Goal: Task Accomplishment & Management: Complete application form

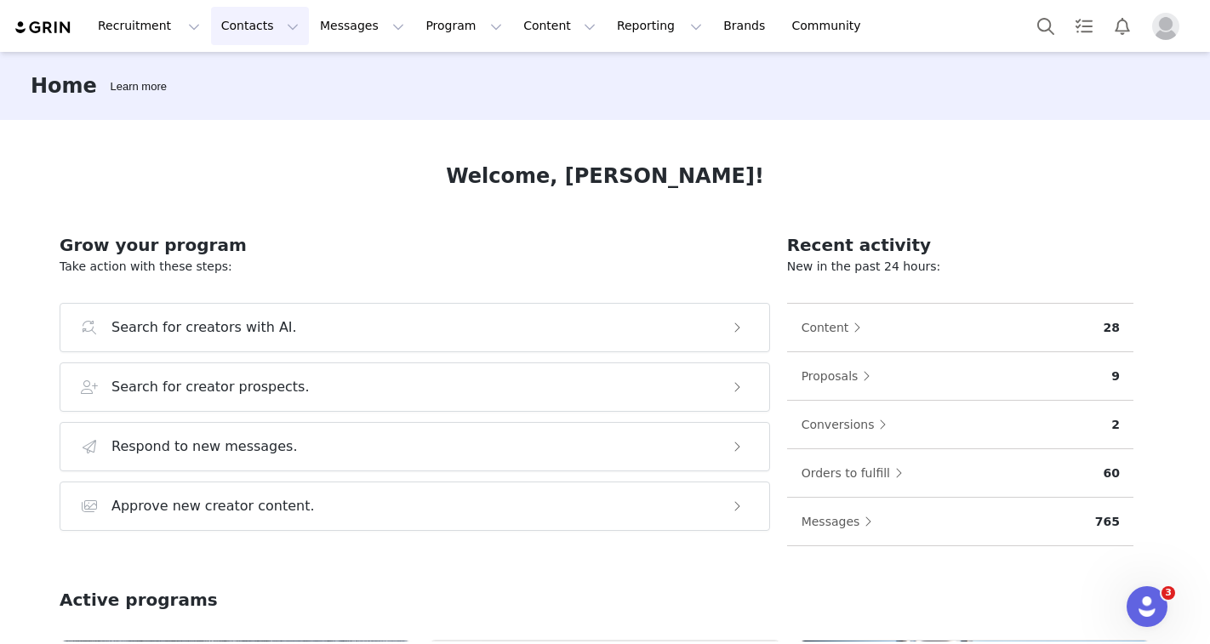
click at [255, 25] on button "Contacts Contacts" at bounding box center [260, 26] width 98 height 38
click at [265, 66] on div "Creators" at bounding box center [266, 75] width 114 height 18
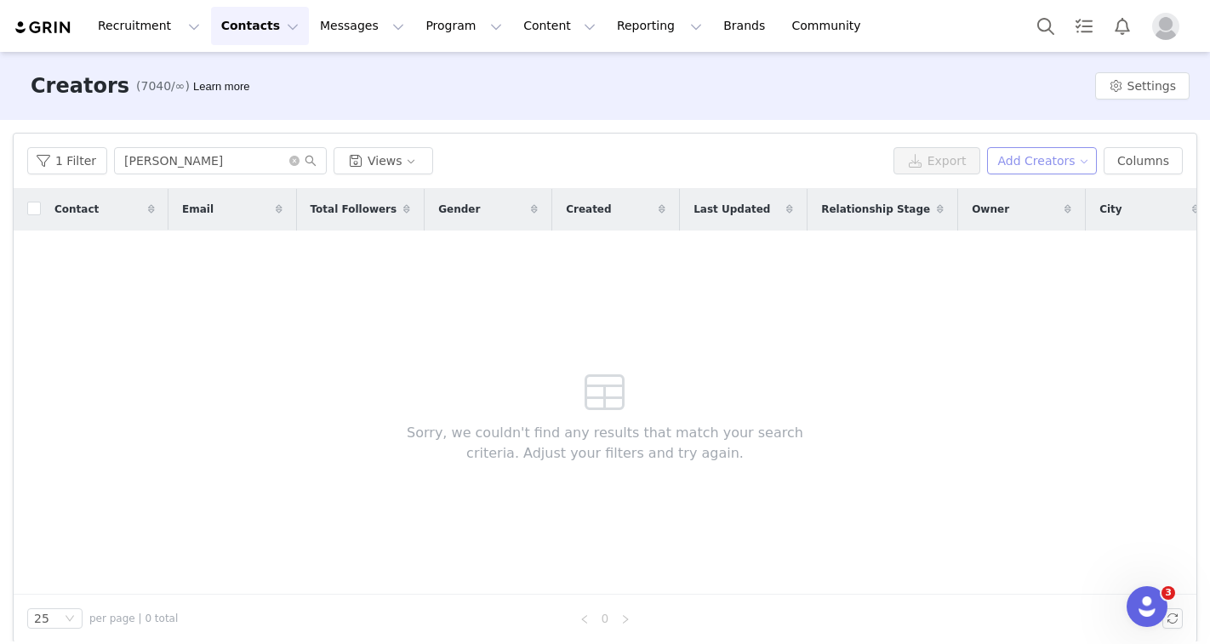
click at [1090, 159] on button "Add Creators" at bounding box center [1042, 160] width 111 height 27
click at [1019, 199] on span "Add a Creator" at bounding box center [1045, 194] width 83 height 19
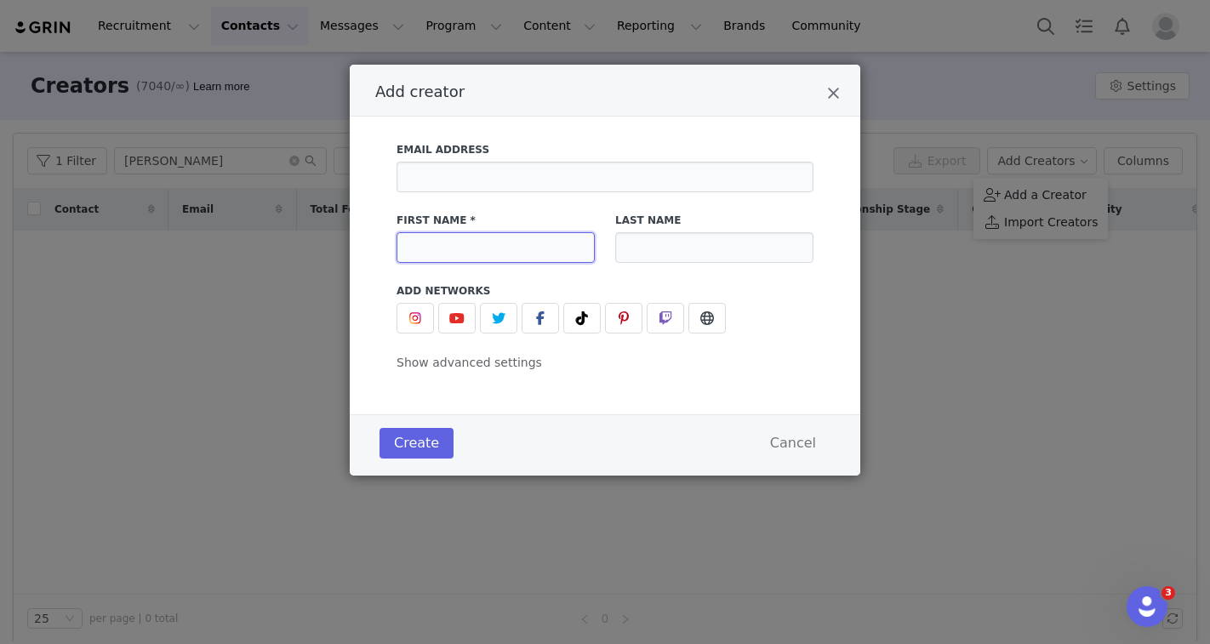
click at [453, 241] on input "Add creator" at bounding box center [495, 247] width 198 height 31
paste input "[PERSON_NAME] [STREET_ADDRESS][PERSON_NAME][PERSON_NAME]"
type input "[PERSON_NAME] [STREET_ADDRESS][PERSON_NAME][PERSON_NAME]"
paste input "[PERSON_NAME]"
click at [485, 248] on input "[PERSON_NAME]" at bounding box center [495, 247] width 198 height 31
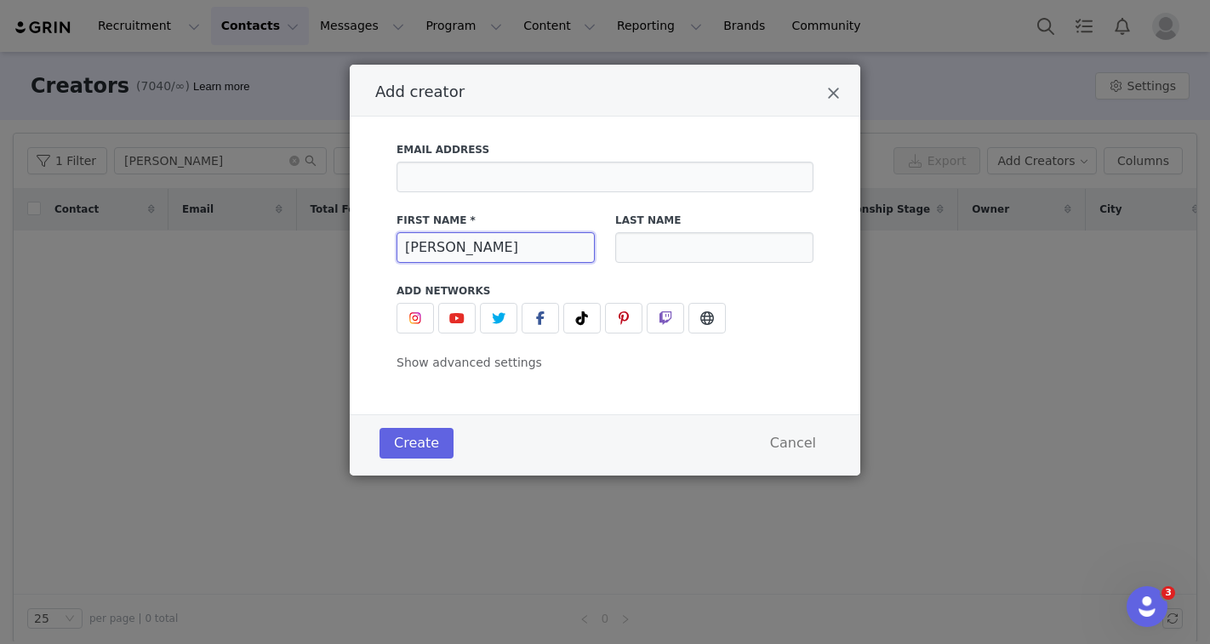
click at [485, 248] on input "[PERSON_NAME]" at bounding box center [495, 247] width 198 height 31
type input "[PERSON_NAME]"
click at [635, 256] on input "Add creator" at bounding box center [714, 247] width 198 height 31
paste input "[PERSON_NAME]"
type input "[PERSON_NAME]"
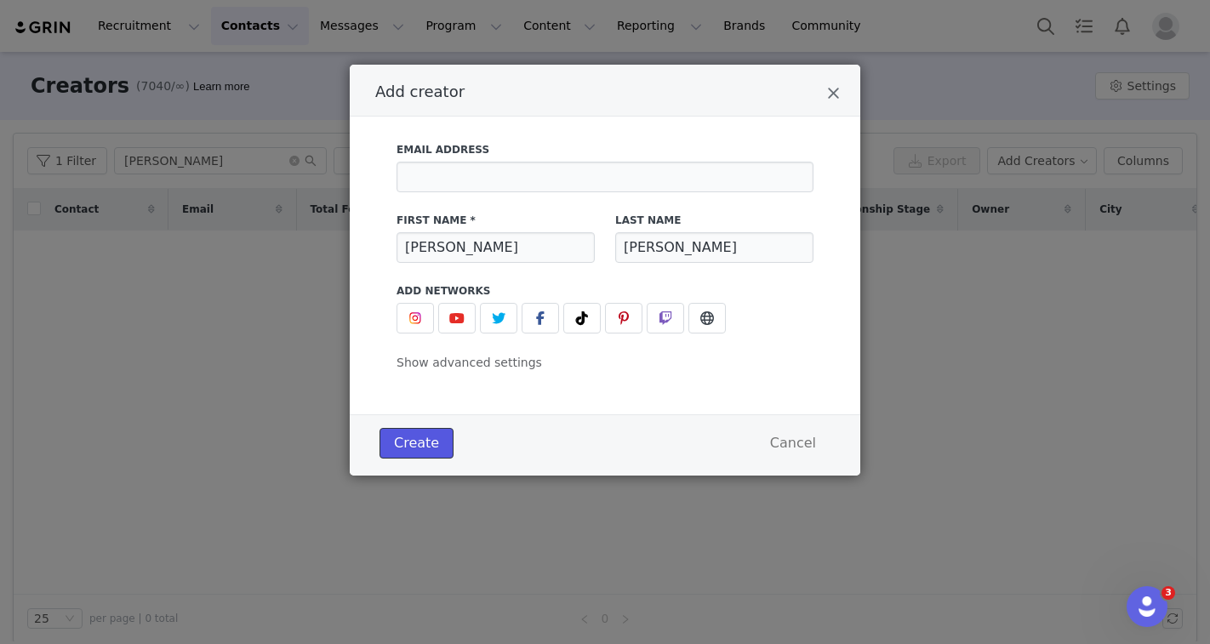
click at [430, 441] on button "Create" at bounding box center [416, 443] width 74 height 31
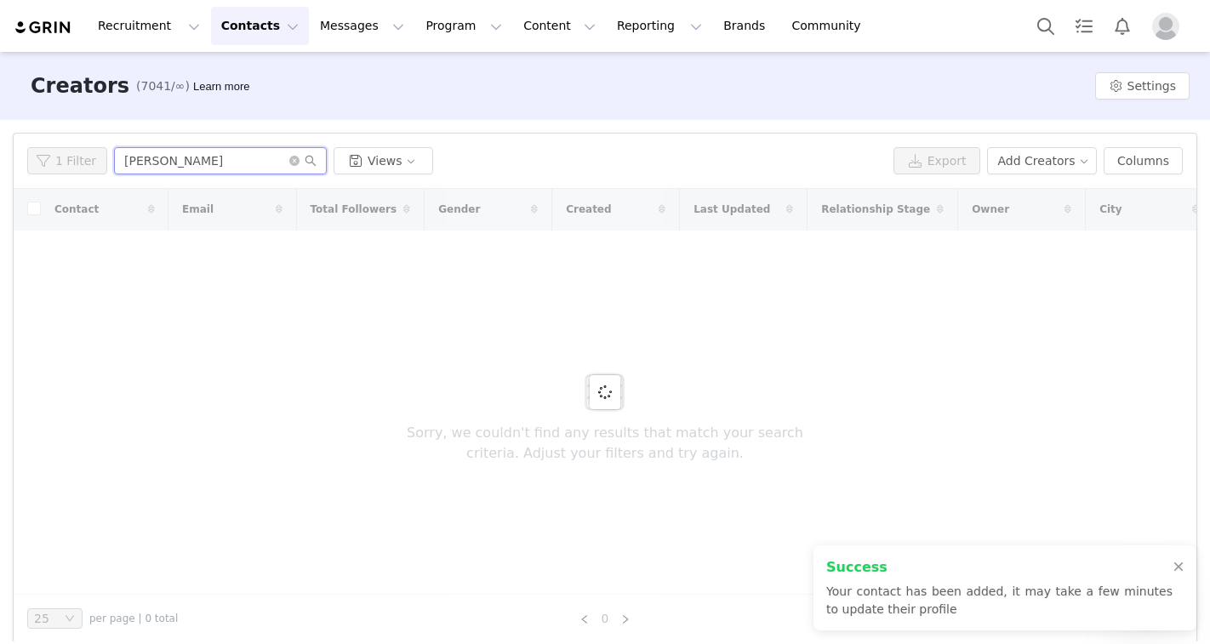
click at [282, 167] on input "[PERSON_NAME]" at bounding box center [220, 160] width 213 height 27
click at [283, 163] on input "[PERSON_NAME]" at bounding box center [220, 160] width 213 height 27
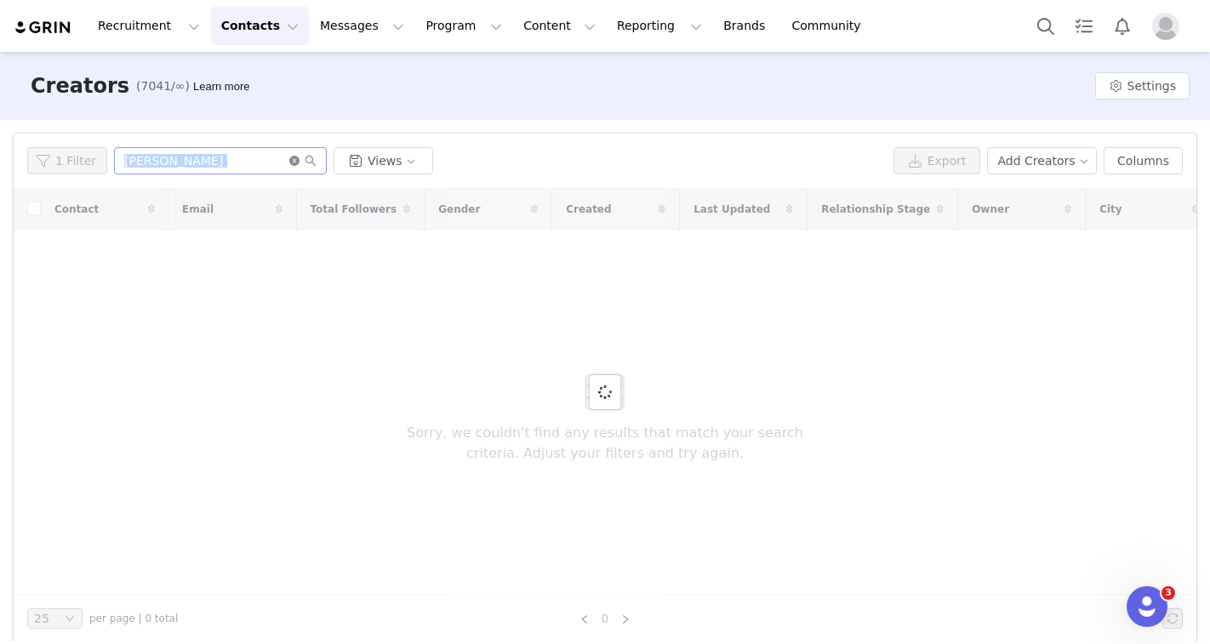
click at [289, 163] on icon "icon: close-circle" at bounding box center [294, 161] width 10 height 10
copy div "Views Export Add Creators Columns"
click at [284, 163] on input "text" at bounding box center [220, 160] width 213 height 27
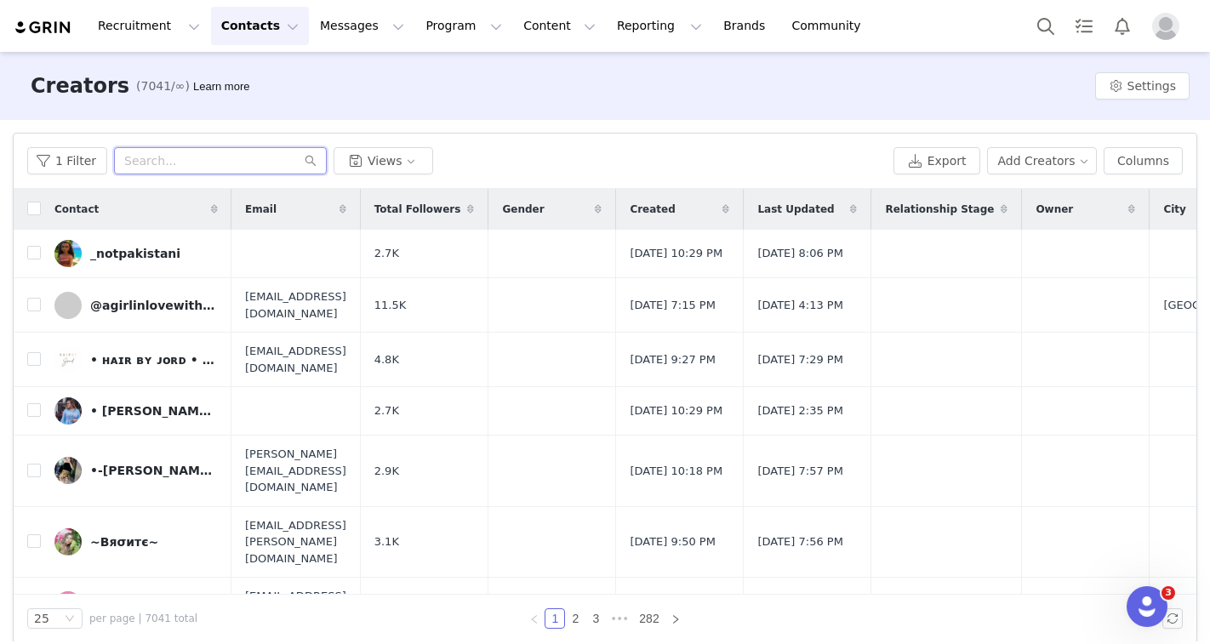
paste input "[PERSON_NAME]"
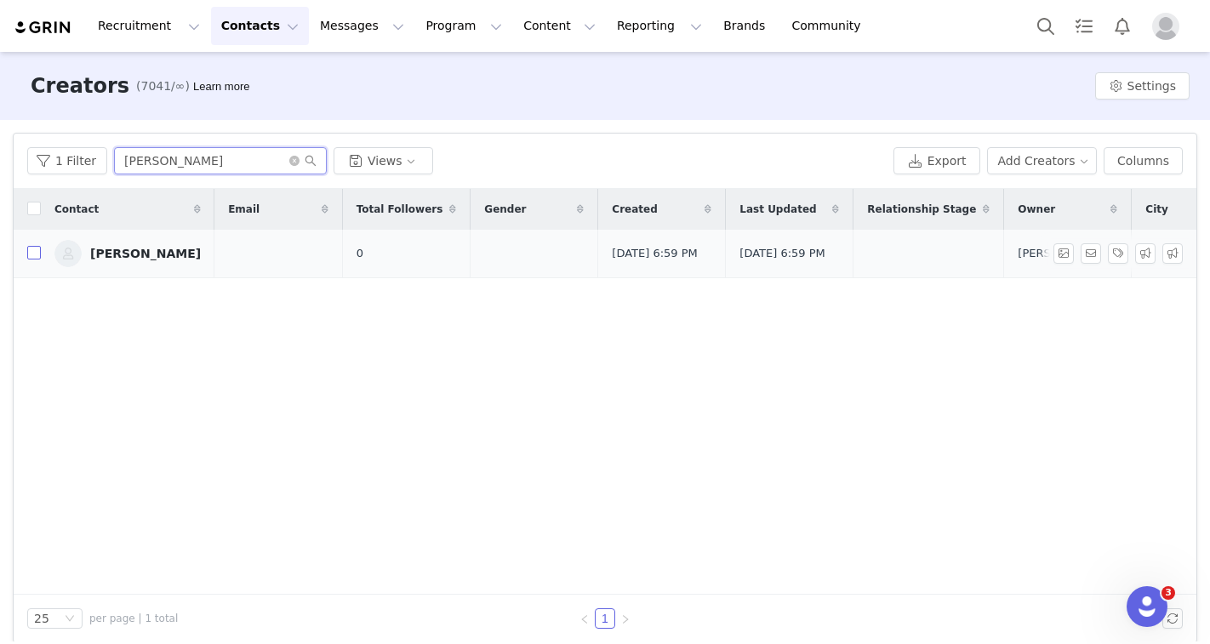
type input "[PERSON_NAME]"
click at [34, 257] on input "checkbox" at bounding box center [34, 253] width 14 height 14
checkbox input "true"
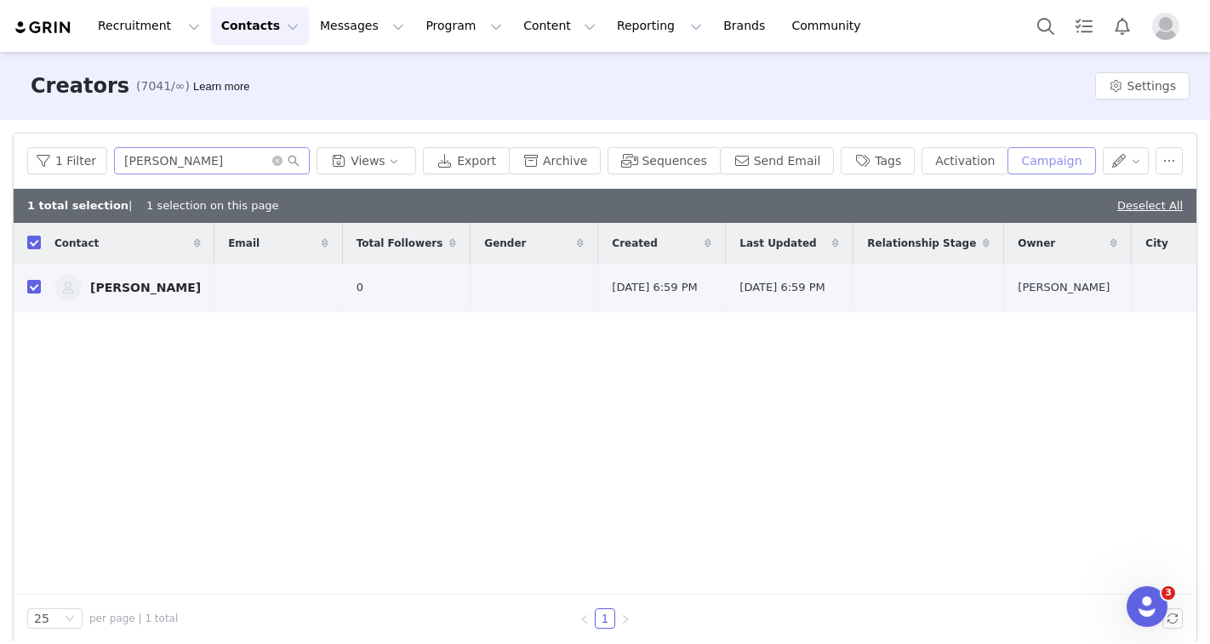
click at [1028, 169] on button "Campaign" at bounding box center [1051, 160] width 88 height 27
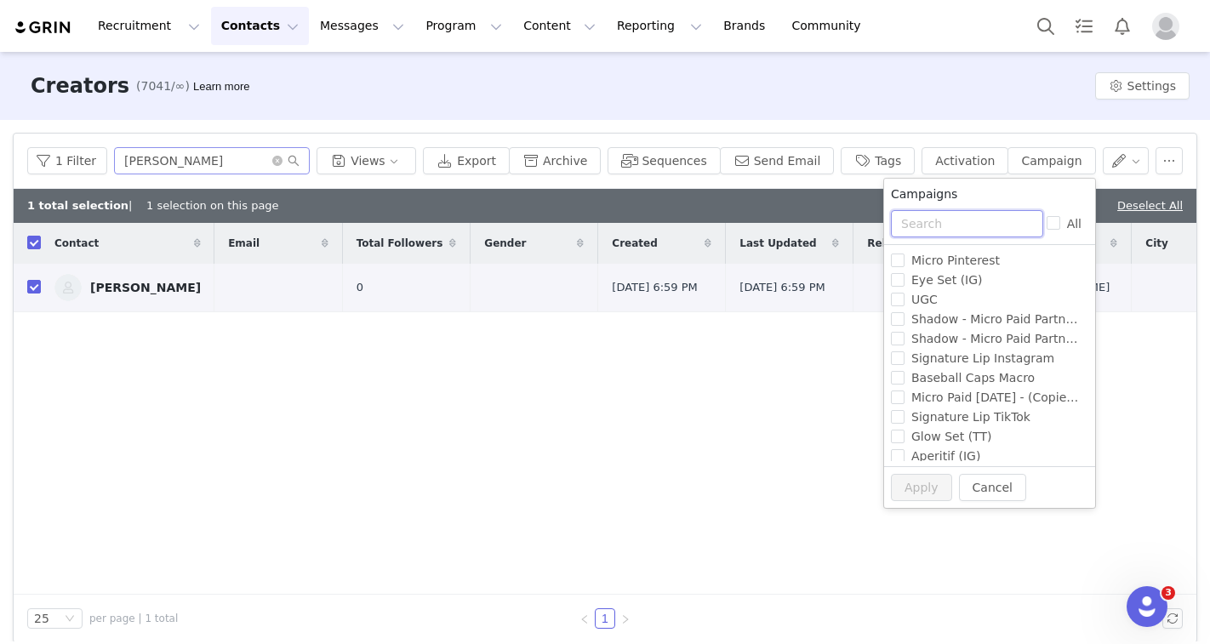
click at [925, 220] on input "text" at bounding box center [967, 223] width 152 height 27
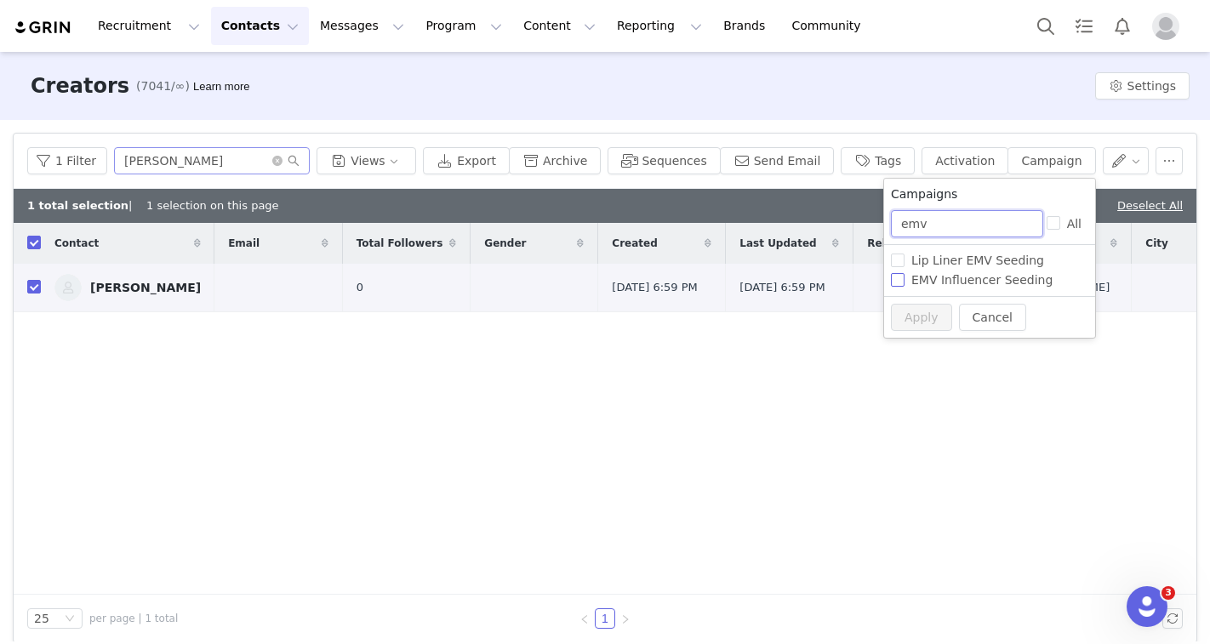
type input "emv"
click at [927, 277] on span "EMV Influencer Seeding" at bounding box center [981, 280] width 155 height 14
click at [904, 277] on input "EMV Influencer Seeding" at bounding box center [898, 280] width 14 height 14
checkbox input "true"
click at [924, 321] on button "Apply" at bounding box center [921, 317] width 61 height 27
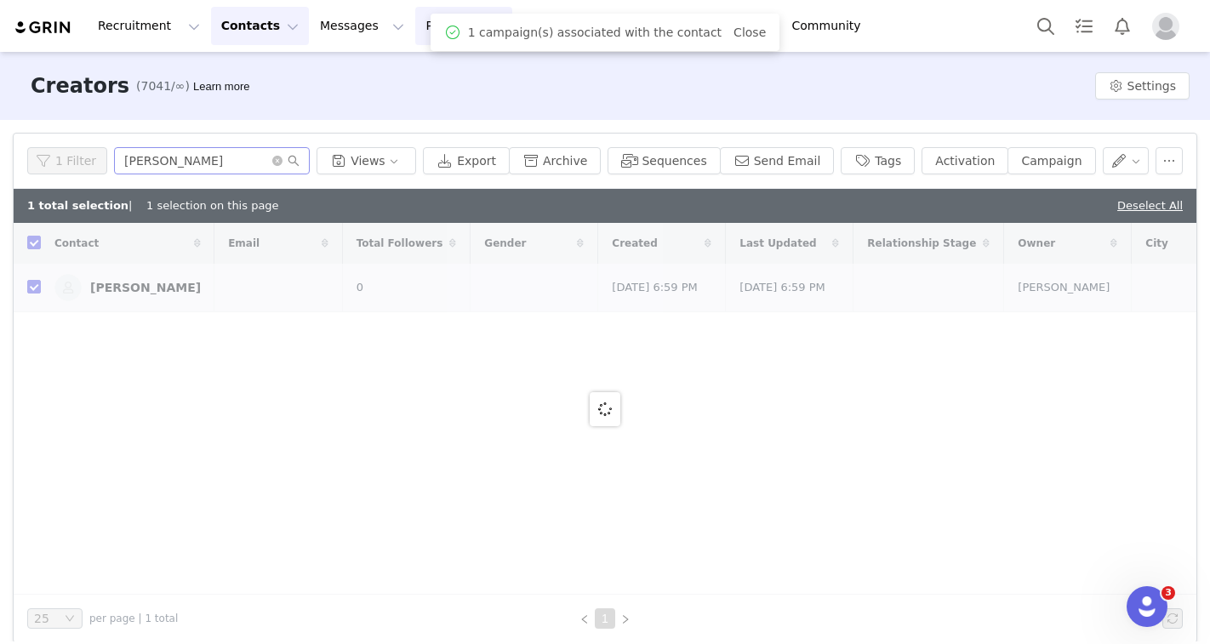
click at [423, 31] on button "Program Program" at bounding box center [463, 26] width 97 height 38
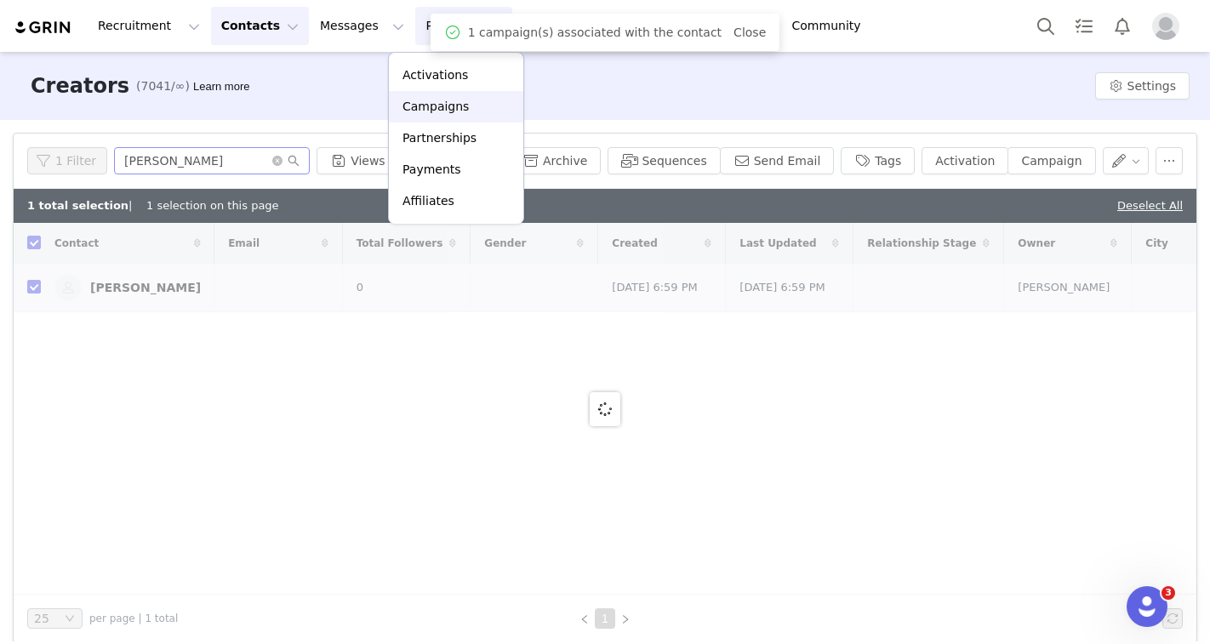
click at [447, 105] on p "Campaigns" at bounding box center [435, 107] width 66 height 18
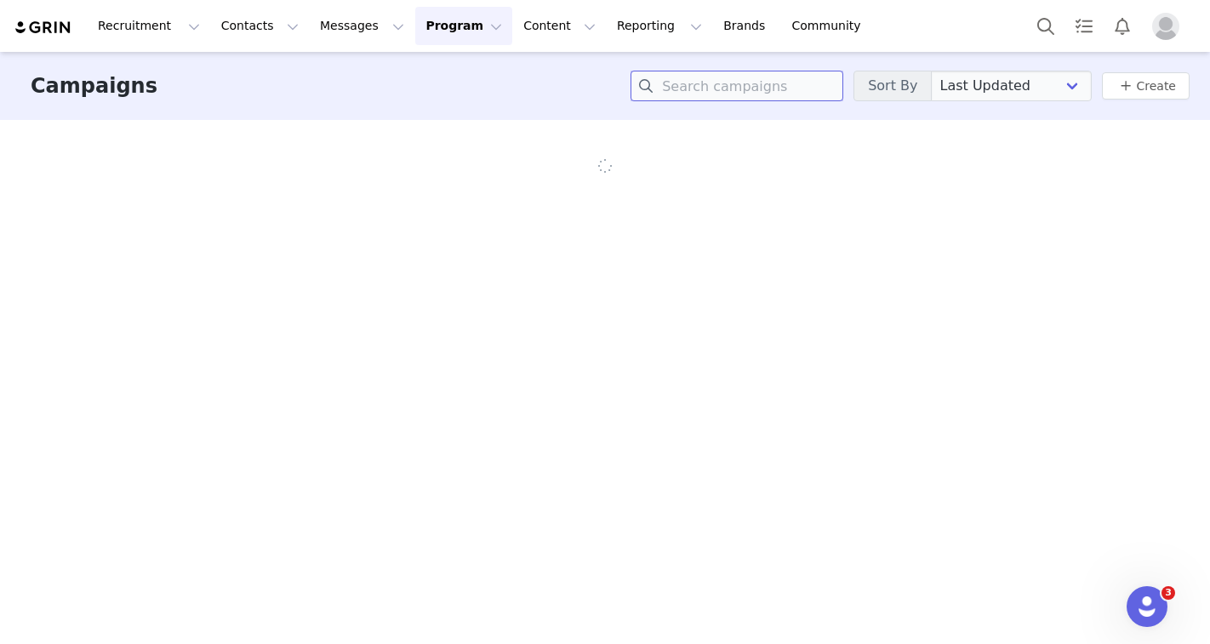
click at [694, 94] on input at bounding box center [736, 86] width 213 height 31
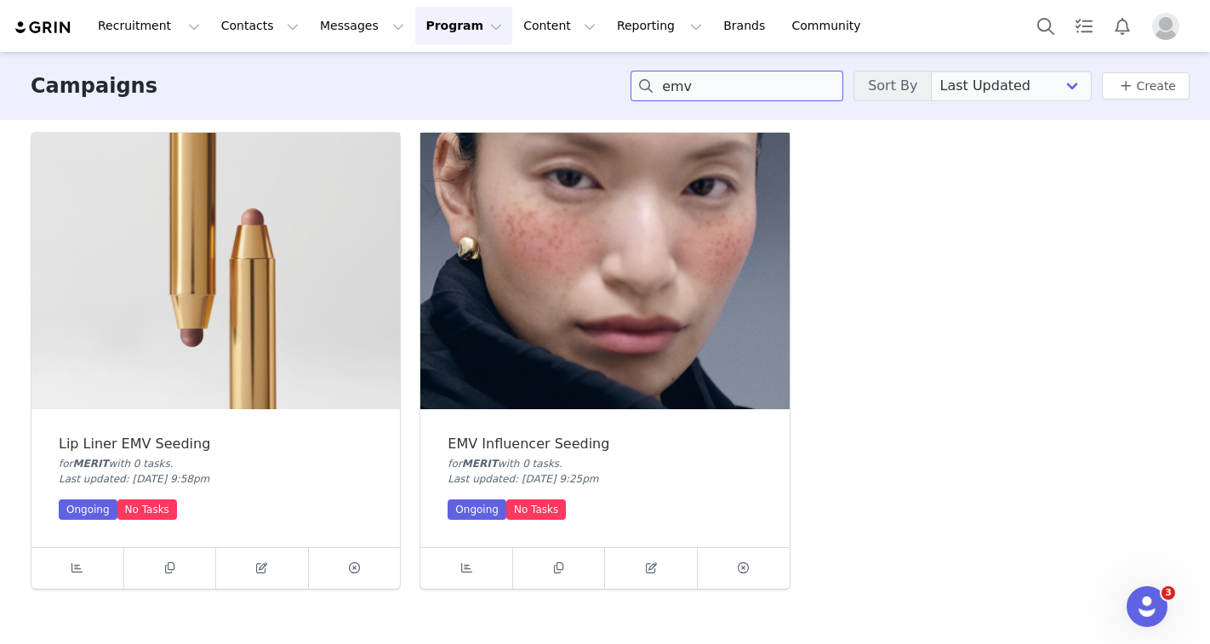
type input "emv"
click at [585, 354] on img at bounding box center [604, 271] width 368 height 276
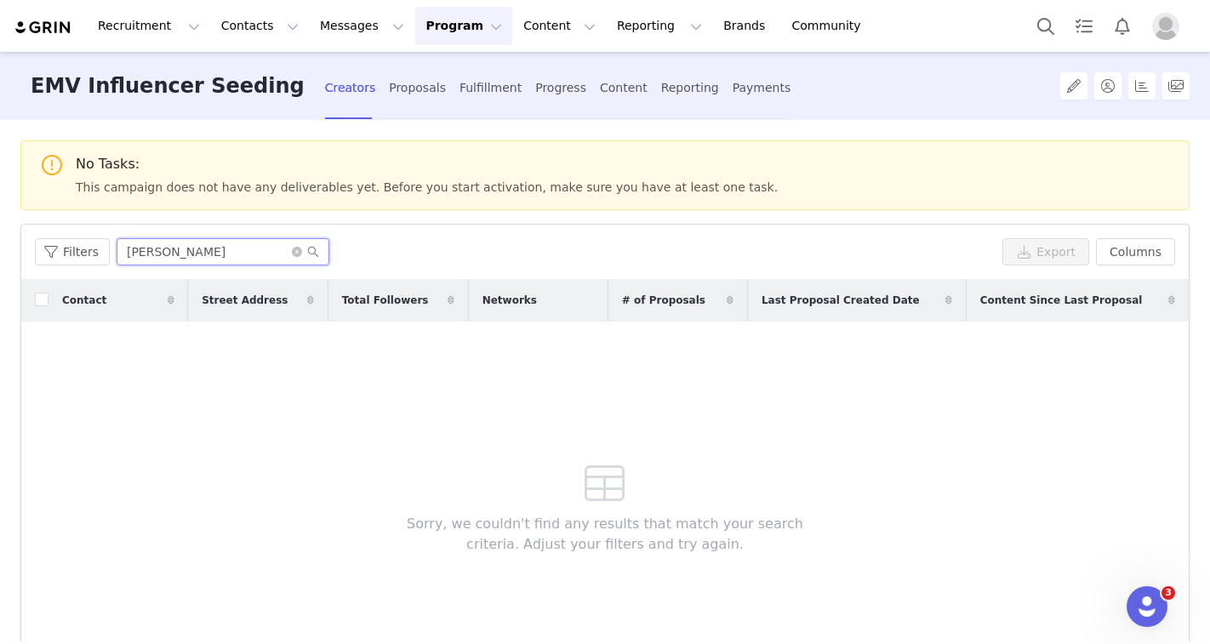
click at [149, 258] on input "[PERSON_NAME]" at bounding box center [223, 251] width 213 height 27
paste input "[PERSON_NAME]"
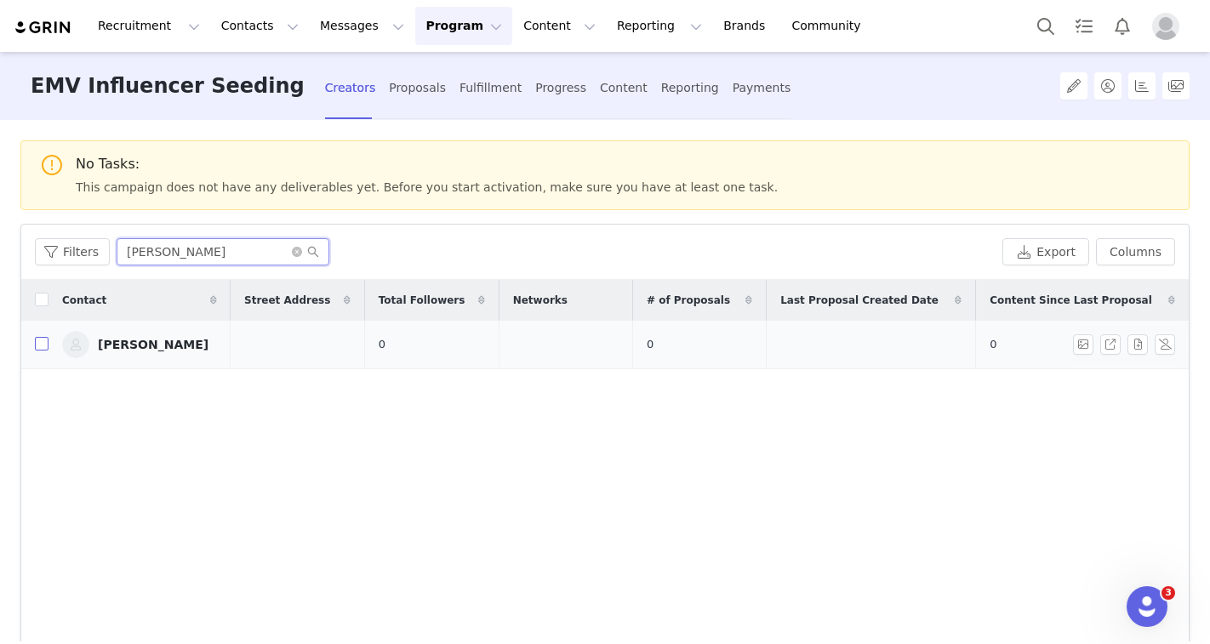
type input "[PERSON_NAME]"
click at [43, 345] on input "checkbox" at bounding box center [42, 344] width 14 height 14
checkbox input "true"
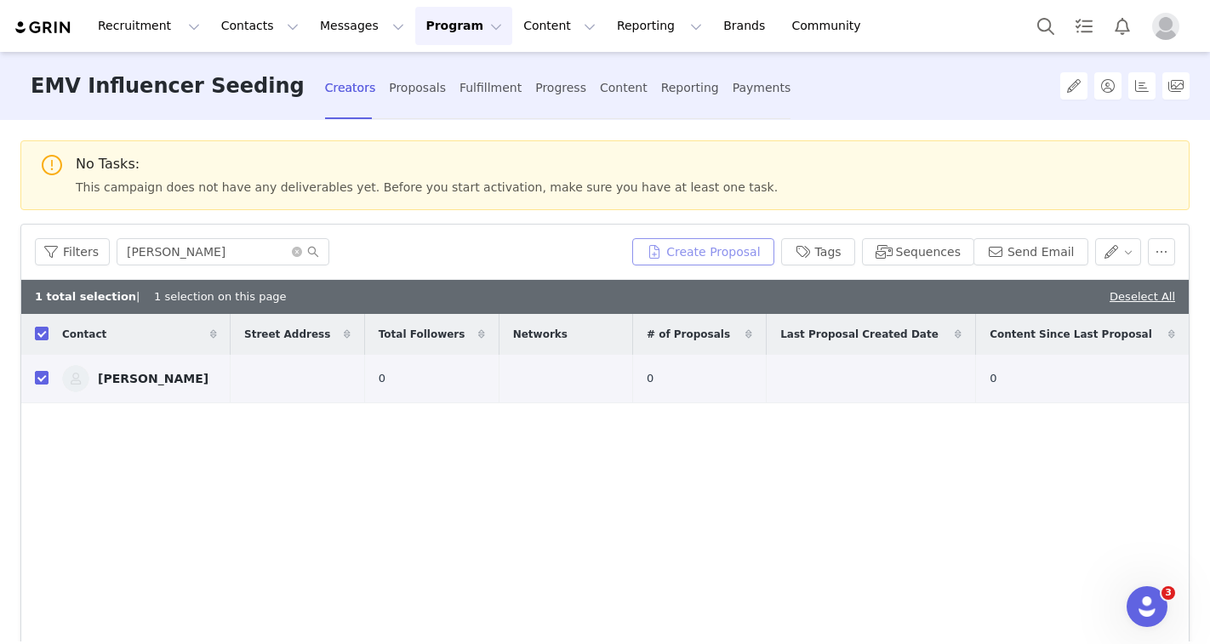
click at [708, 252] on button "Create Proposal" at bounding box center [702, 251] width 141 height 27
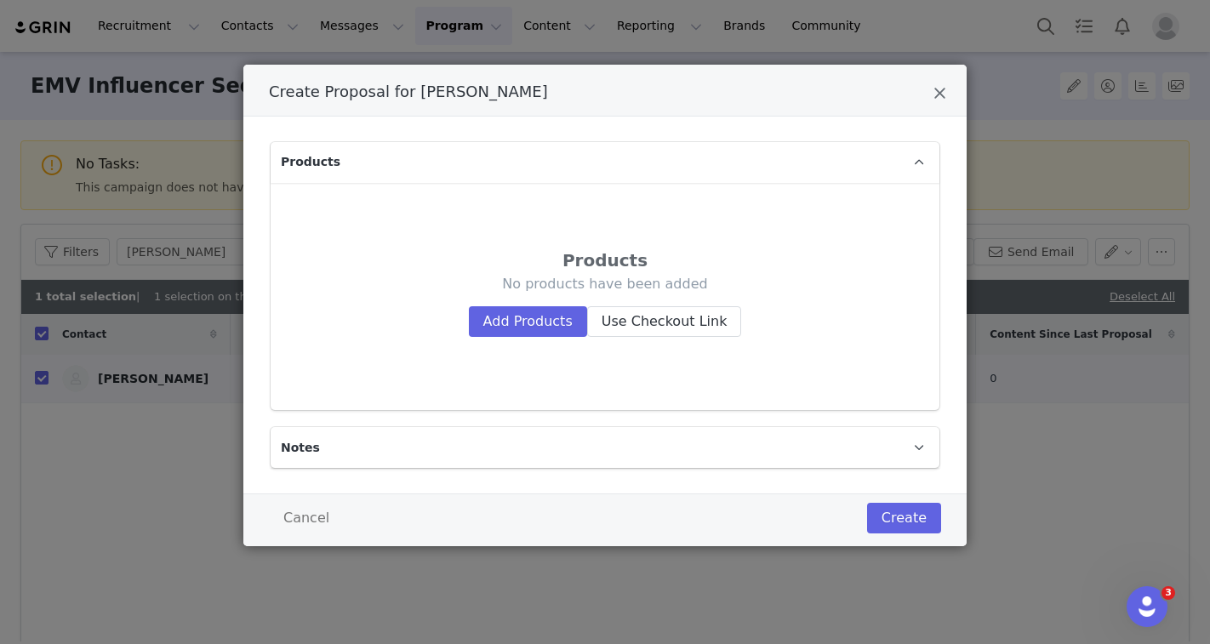
click at [558, 305] on div "No products have been added Add Products Use Checkout Link" at bounding box center [604, 306] width 573 height 62
click at [557, 315] on button "Add Products" at bounding box center [528, 321] width 118 height 31
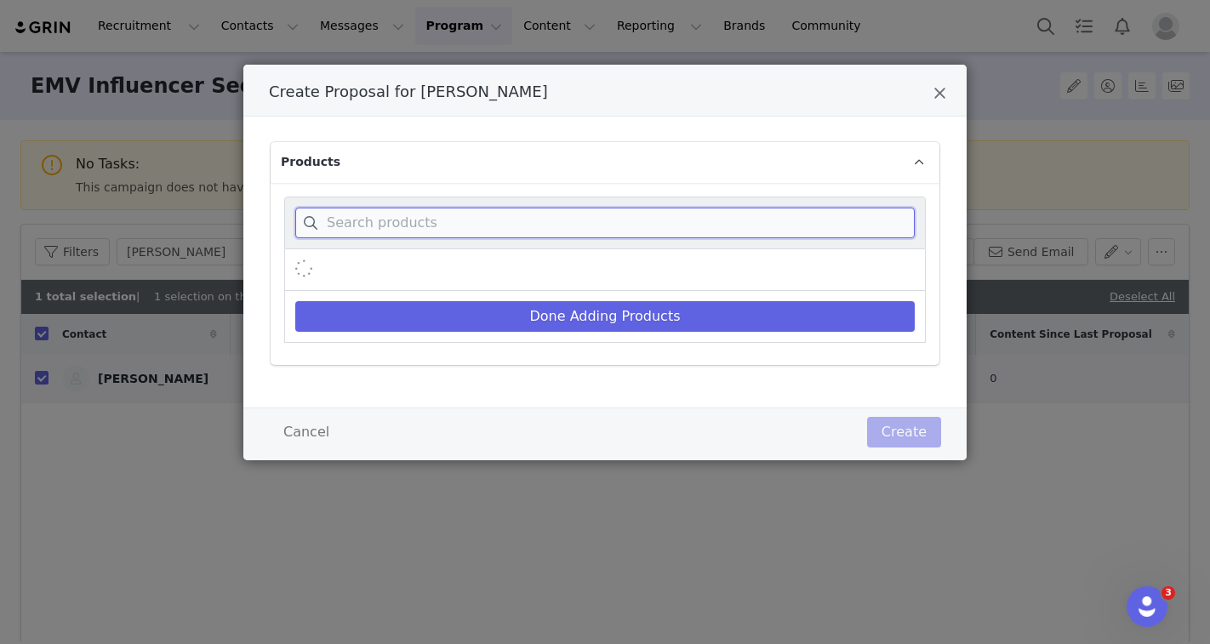
click at [502, 214] on input "Create Proposal for Annie Safranski" at bounding box center [604, 223] width 619 height 31
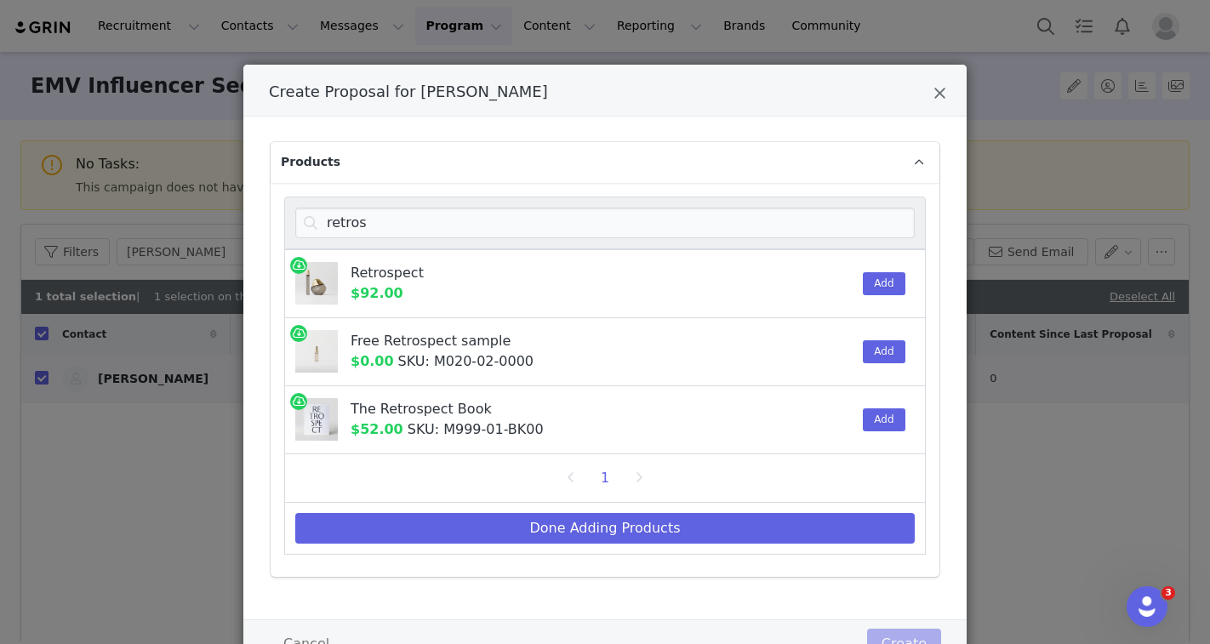
click at [917, 283] on div "Retrospect $92.00 Add" at bounding box center [604, 283] width 641 height 69
click at [897, 283] on button "Add" at bounding box center [884, 283] width 42 height 23
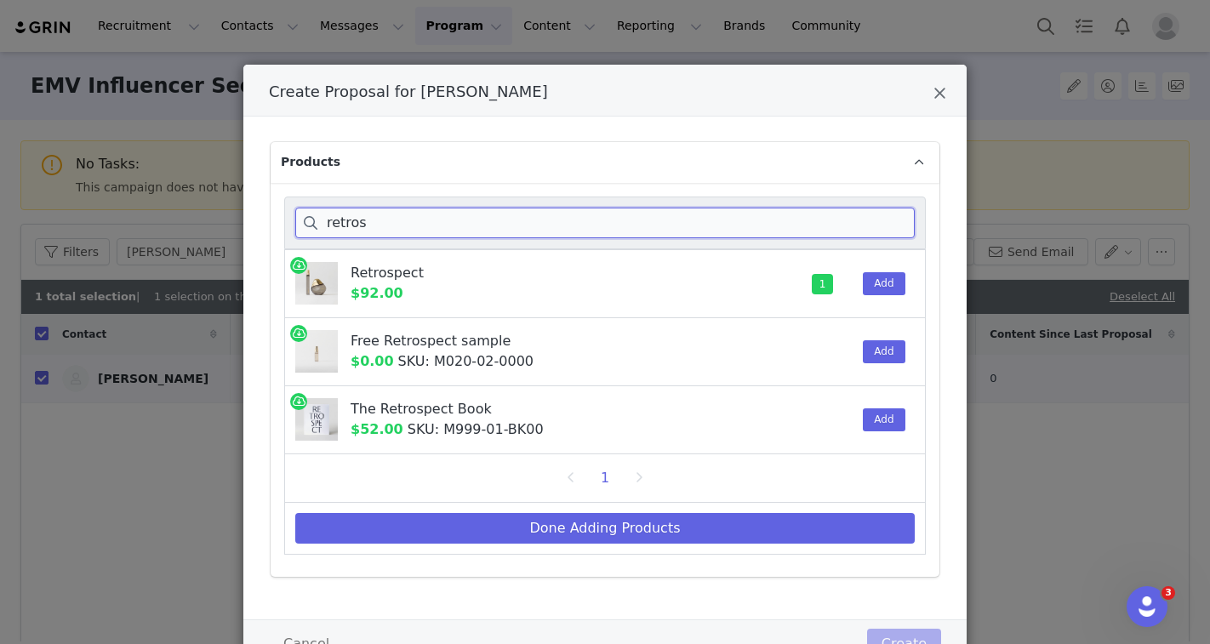
click at [510, 214] on input "retros" at bounding box center [604, 223] width 619 height 31
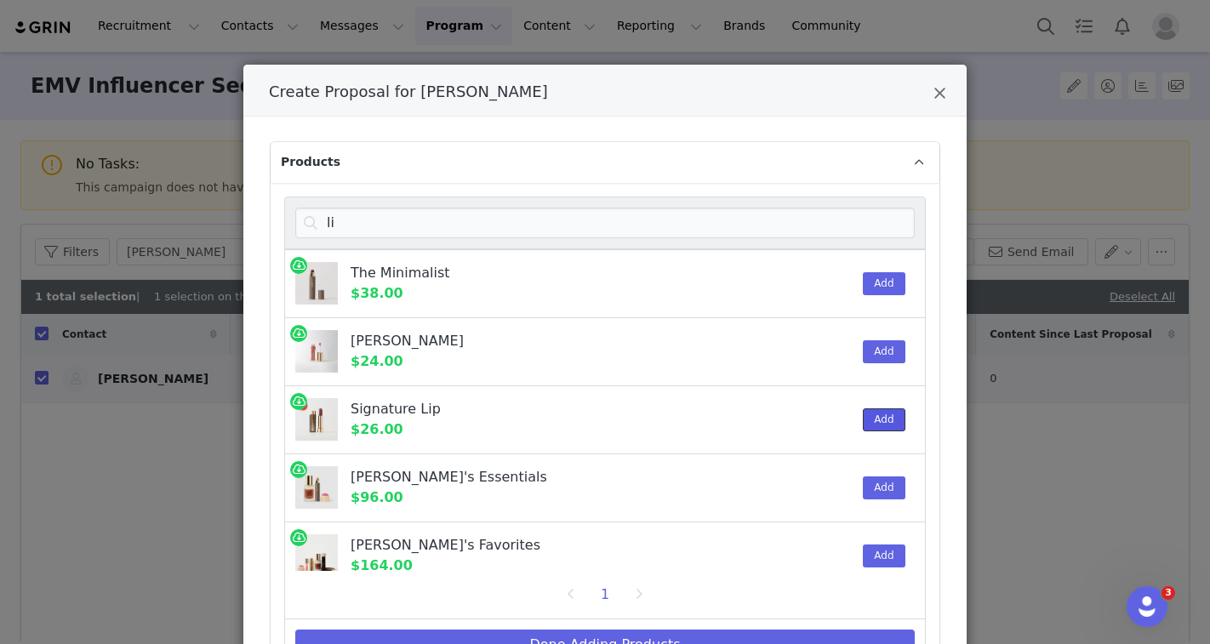
click at [878, 417] on button "Add" at bounding box center [884, 419] width 42 height 23
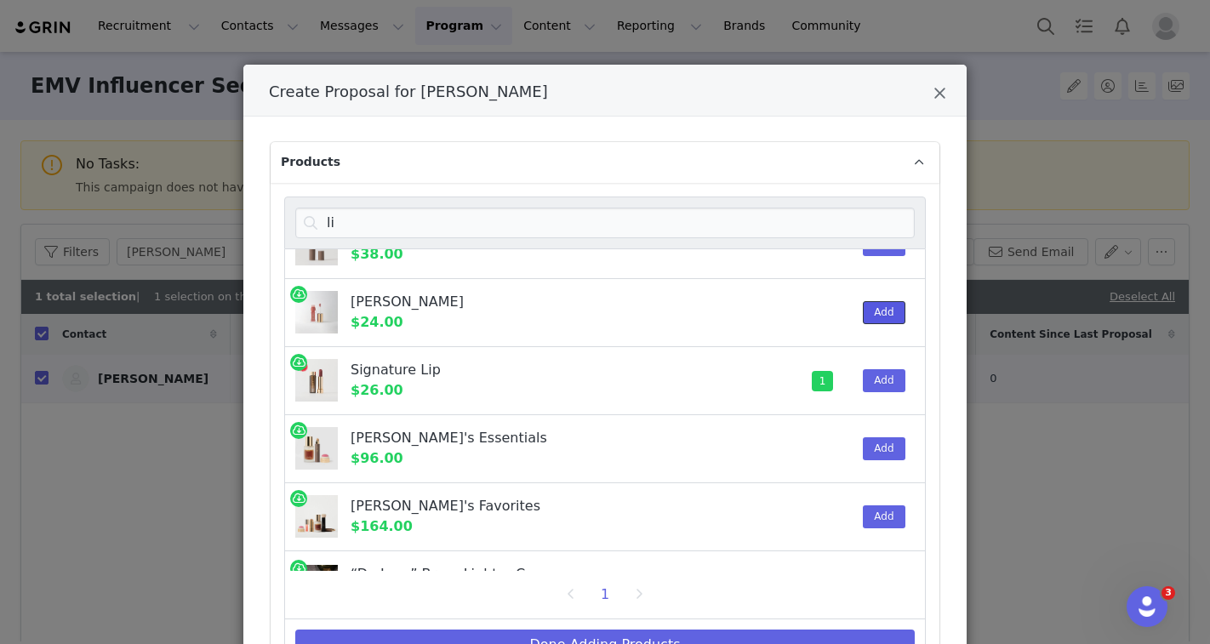
click at [880, 314] on button "Add" at bounding box center [884, 312] width 42 height 23
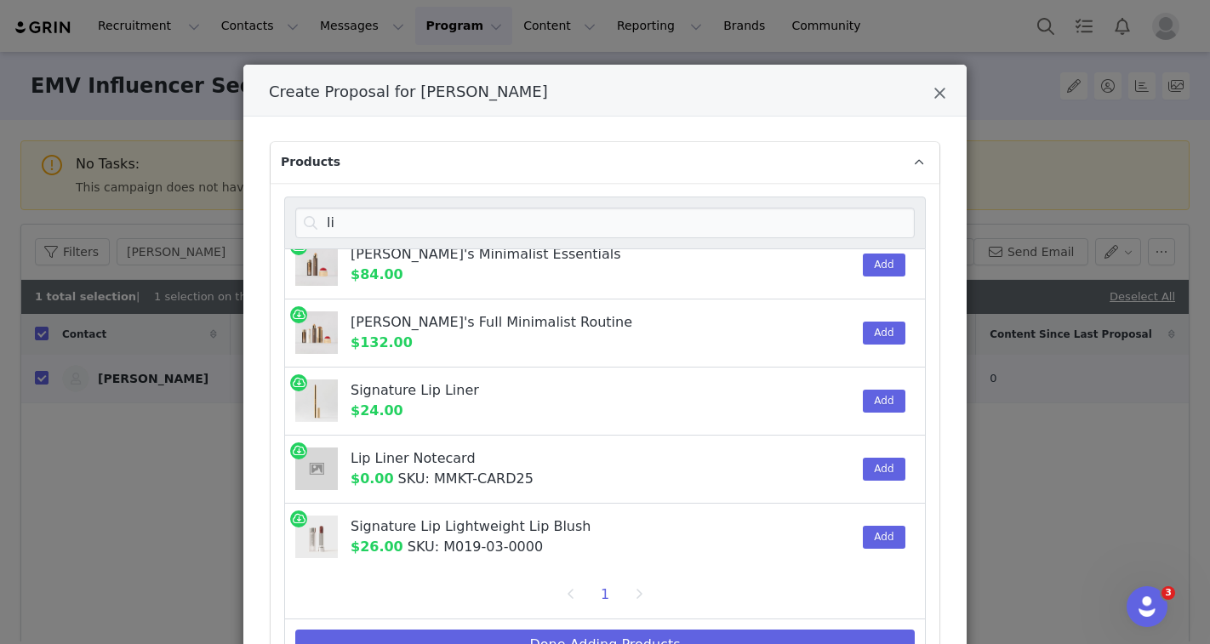
scroll to position [698, 0]
click at [889, 395] on button "Add" at bounding box center [884, 401] width 42 height 23
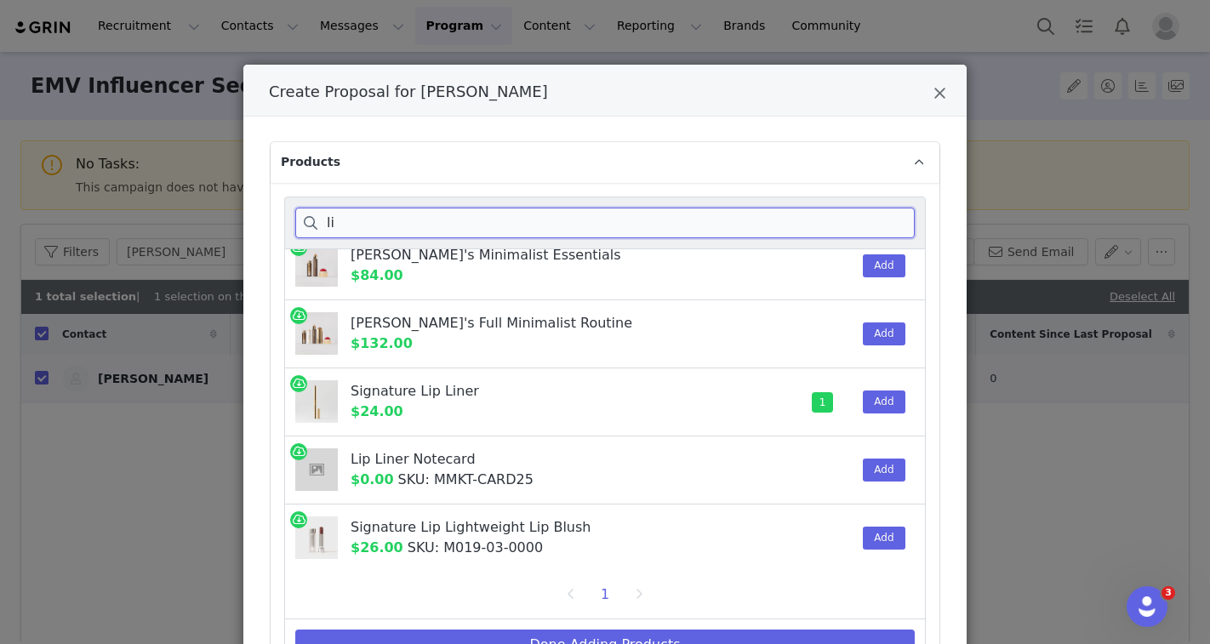
click at [404, 213] on input "li" at bounding box center [604, 223] width 619 height 31
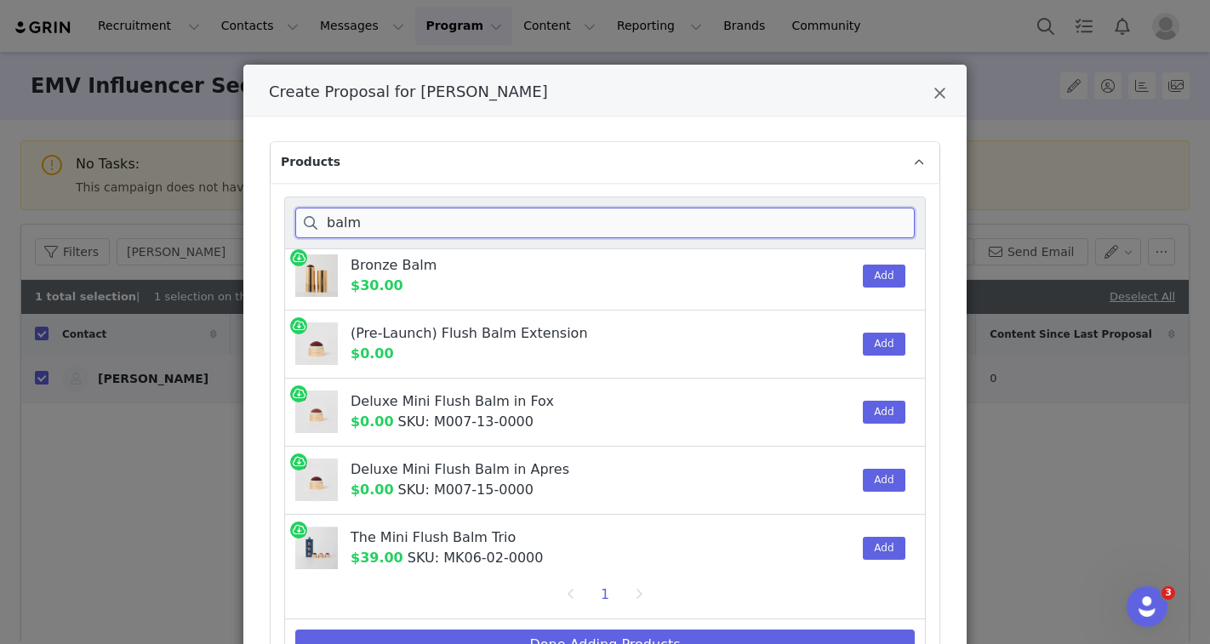
scroll to position [0, 0]
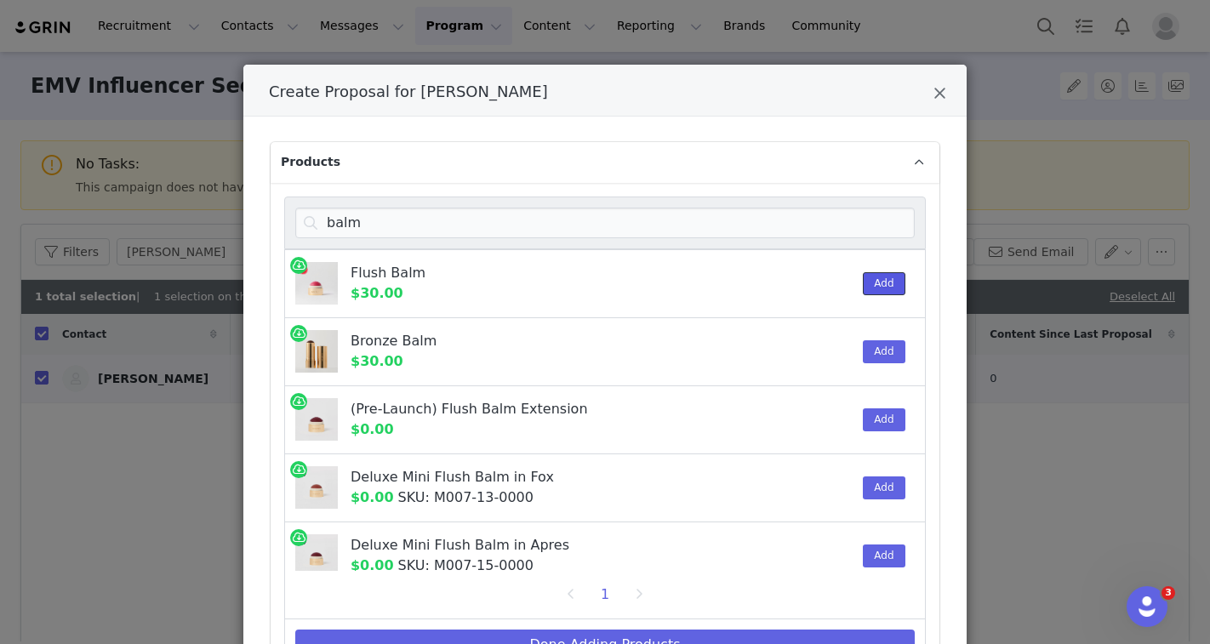
click at [880, 289] on button "Add" at bounding box center [884, 283] width 42 height 23
click at [760, 241] on div "balm" at bounding box center [604, 223] width 641 height 53
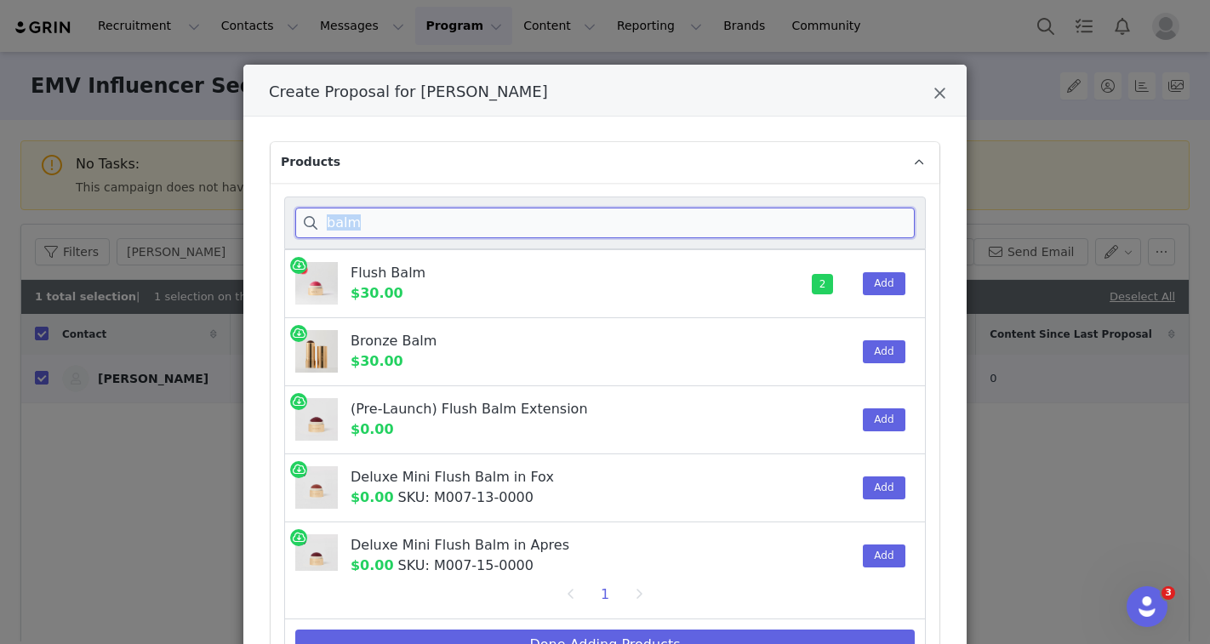
click at [757, 227] on input "balm" at bounding box center [604, 223] width 619 height 31
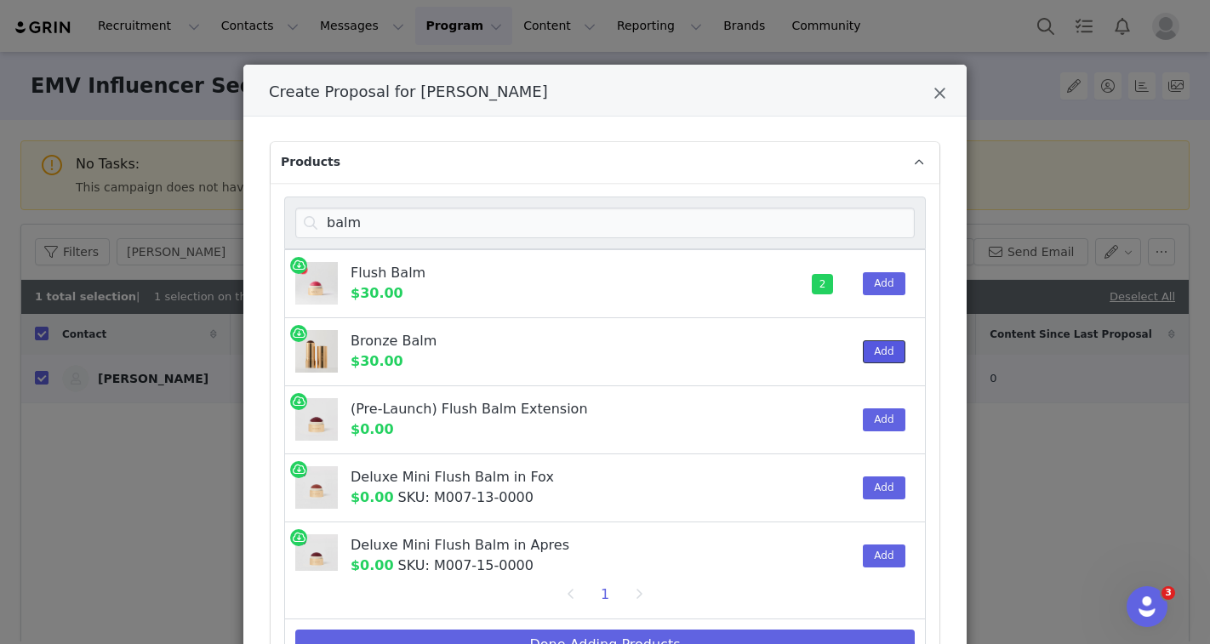
click at [880, 344] on button "Add" at bounding box center [884, 351] width 42 height 23
click at [504, 247] on div "balm" at bounding box center [604, 223] width 641 height 53
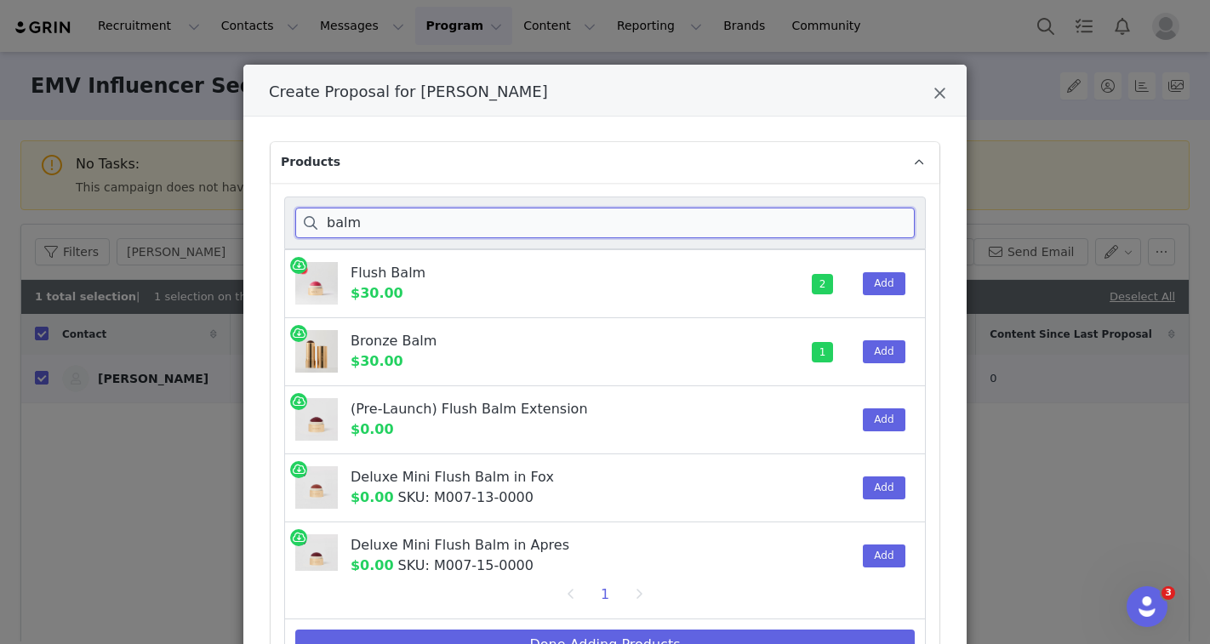
click at [504, 221] on input "balm" at bounding box center [604, 223] width 619 height 31
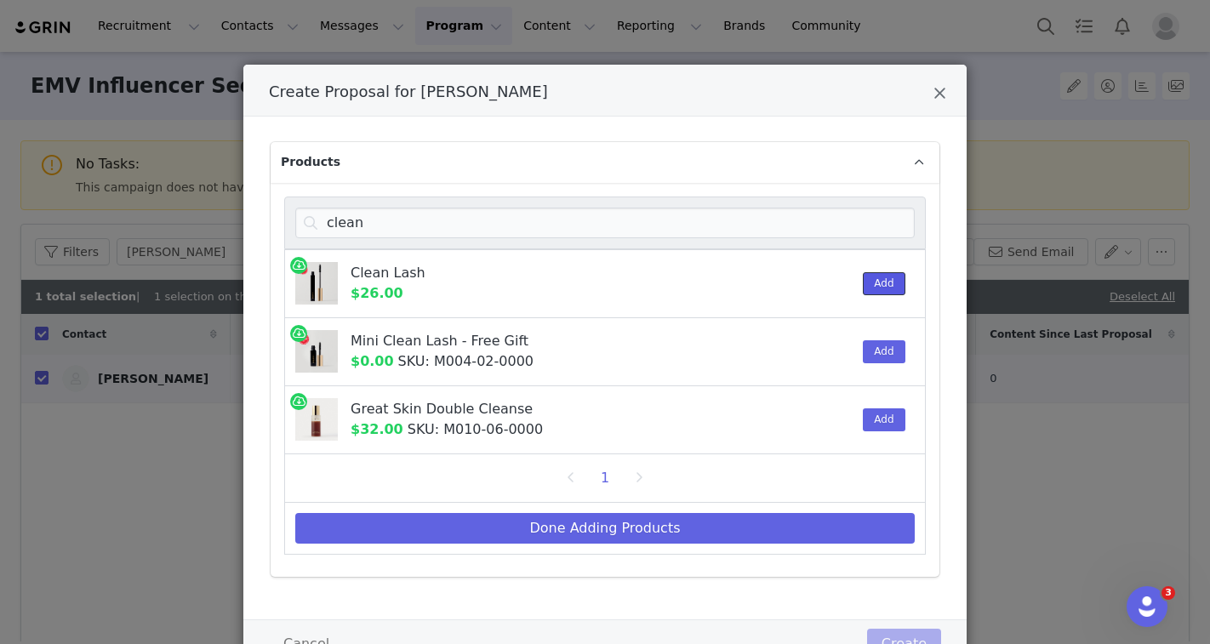
click at [890, 288] on button "Add" at bounding box center [884, 283] width 42 height 23
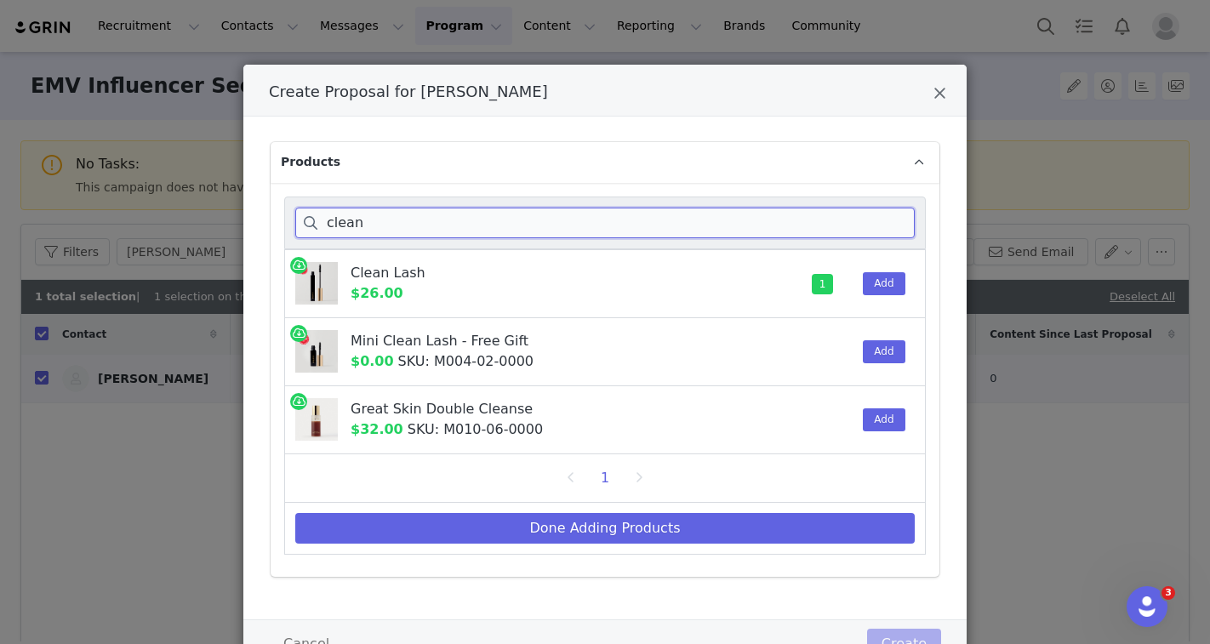
click at [496, 218] on input "clean" at bounding box center [604, 223] width 619 height 31
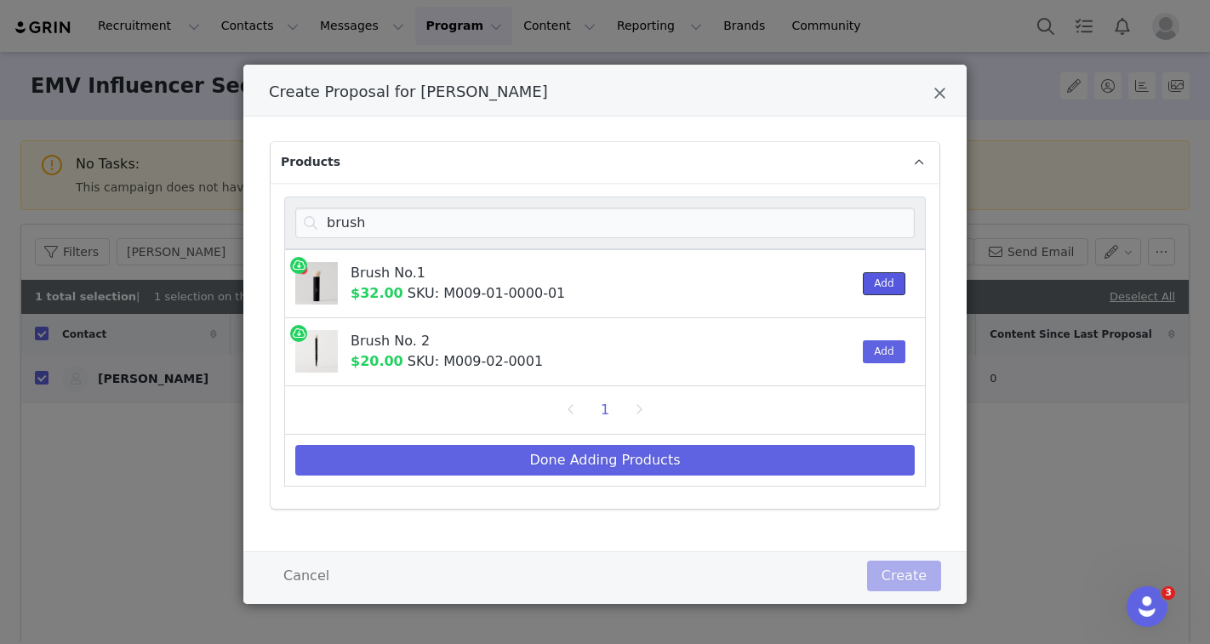
click at [871, 286] on button "Add" at bounding box center [884, 283] width 42 height 23
click at [511, 194] on div "brush Brush No.1 $32.00 SKU: M009-01-0000-01 1 Add Brush No. 2 $20.00 SKU: M009…" at bounding box center [605, 346] width 669 height 326
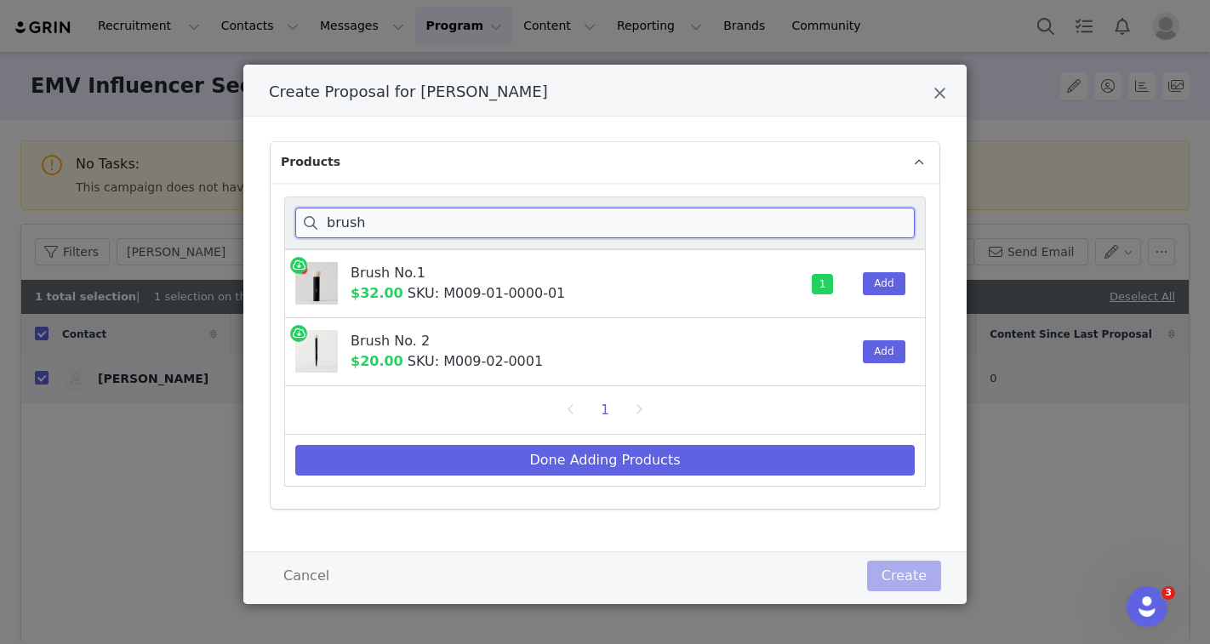
click at [511, 220] on input "brush" at bounding box center [604, 223] width 619 height 31
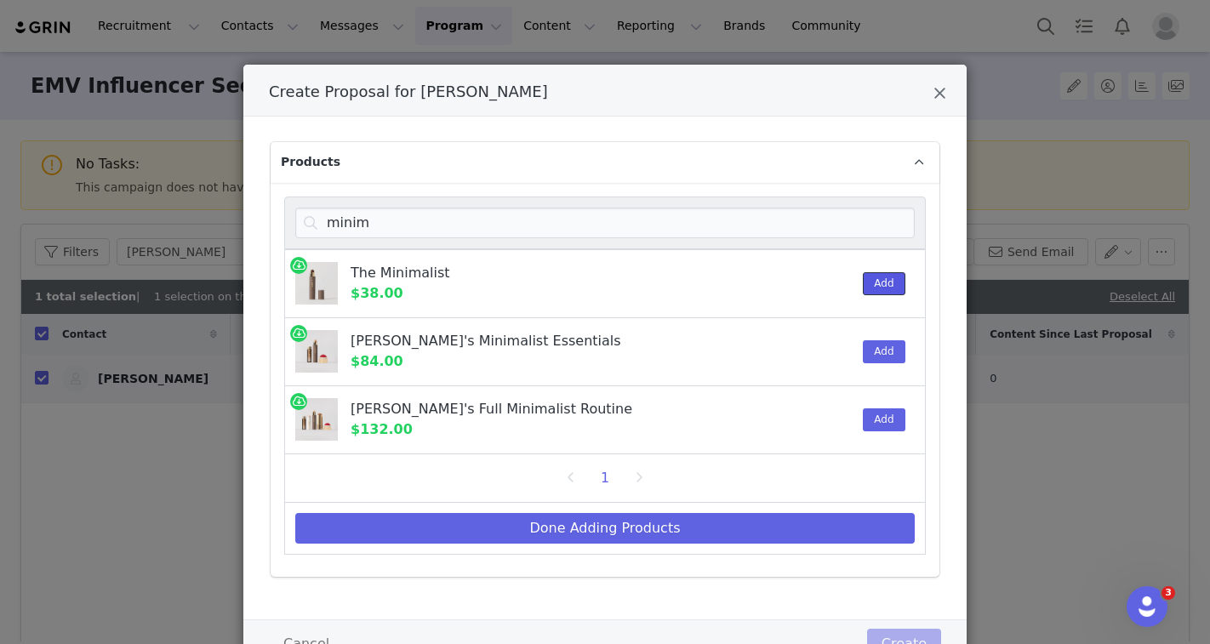
click at [891, 277] on button "Add" at bounding box center [884, 283] width 42 height 23
click at [366, 241] on div "minim" at bounding box center [604, 223] width 641 height 53
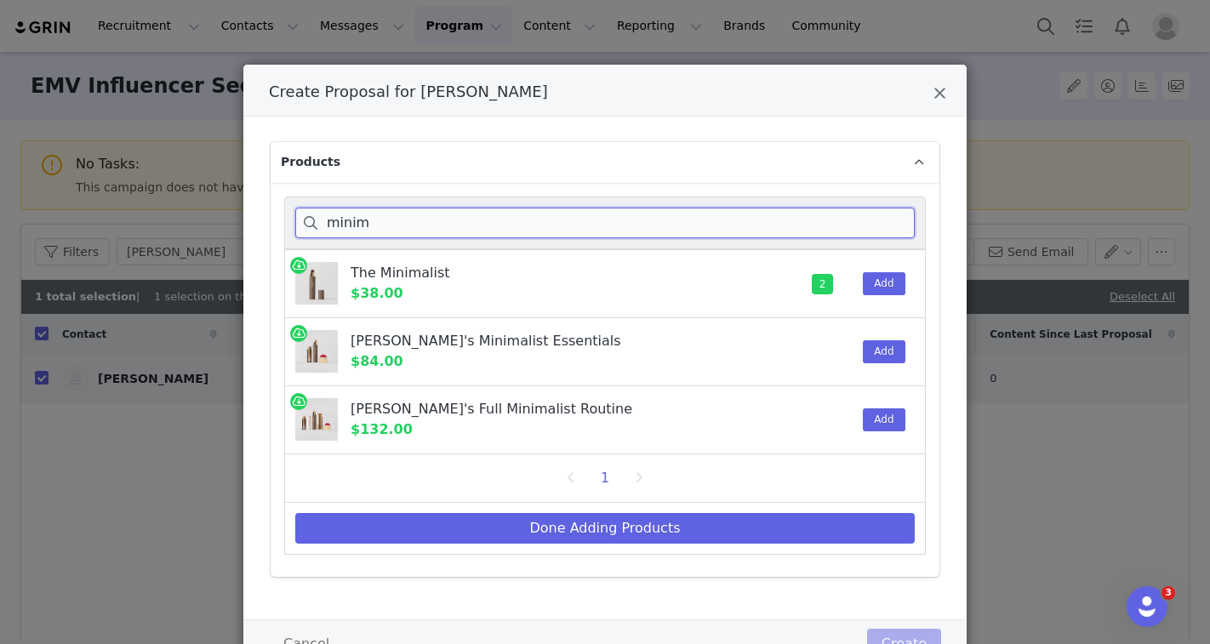
click at [366, 230] on input "minim" at bounding box center [604, 223] width 619 height 31
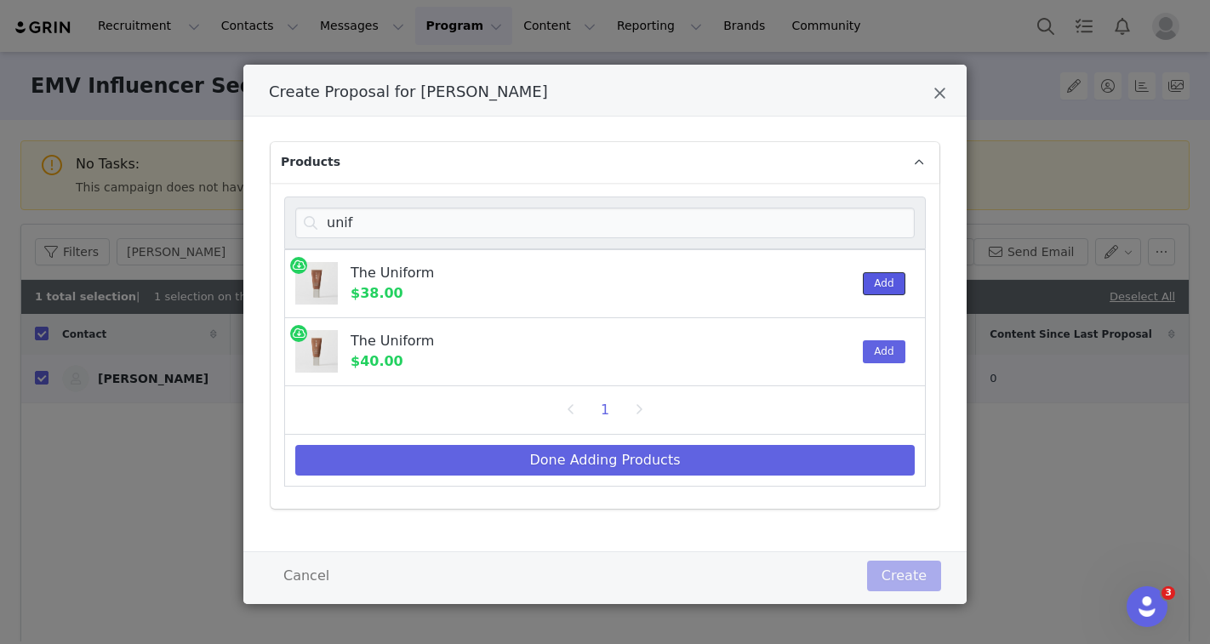
click at [880, 278] on button "Add" at bounding box center [884, 283] width 42 height 23
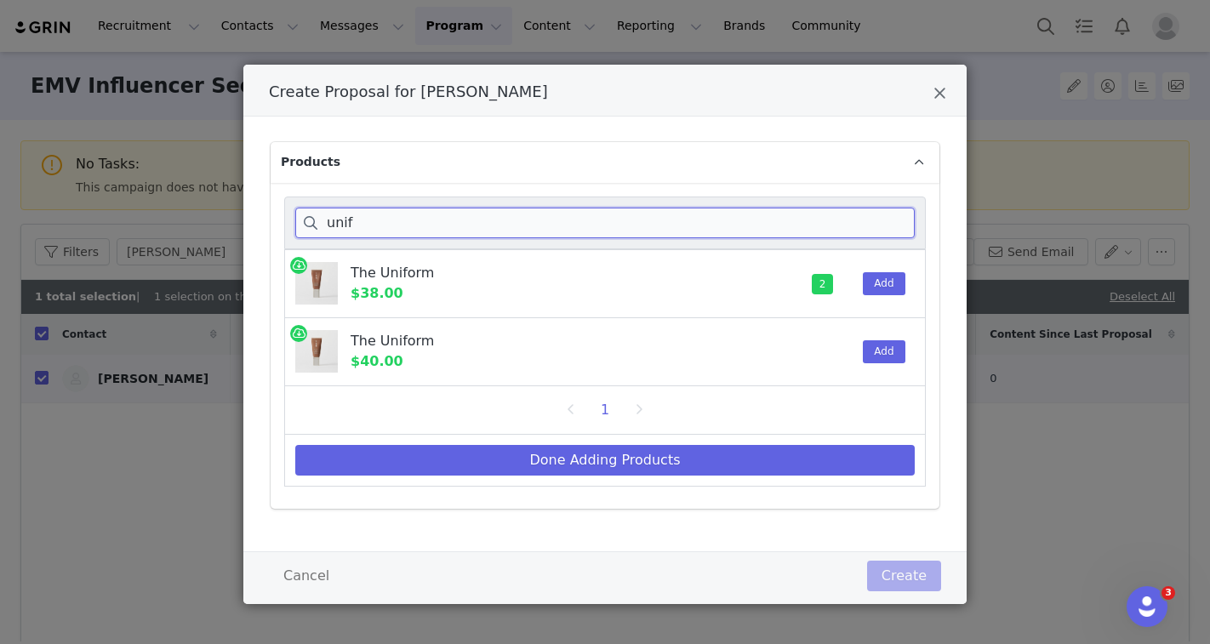
click at [354, 220] on input "unif" at bounding box center [604, 223] width 619 height 31
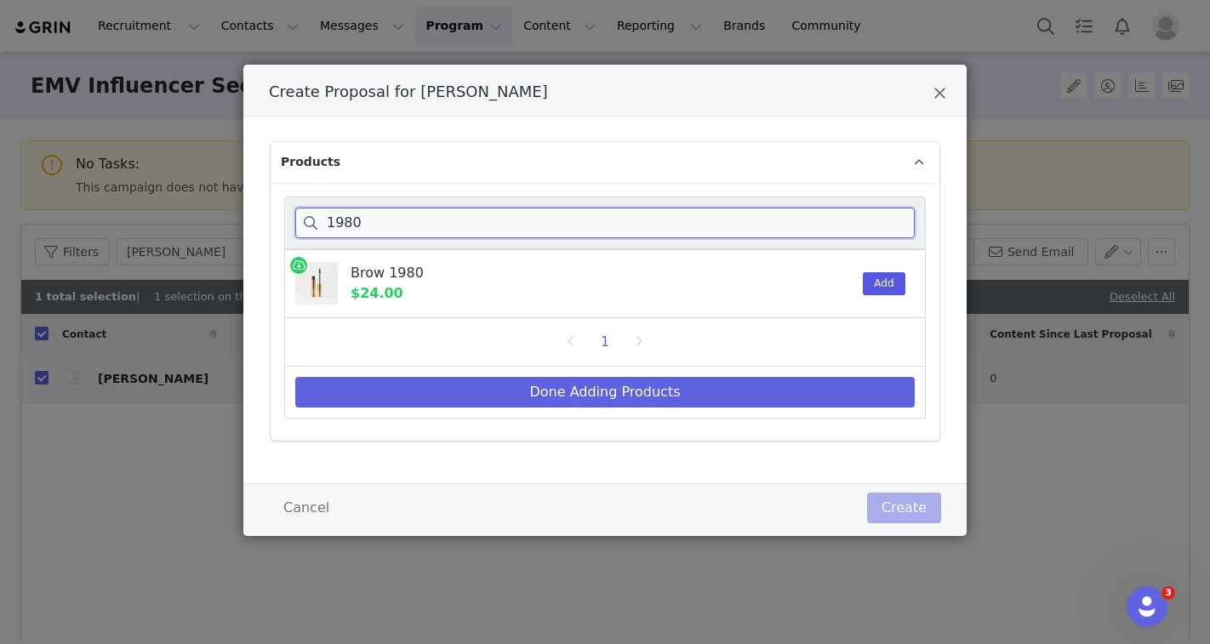
type input "1980"
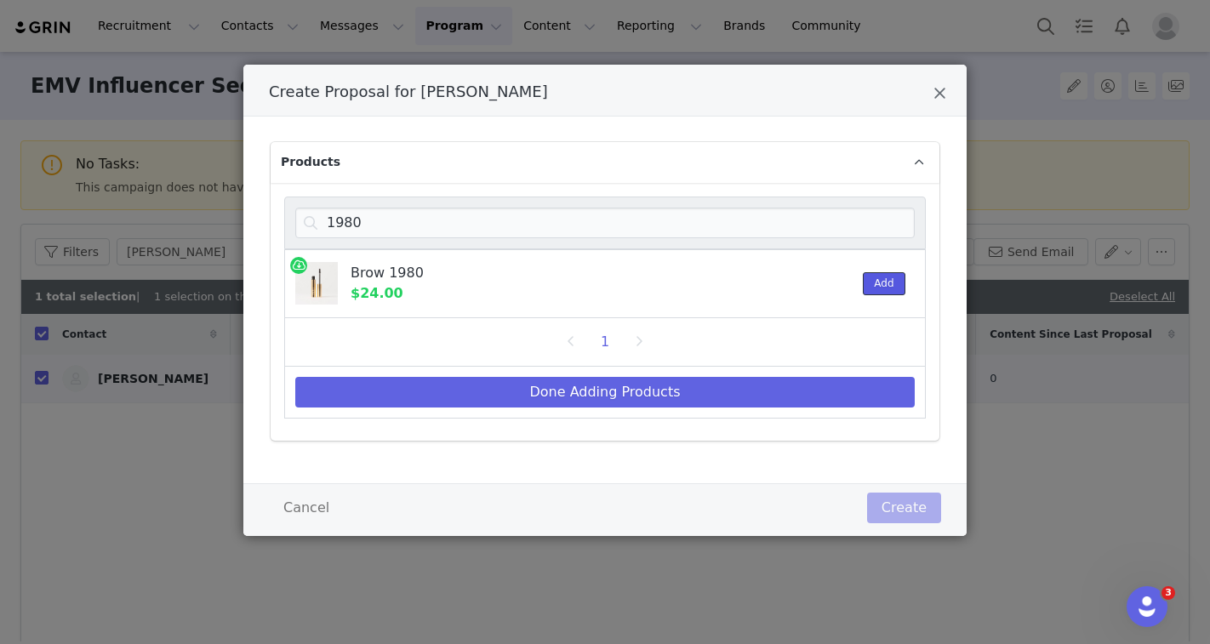
click at [874, 286] on button "Add" at bounding box center [884, 283] width 42 height 23
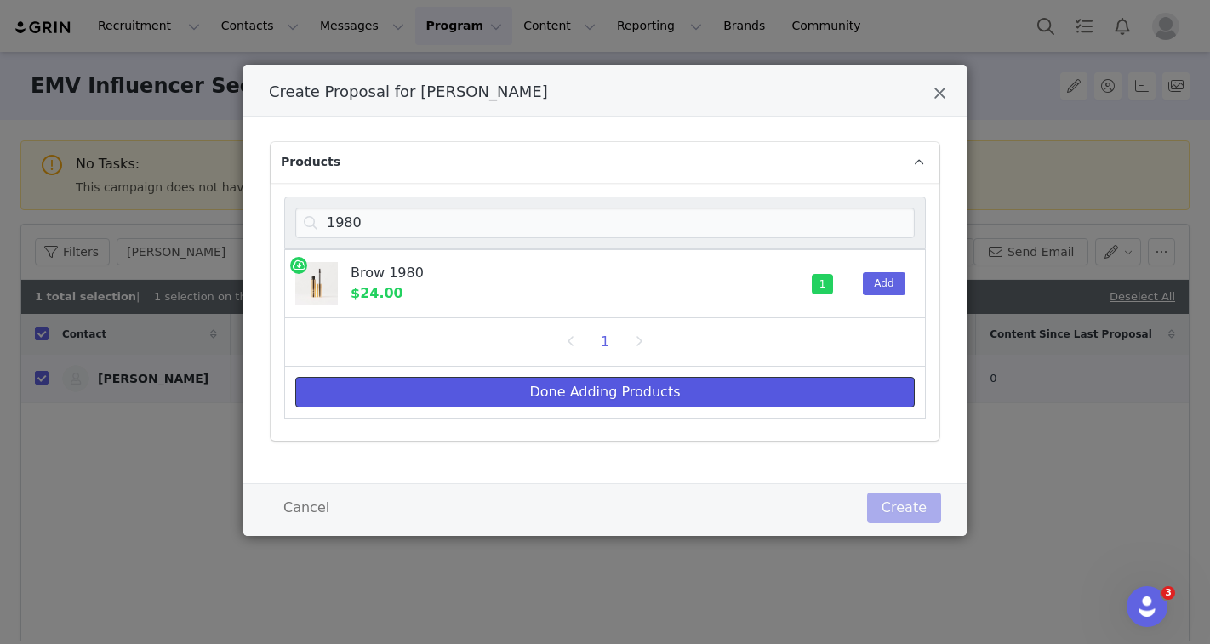
click at [617, 395] on button "Done Adding Products" at bounding box center [604, 392] width 619 height 31
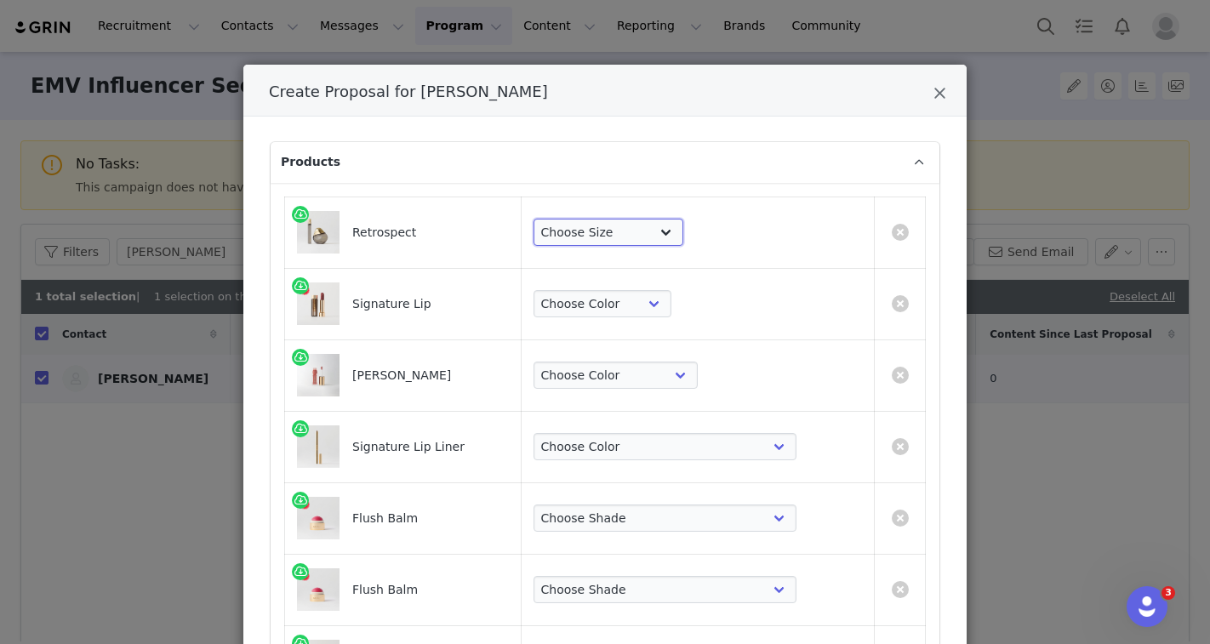
click at [683, 225] on select "Choose Size Full-Size (30ml) Travel-Size (9.5ml)" at bounding box center [608, 232] width 150 height 27
select select "26665086"
click at [605, 219] on select "Choose Size Full-Size (30ml) Travel-Size (9.5ml)" at bounding box center [608, 232] width 150 height 27
click at [671, 302] on select "Choose Color Slip Millennial L'Avenue Baby Tiger 1990 Equestrian Ginger Maison …" at bounding box center [602, 303] width 138 height 27
select select "8314060"
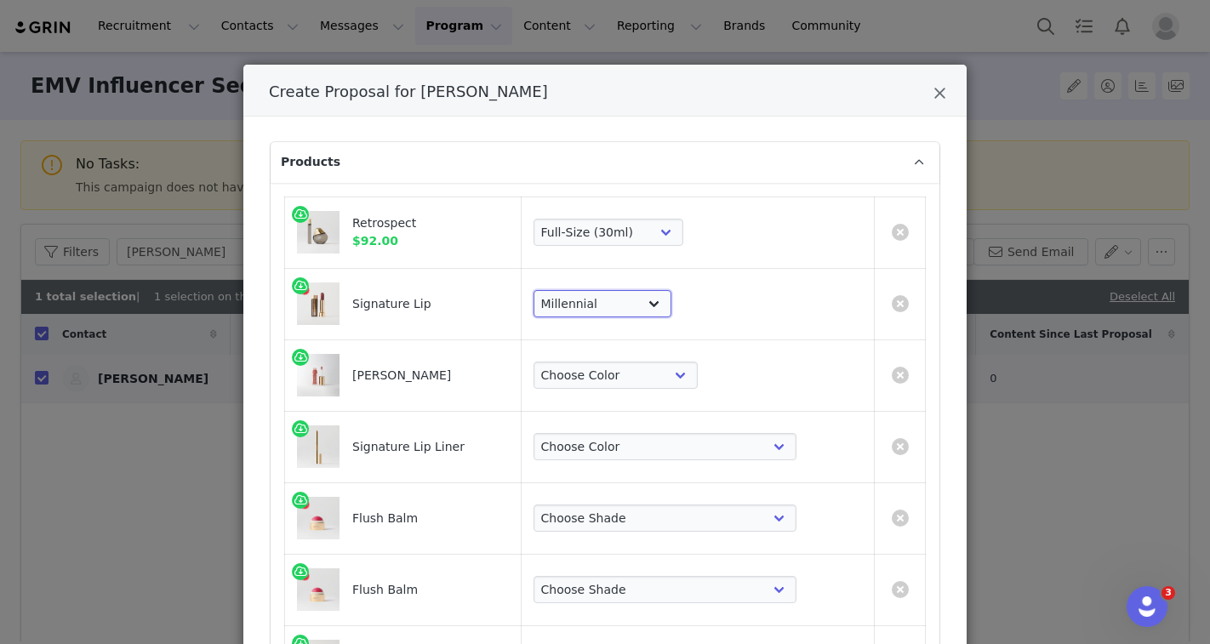
click at [605, 290] on select "Choose Color Slip Millennial L'Avenue Baby Tiger 1990 Equestrian Ginger Maison …" at bounding box center [602, 303] width 138 height 27
click at [698, 366] on select "Choose Color Jeté Pink Beet Les Deux Sangria Maraschino Mapleton Taupe [GEOGRAP…" at bounding box center [615, 375] width 164 height 27
select select "27158277"
click at [605, 362] on select "Choose Color Jeté Pink Beet Les Deux Sangria Maraschino Mapleton Taupe [GEOGRAP…" at bounding box center [615, 375] width 164 height 27
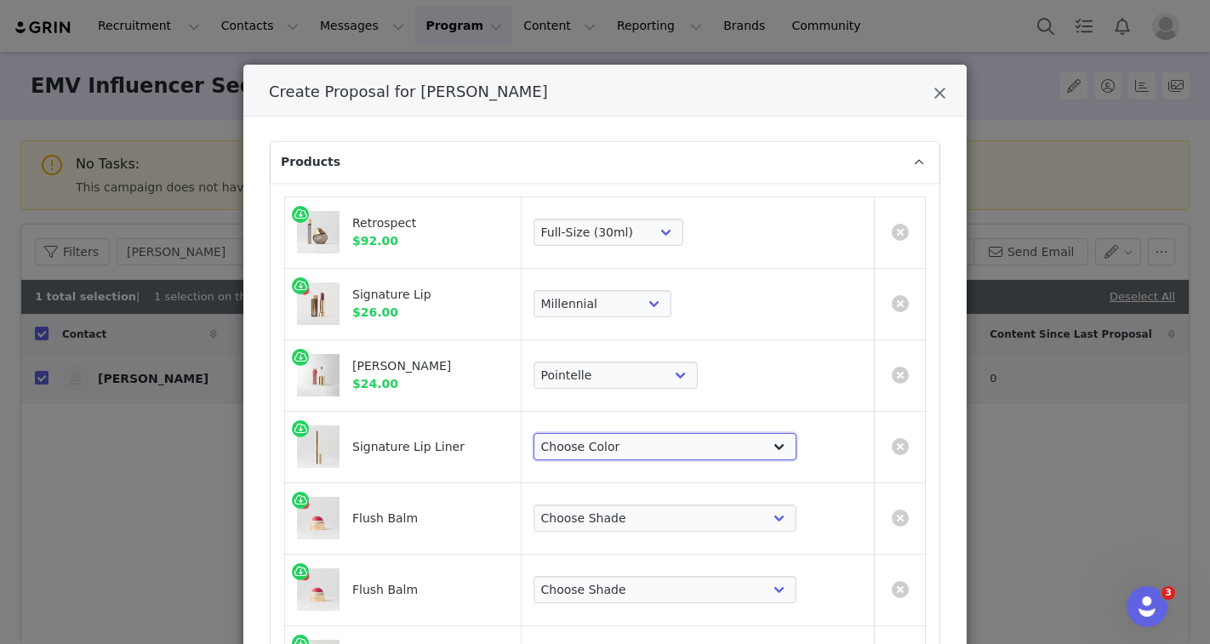
click at [675, 449] on select "Choose Color [PERSON_NAME] Hills Bespoke Coupé Sportif Mayfair Tabac Brownstone…" at bounding box center [664, 446] width 263 height 27
select select "26311670"
click at [605, 433] on select "Choose Color [PERSON_NAME] Hills Bespoke Coupé Sportif Mayfair Tabac Brownstone…" at bounding box center [664, 446] width 263 height 27
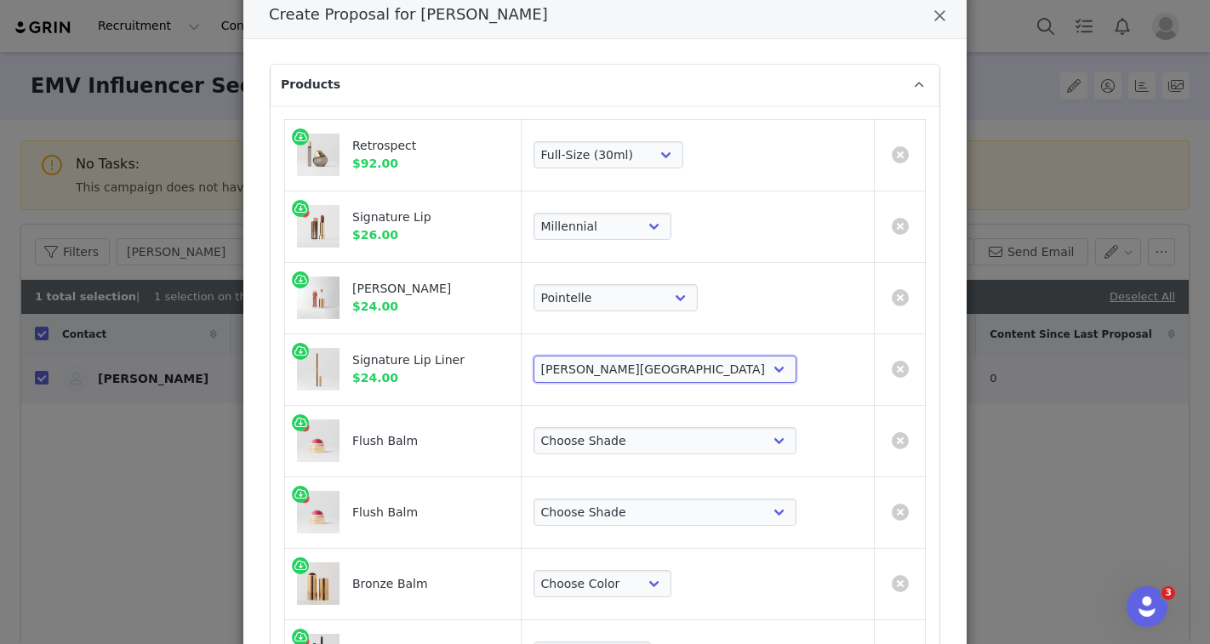
scroll to position [212, 0]
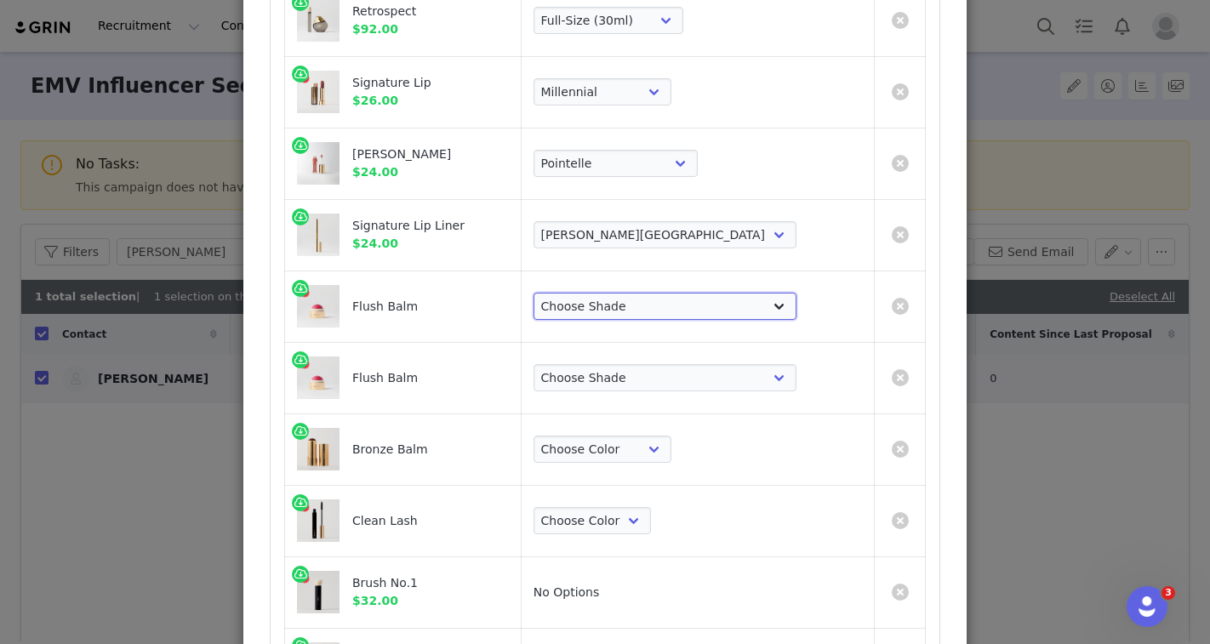
click at [687, 316] on select "Choose [PERSON_NAME] Hills Cheeky Après Fox Stockholm Terracotta Rouge Persimmo…" at bounding box center [664, 306] width 263 height 27
select select "2838519"
click at [605, 293] on select "Choose [PERSON_NAME] Hills Cheeky Après Fox Stockholm Terracotta Rouge Persimmo…" at bounding box center [664, 306] width 263 height 27
click at [676, 378] on select "Choose [PERSON_NAME] Hills Cheeky Après Fox Stockholm Terracotta Rouge Persimmo…" at bounding box center [664, 377] width 263 height 27
select select "16098255"
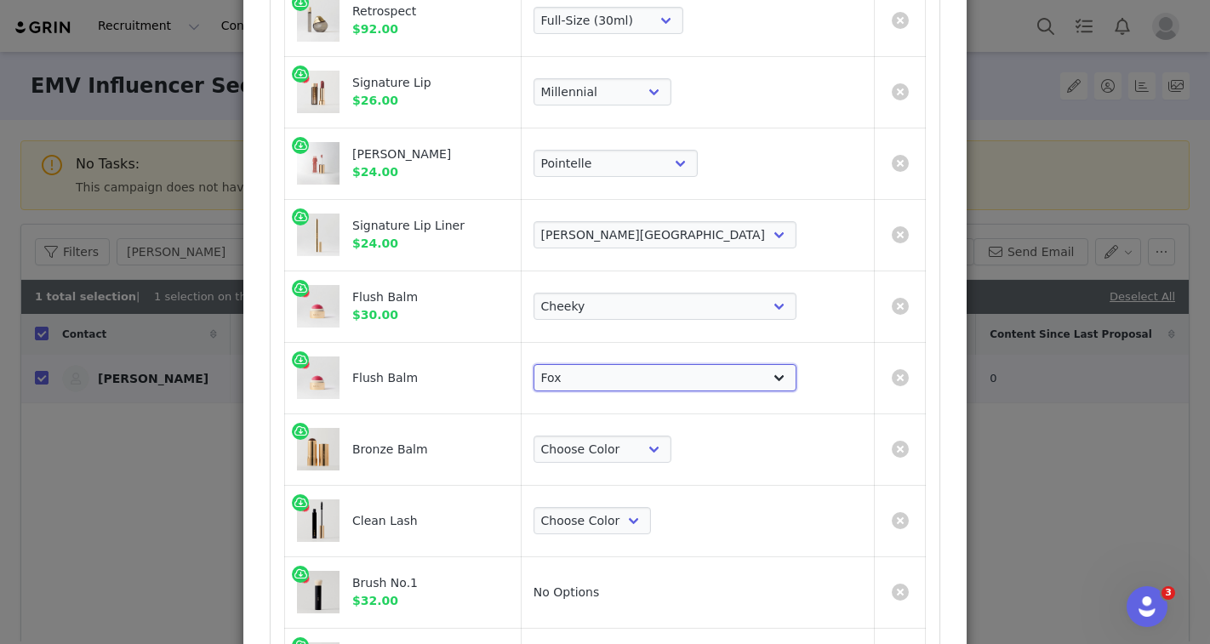
click at [605, 364] on select "Choose [PERSON_NAME] Hills Cheeky Après Fox Stockholm Terracotta Rouge Persimmo…" at bounding box center [664, 377] width 263 height 27
click at [663, 456] on select "Choose Color [PERSON_NAME] Seine [PERSON_NAME] Monarch" at bounding box center [602, 449] width 138 height 27
select select "13069981"
click at [605, 436] on select "Choose Color [PERSON_NAME] Seine [PERSON_NAME] Monarch" at bounding box center [602, 449] width 138 height 27
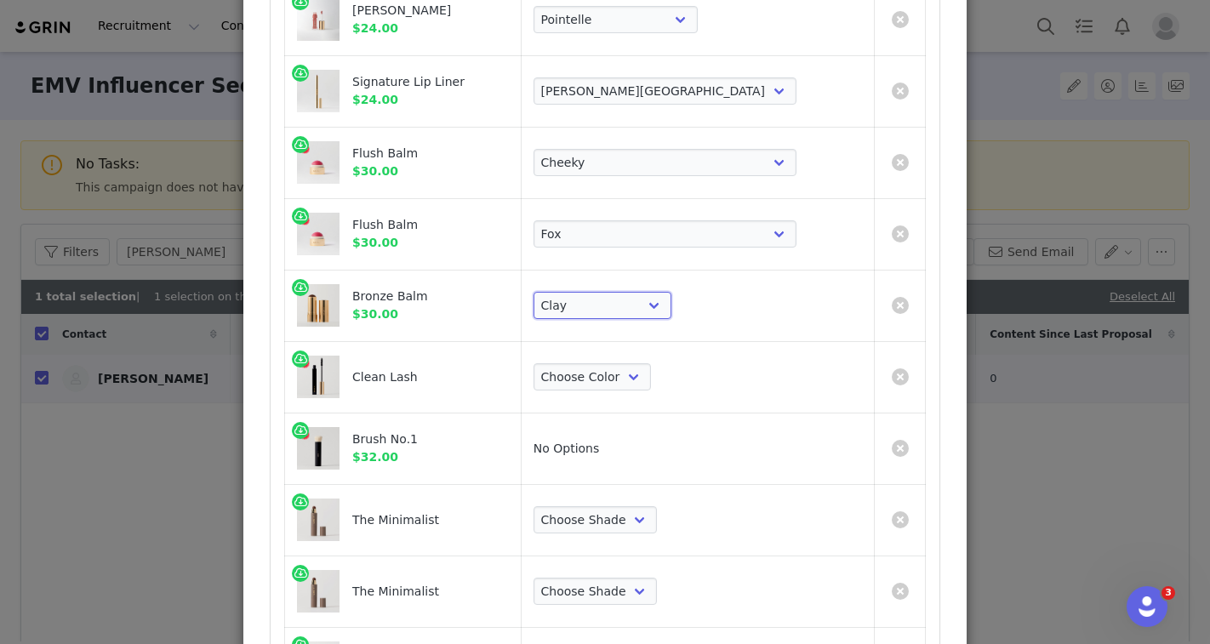
scroll to position [355, 0]
click at [651, 383] on select "Choose Color Perfect Black" at bounding box center [591, 377] width 117 height 27
select select "1822039"
click at [605, 364] on select "Choose Color Perfect Black" at bounding box center [591, 377] width 117 height 27
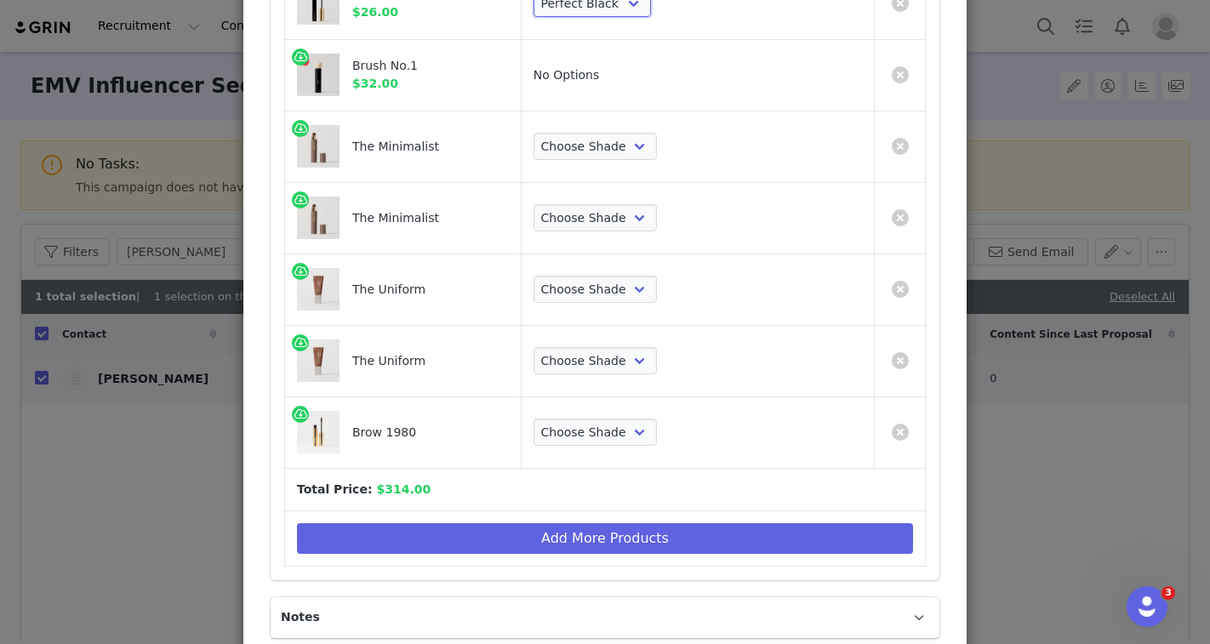
scroll to position [732, 0]
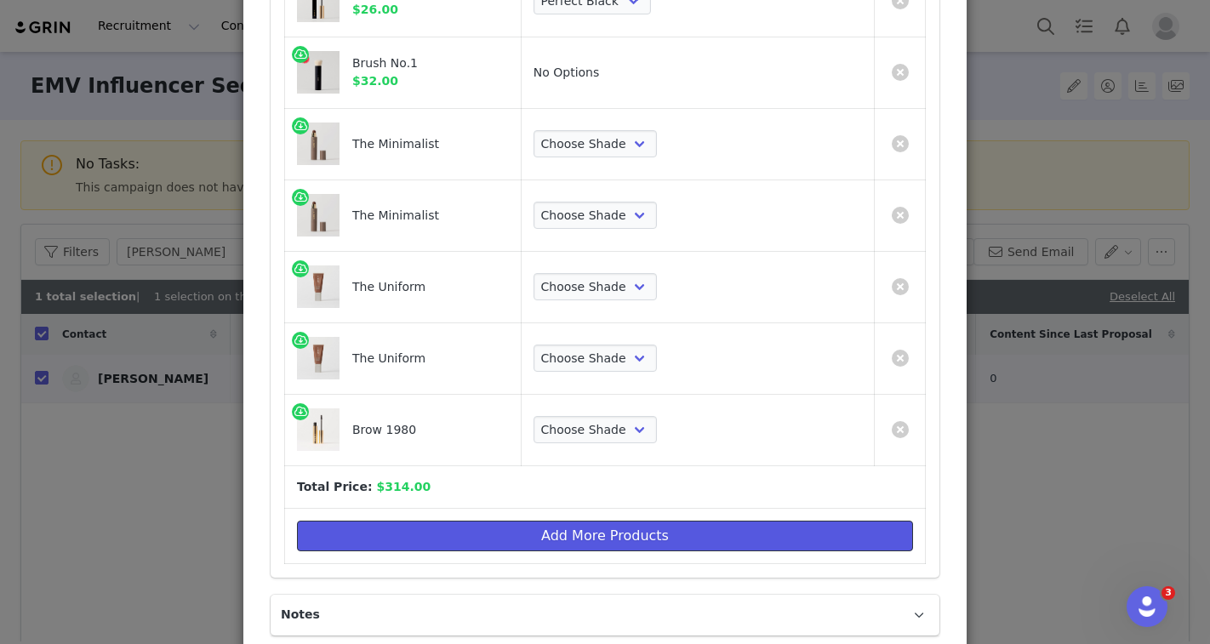
click at [586, 527] on button "Add More Products" at bounding box center [605, 536] width 616 height 31
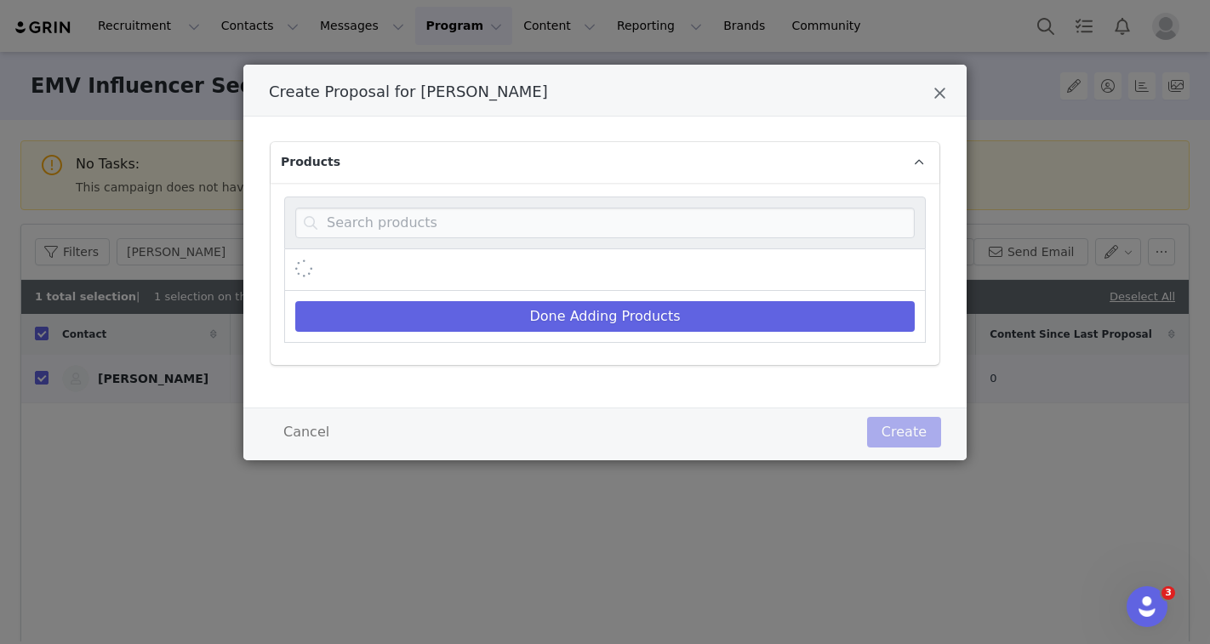
scroll to position [0, 0]
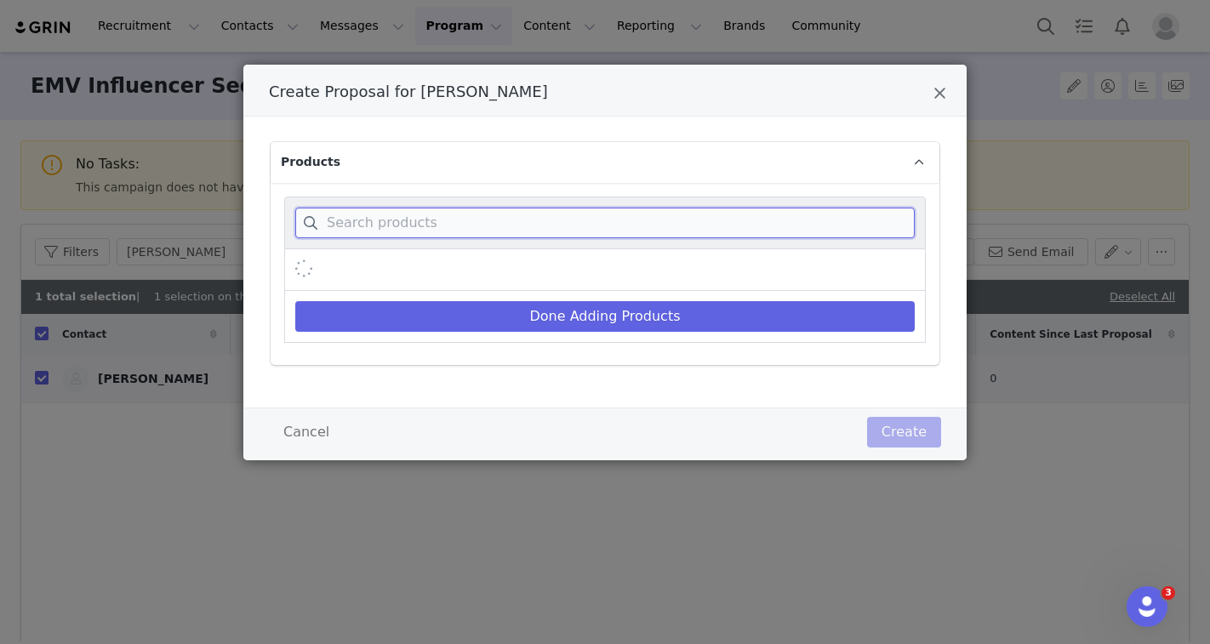
click at [540, 229] on input "Create Proposal for Annie Safranski" at bounding box center [604, 223] width 619 height 31
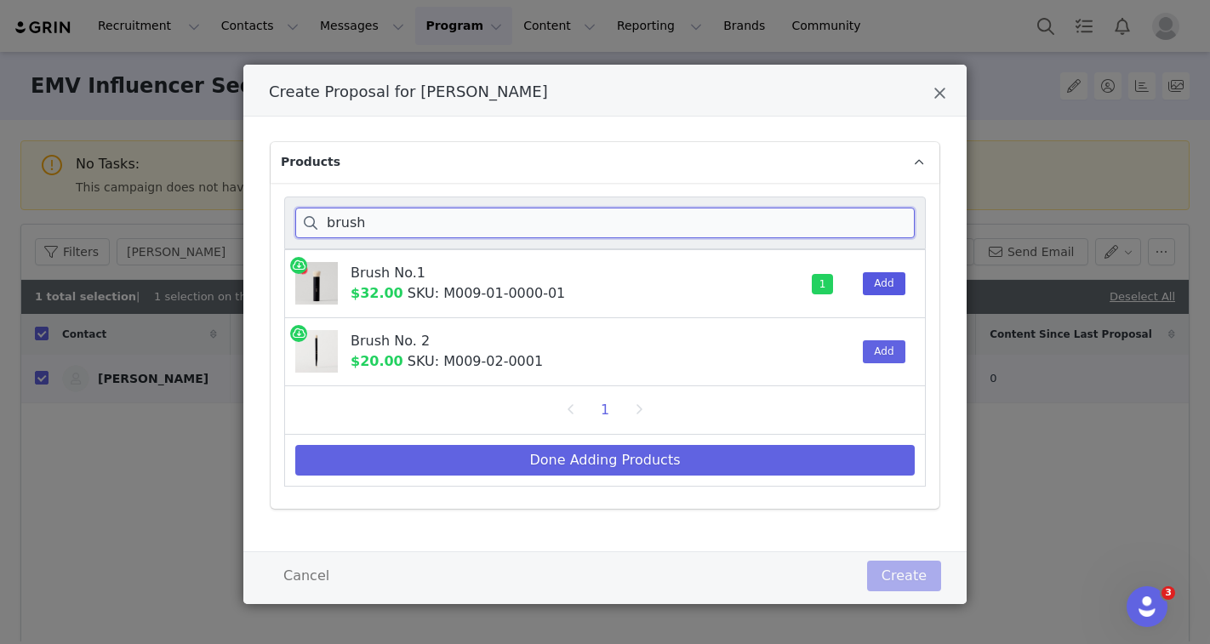
type input "brush"
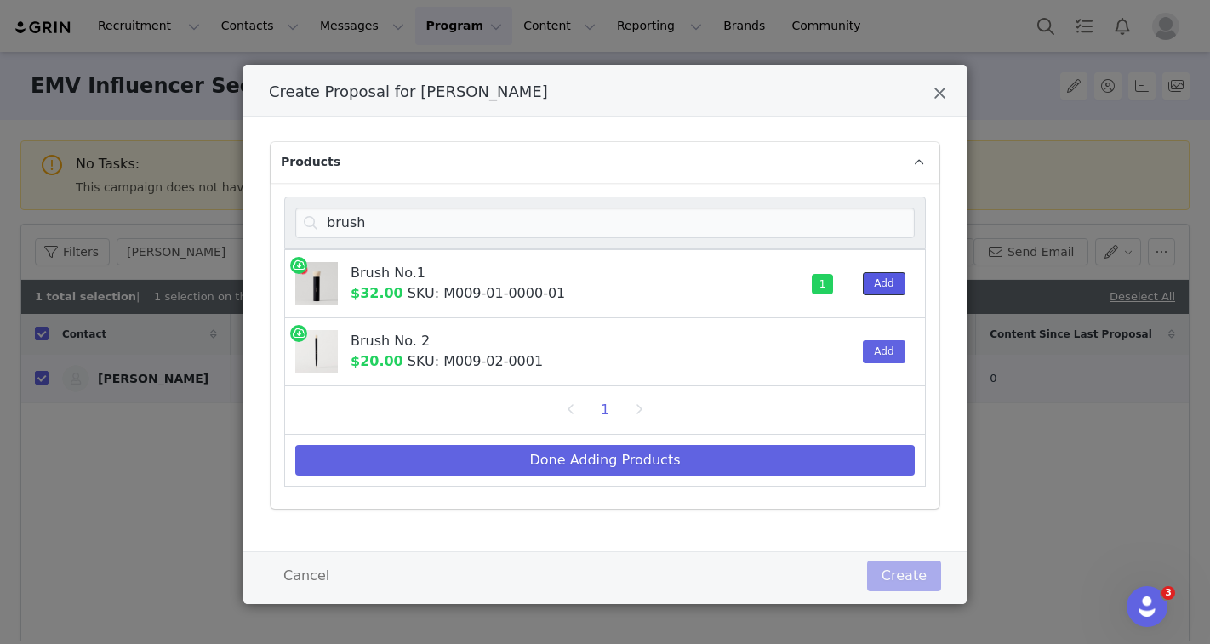
click at [898, 286] on button "Add" at bounding box center [884, 283] width 42 height 23
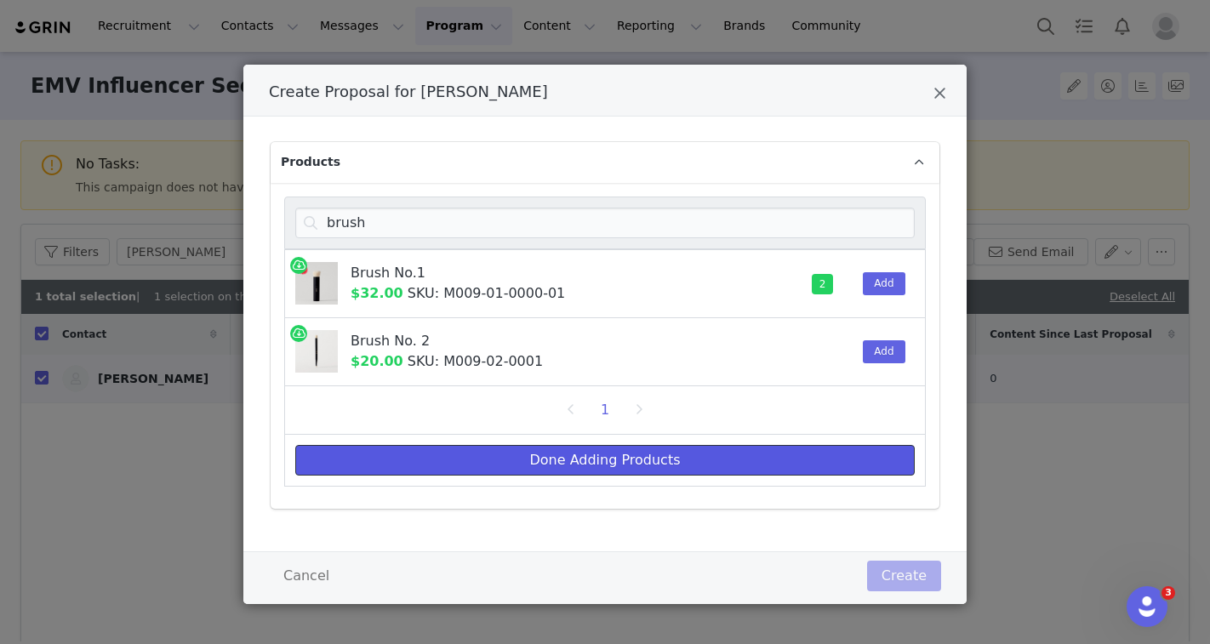
click at [660, 470] on button "Done Adding Products" at bounding box center [604, 460] width 619 height 31
select select "26665086"
select select "8314060"
select select "27158277"
select select "26311670"
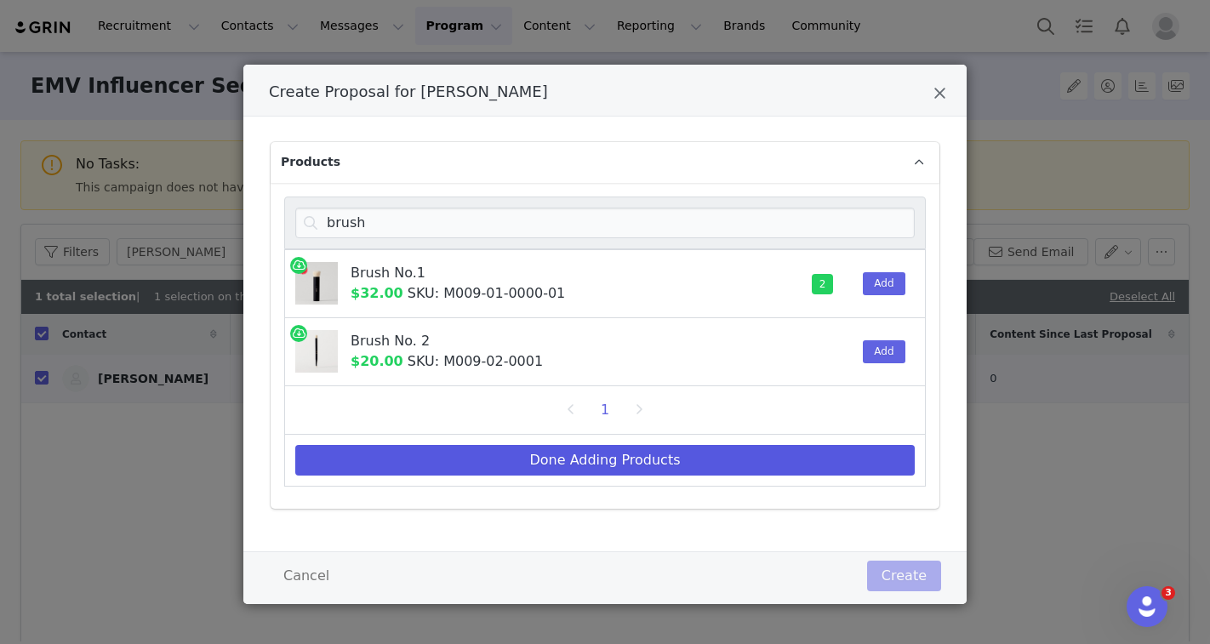
select select "2838519"
select select "16098255"
select select "13069981"
select select "1822039"
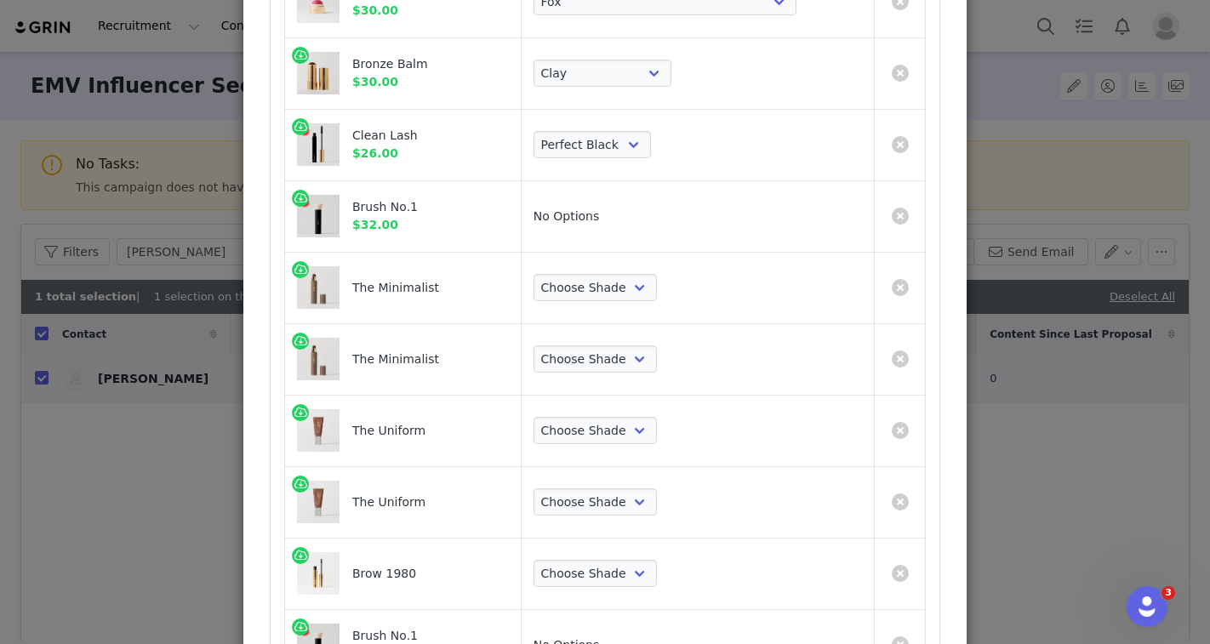
scroll to position [595, 0]
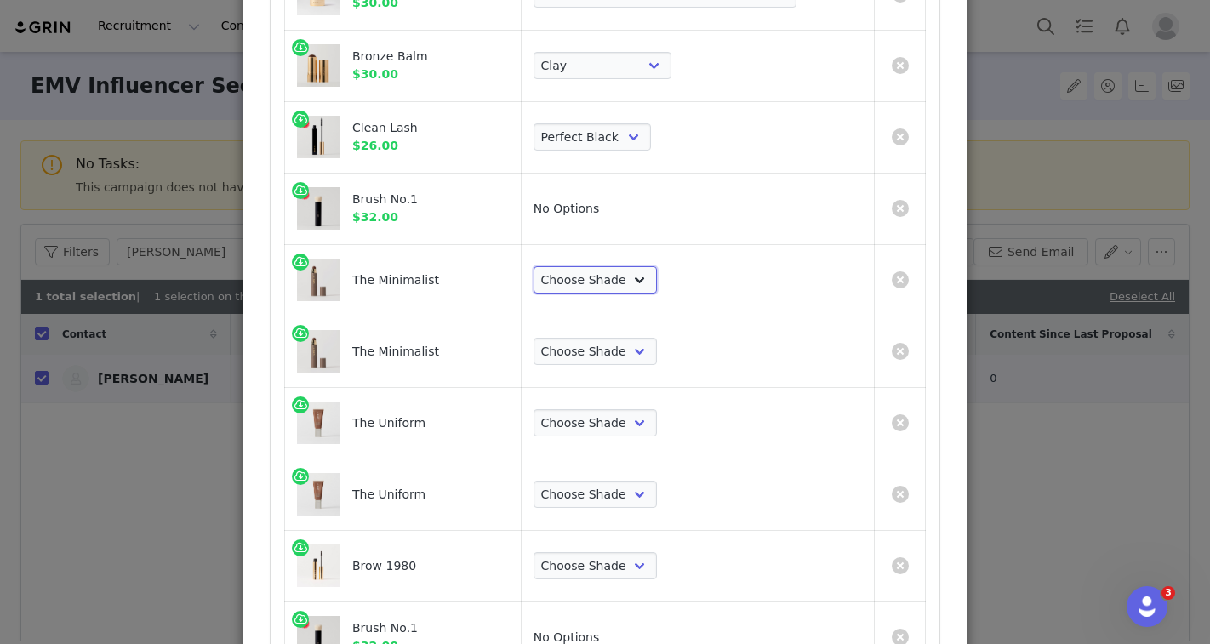
click at [657, 288] on select "Choose Shade Umber Sepia Tiger Eye Cacao Sienna Chestnut [PERSON_NAME] Khaki Ca…" at bounding box center [594, 279] width 123 height 27
select select "2817289"
click at [605, 266] on select "Choose Shade Umber Sepia Tiger Eye Cacao Sienna Chestnut [PERSON_NAME] Khaki Ca…" at bounding box center [594, 279] width 123 height 27
click at [654, 358] on select "Choose Shade Umber Sepia Tiger Eye Cacao Sienna Chestnut [PERSON_NAME] Khaki Ca…" at bounding box center [594, 351] width 123 height 27
select select "25179967"
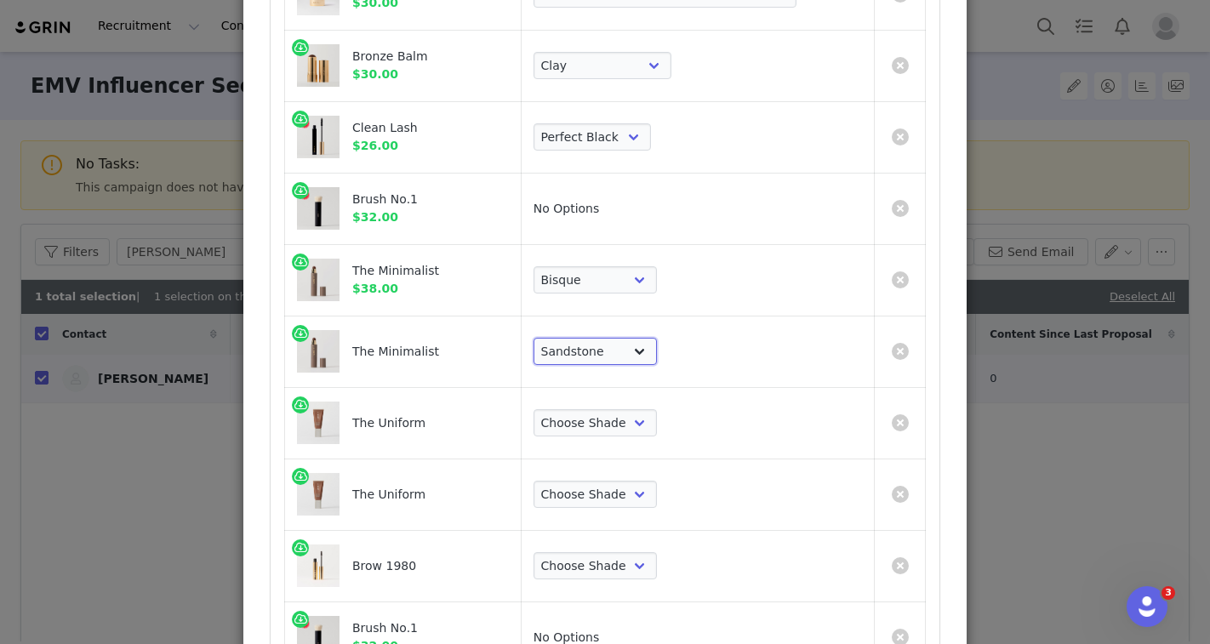
click at [605, 338] on select "Choose Shade Umber Sepia Tiger Eye Cacao Sienna Chestnut [PERSON_NAME] Khaki Ca…" at bounding box center [594, 351] width 123 height 27
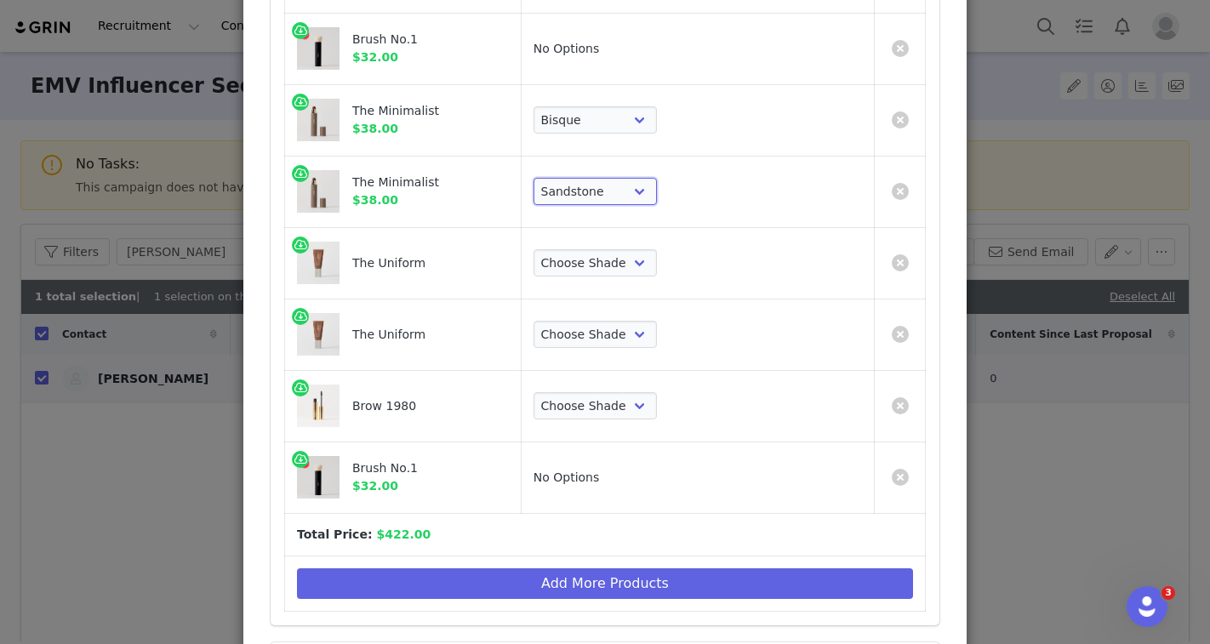
scroll to position [766, 0]
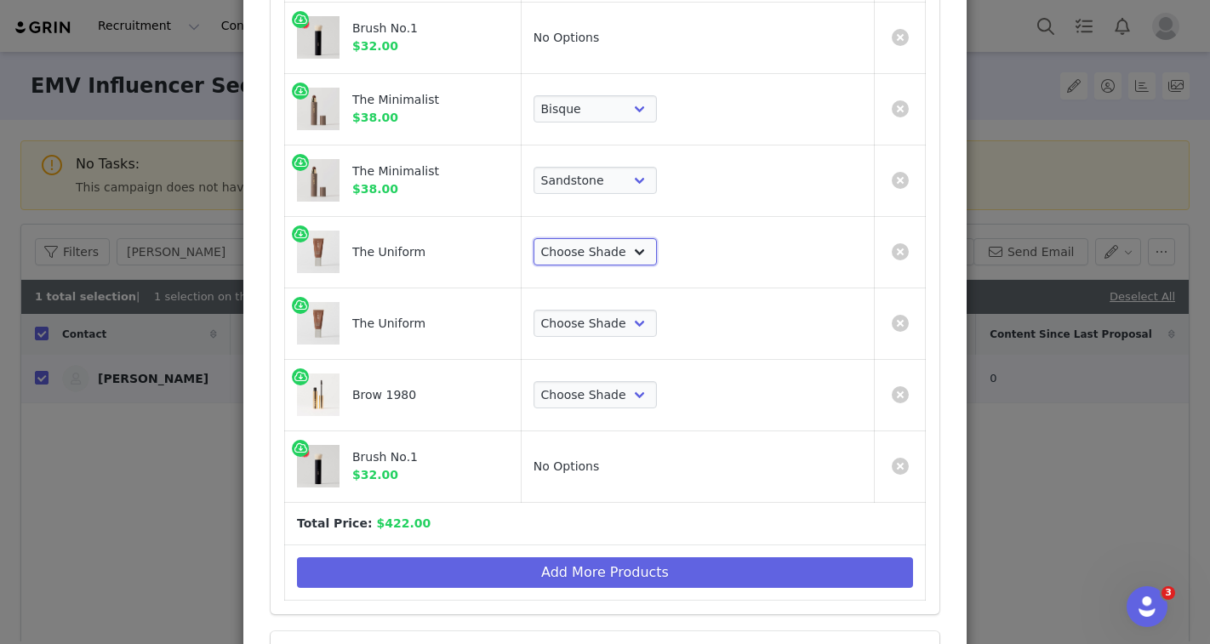
click at [657, 258] on select "Choose Shade 02 04 06 08 10 12 14 16 18 20 22 24 26 28 30" at bounding box center [594, 251] width 123 height 27
click at [605, 238] on select "Choose Shade 02 04 06 08 10 12 14 16 18 20 22 24 26 28 30" at bounding box center [594, 251] width 123 height 27
click at [657, 245] on select "Choose Shade 02 04 06 08 10 12 14 16 18 20 22 24 26 28 30" at bounding box center [594, 251] width 123 height 27
select select "27701678"
click at [605, 238] on select "Choose Shade 02 04 06 08 10 12 14 16 18 20 22 24 26 28 30" at bounding box center [594, 251] width 123 height 27
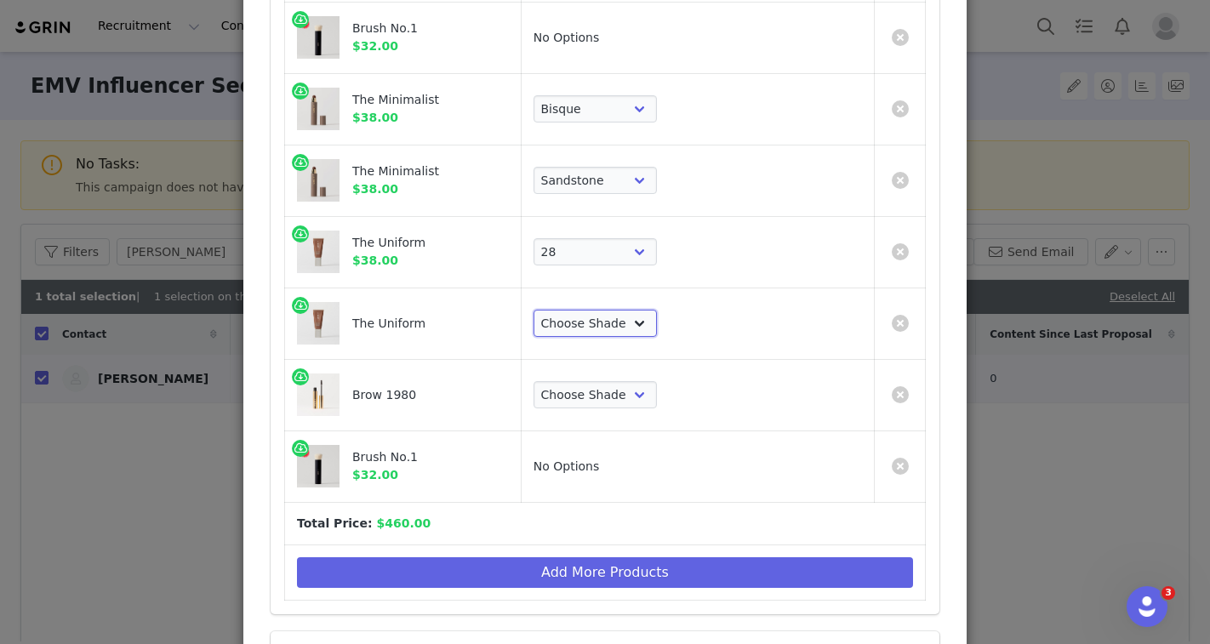
click at [657, 318] on select "Choose Shade 02 04 06 08 10 12 14 16 18 20 22 24 26 28 30" at bounding box center [594, 323] width 123 height 27
select select "27701674"
click at [605, 310] on select "Choose Shade 02 04 06 08 10 12 14 16 18 20 22 24 26 28 30" at bounding box center [594, 323] width 123 height 27
click at [629, 390] on select "Choose Shade Taupe Light Brown Dark Brown Brown Black" at bounding box center [594, 394] width 123 height 27
select select "24680034"
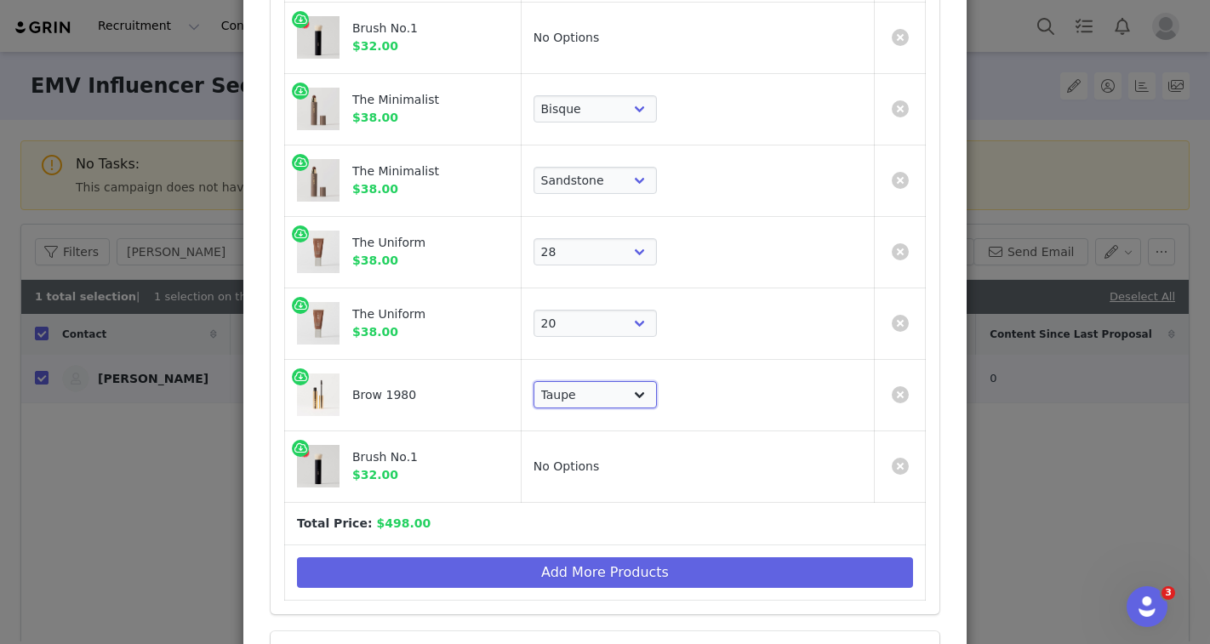
click at [605, 381] on select "Choose Shade Taupe Light Brown Dark Brown Brown Black" at bounding box center [594, 394] width 123 height 27
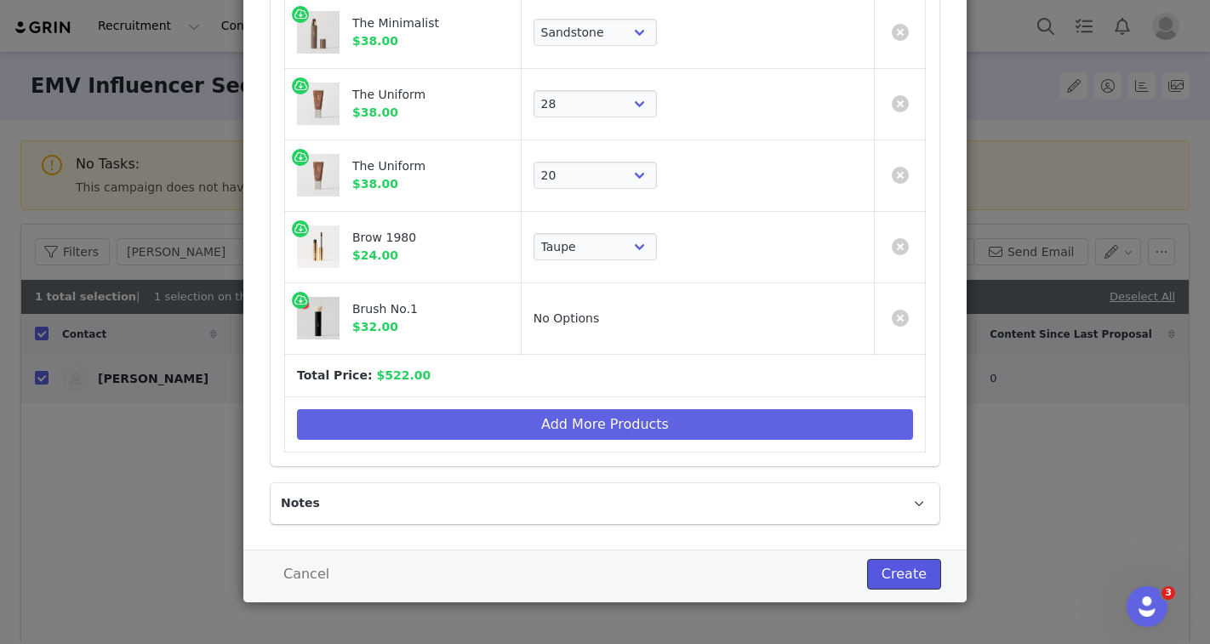
click at [902, 563] on button "Create" at bounding box center [904, 574] width 74 height 31
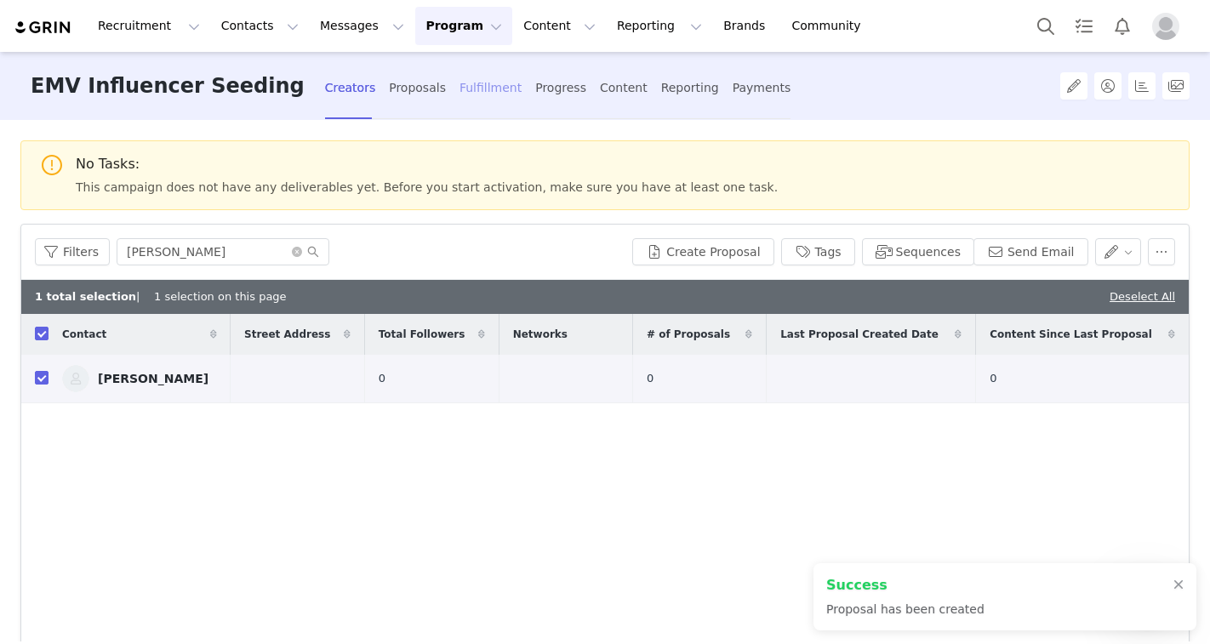
click at [459, 98] on div "Fulfillment" at bounding box center [490, 88] width 62 height 45
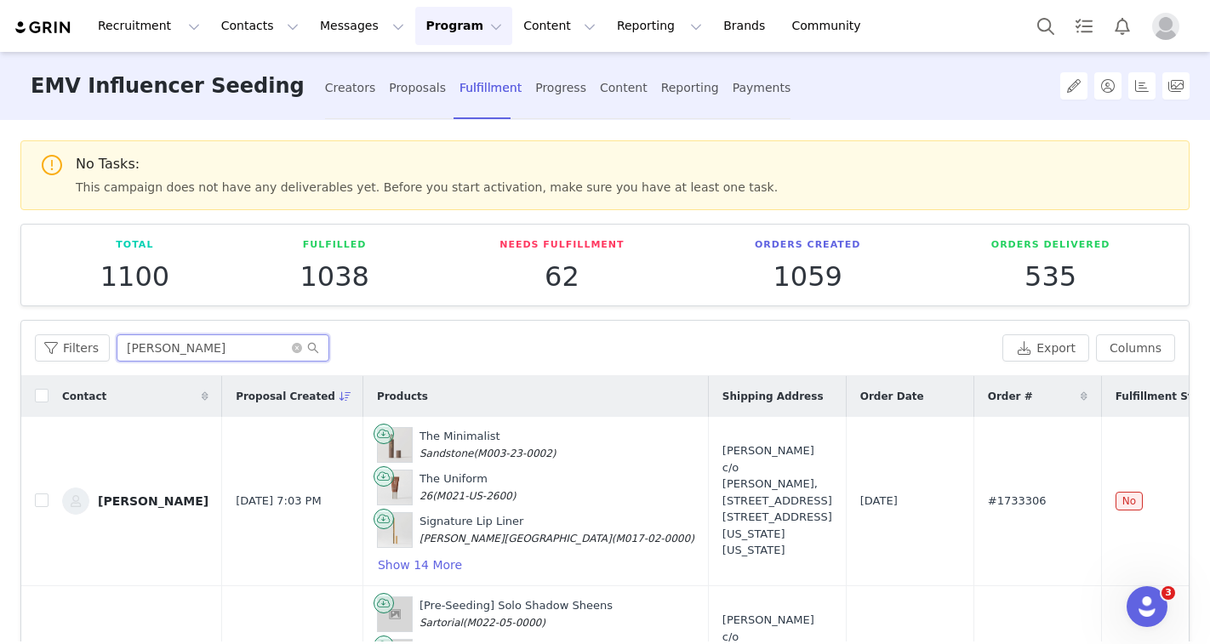
click at [224, 357] on input "[PERSON_NAME]" at bounding box center [223, 347] width 213 height 27
paste input "[PERSON_NAME]"
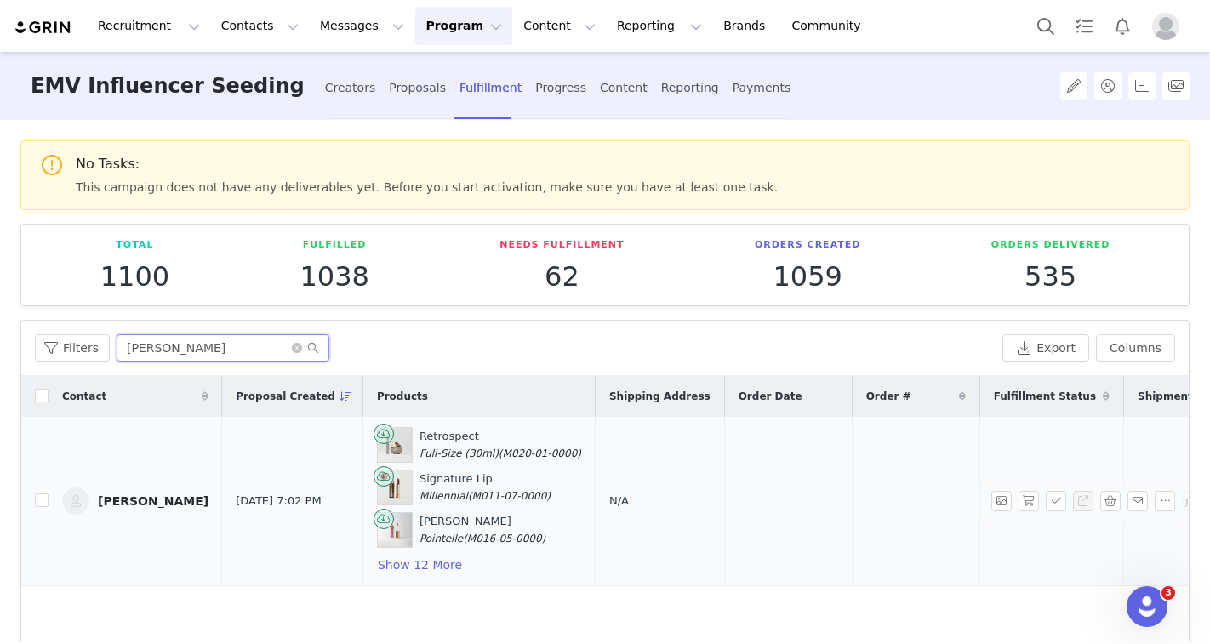
type input "[PERSON_NAME]"
click at [609, 504] on span "N/A" at bounding box center [619, 500] width 20 height 13
select select
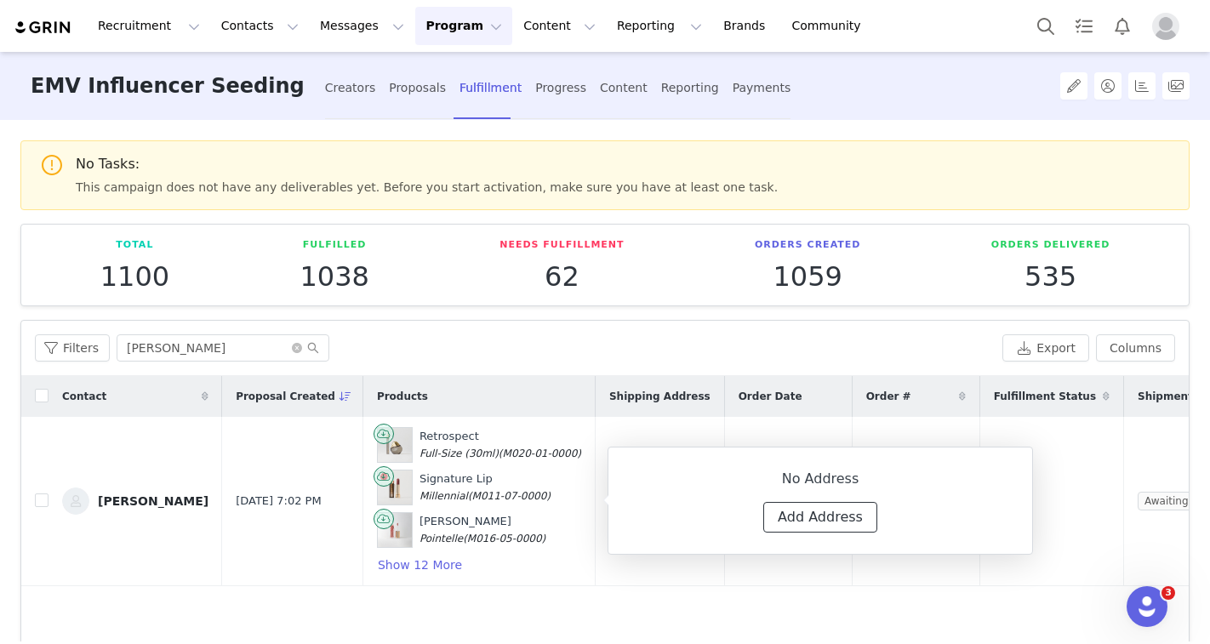
click at [825, 515] on button "Add Address" at bounding box center [820, 517] width 114 height 31
select select
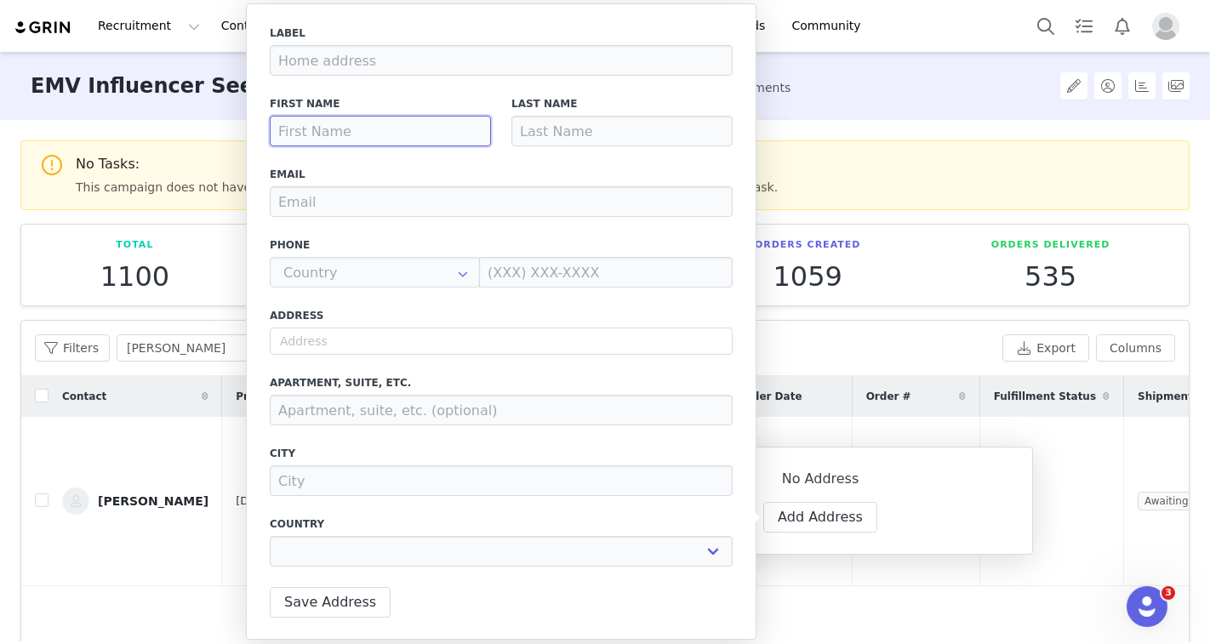
click at [396, 133] on input at bounding box center [380, 131] width 221 height 31
click at [567, 118] on input at bounding box center [621, 131] width 221 height 31
paste input "[PERSON_NAME]"
type input "[PERSON_NAME]"
select select
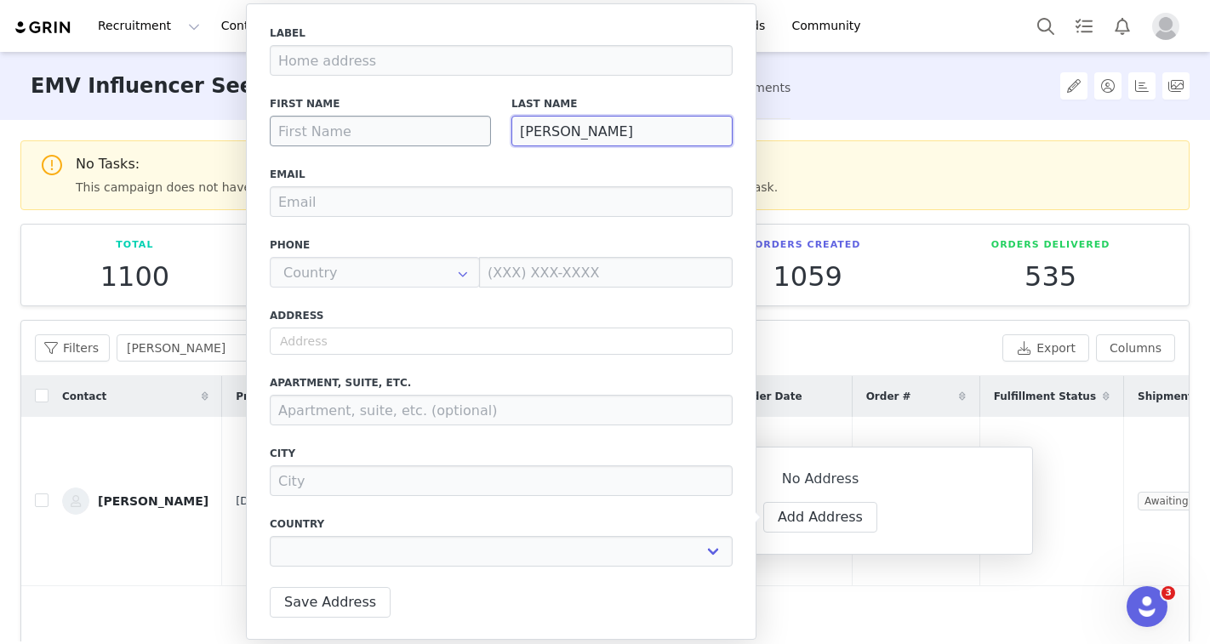
type input "[PERSON_NAME]"
click at [412, 140] on input at bounding box center [380, 131] width 221 height 31
type input "A"
select select
type input "An"
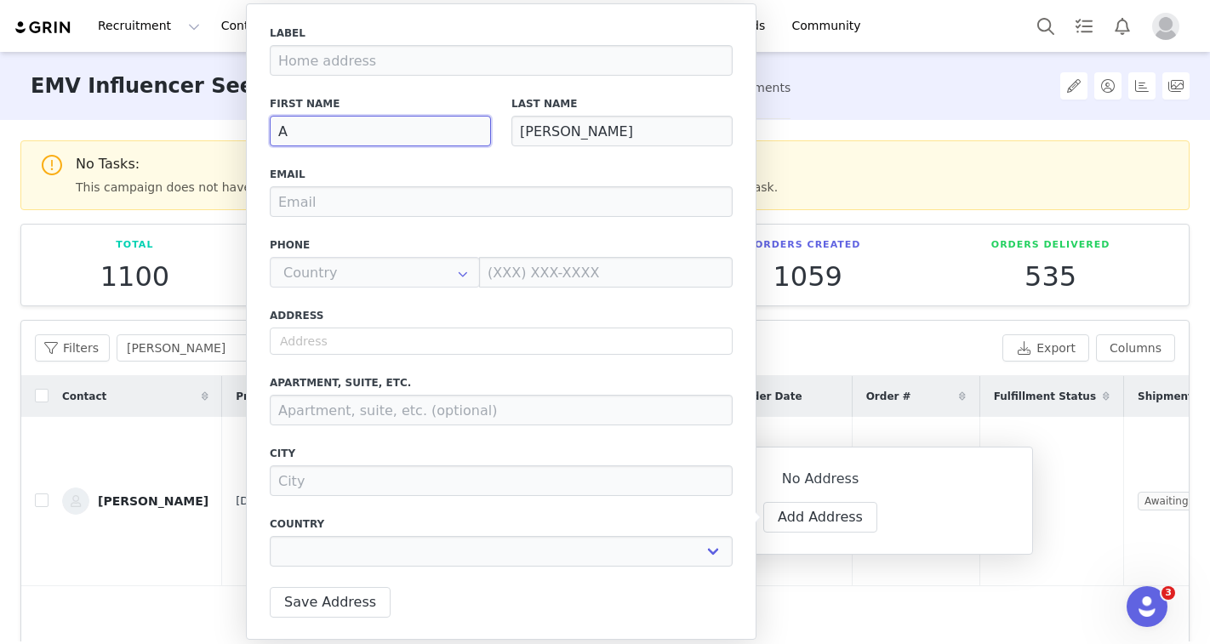
select select
type input "[PERSON_NAME]"
select select
type input "Anni"
select select
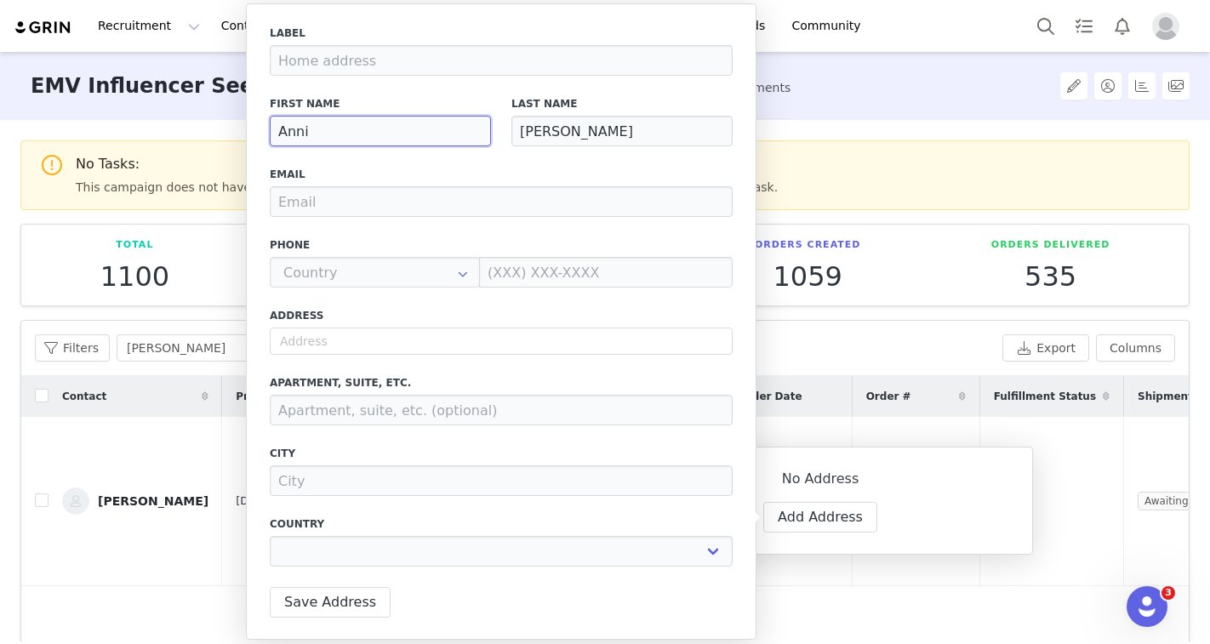
type input "[PERSON_NAME]"
select select
type input "[PERSON_NAME]"
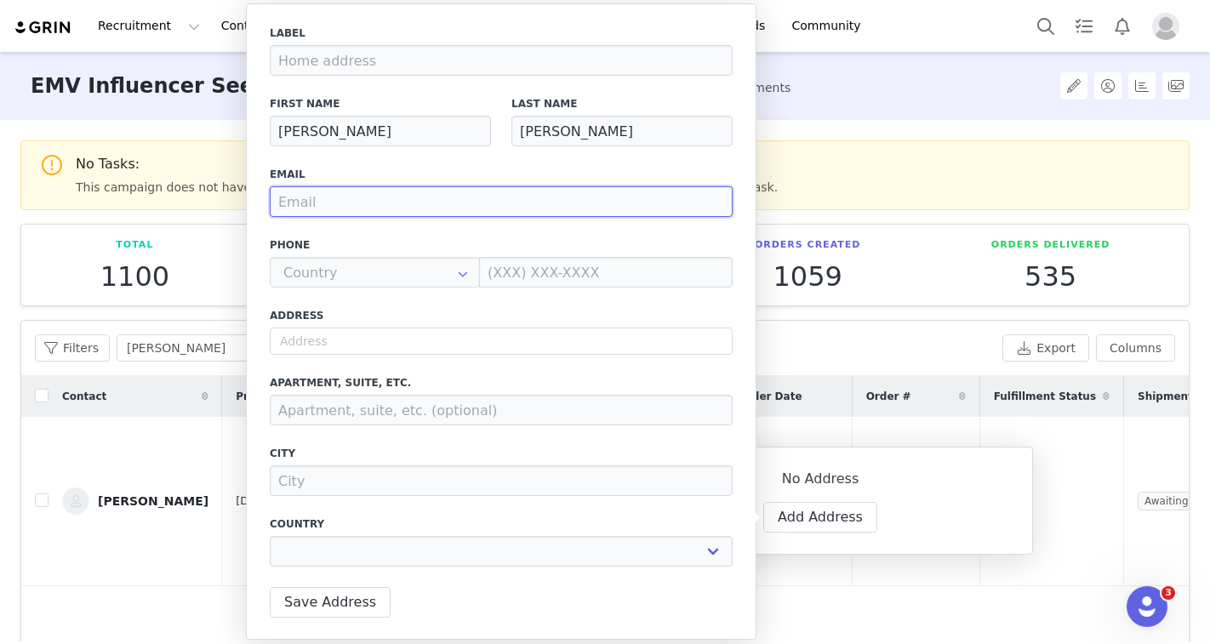
click at [330, 194] on input "email" at bounding box center [501, 201] width 463 height 31
type input "a"
select select
type input "ah"
select select
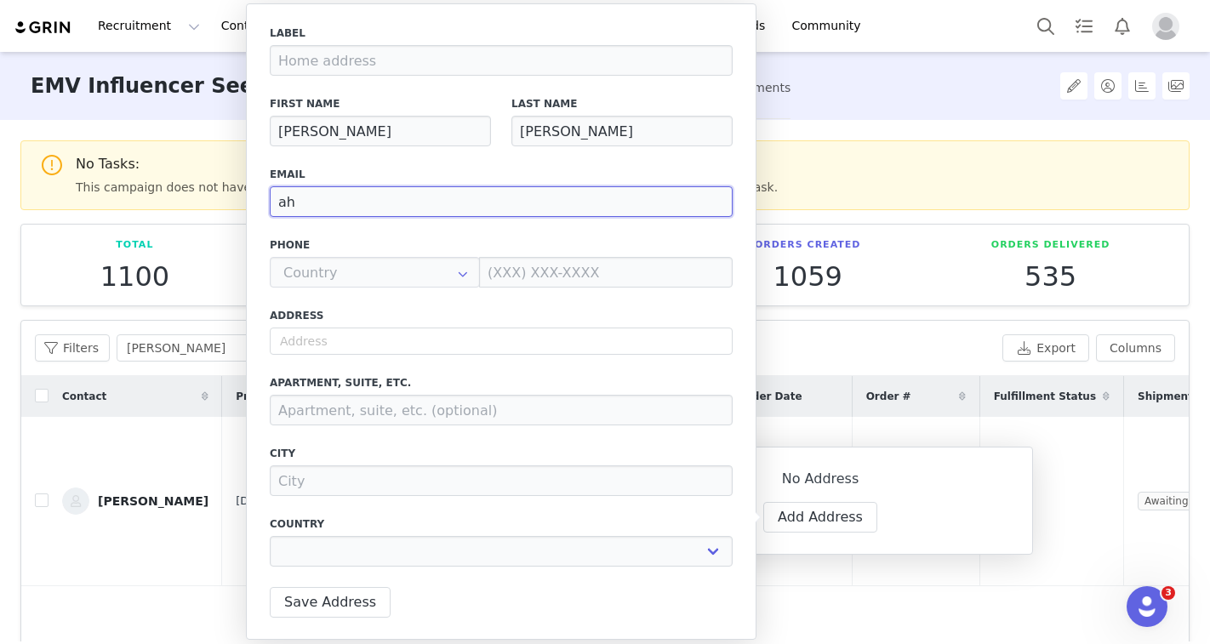
type input "aha"
select select
type input "ahas"
select select
type input "ahasa"
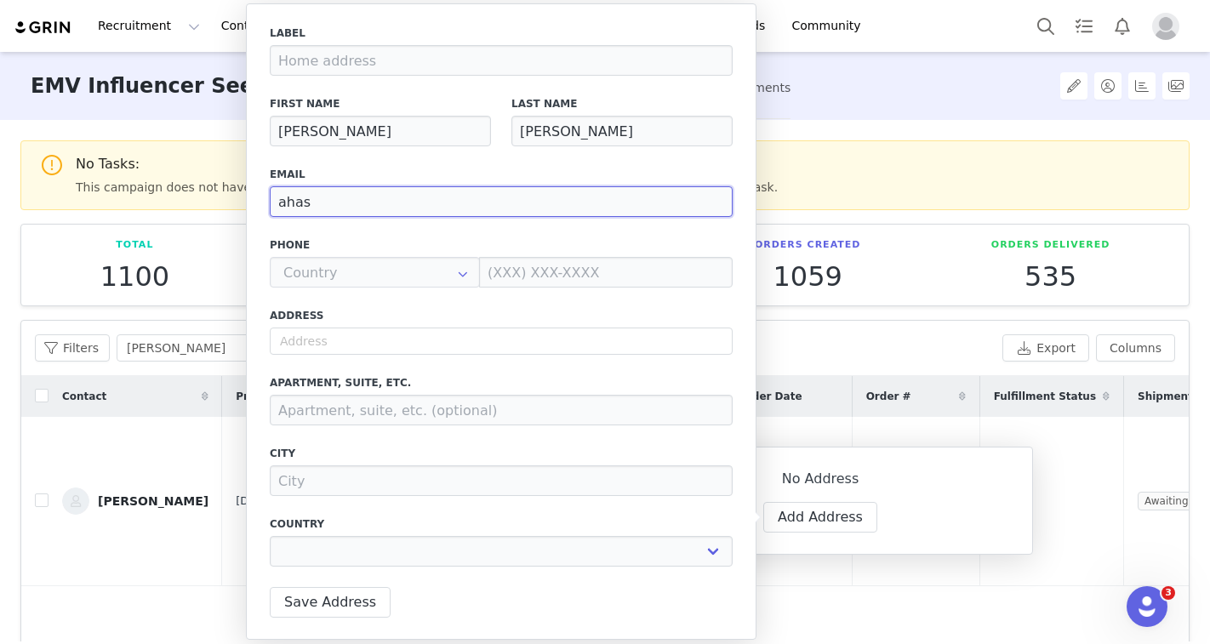
select select
type input "ahasan"
select select
type input "ahasan#"
select select
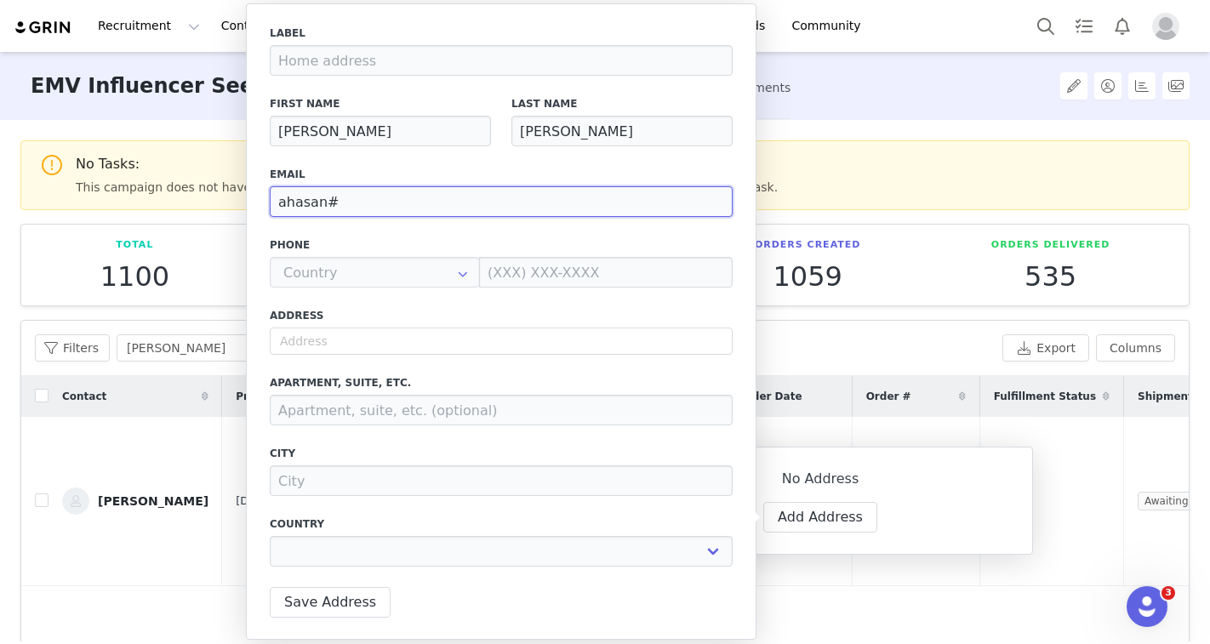
type input "ahasan#m"
select select
type input "ahasan#me"
select select
type input "ahasan#m"
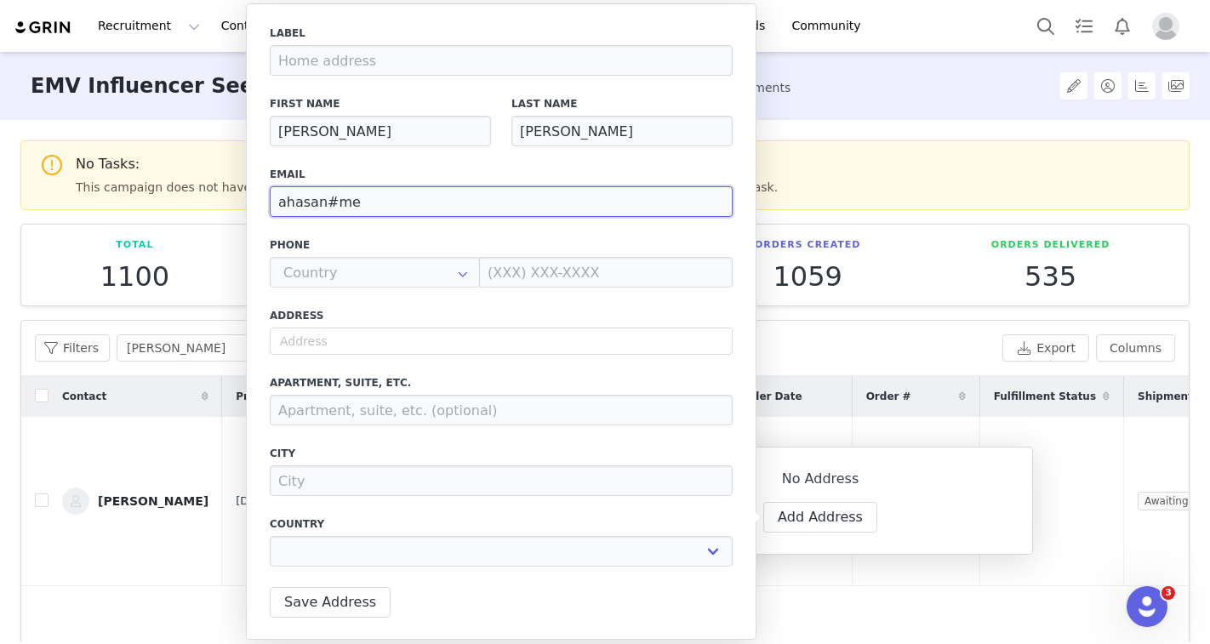
select select
type input "ahasan#"
select select
type input "ahasan"
select select
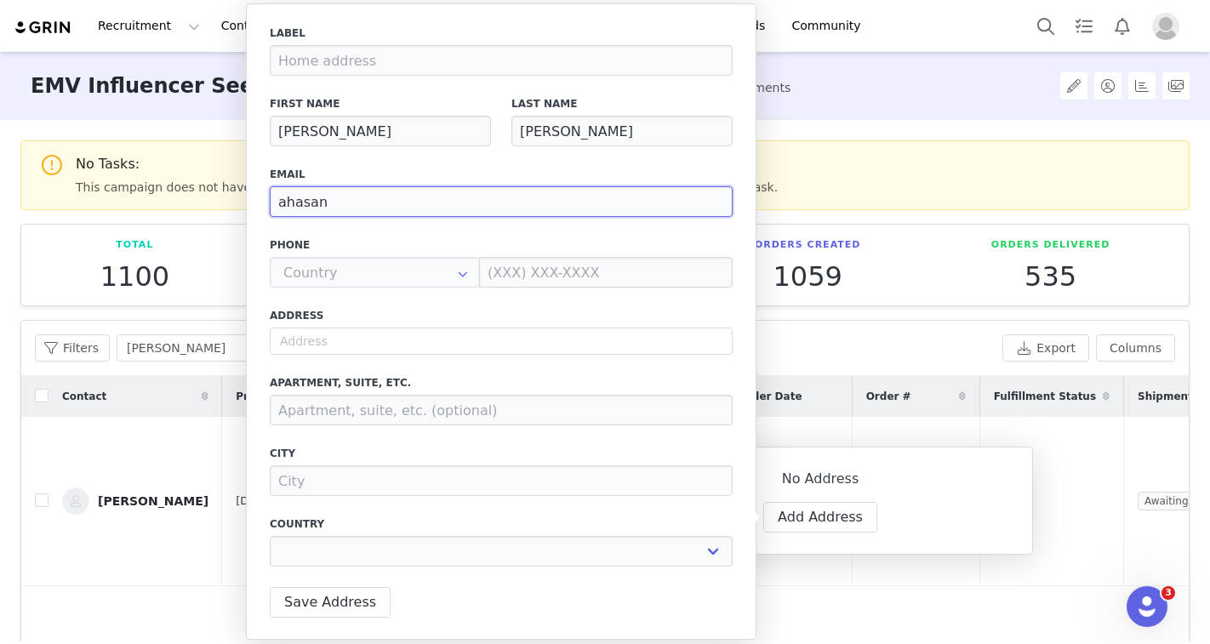
type input "ahasan@"
select select
type input "ahasan@m"
select select
type input "ahasan@me"
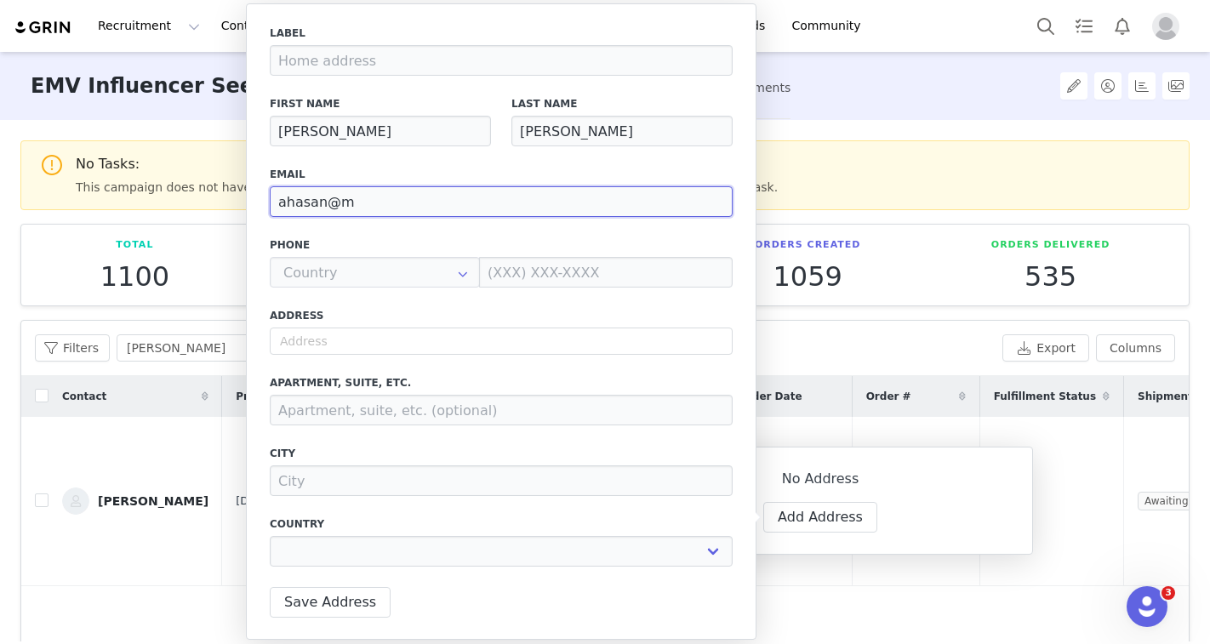
select select
type input "ahasan@mer"
select select
type input "ahasan@meri"
select select
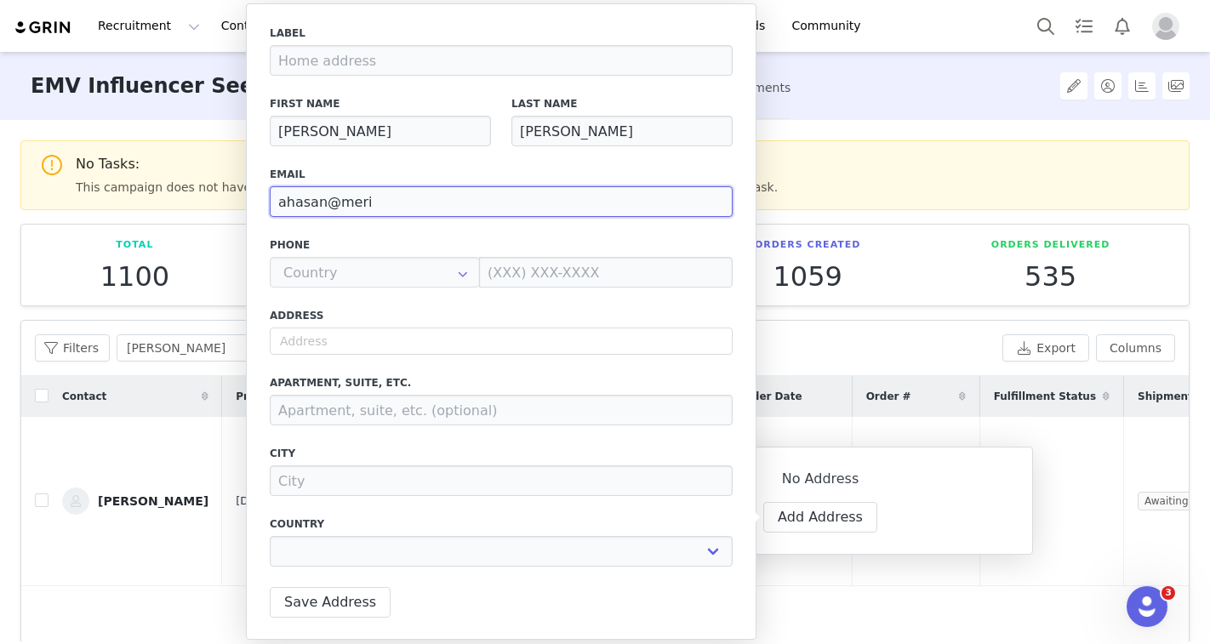
type input "ahasan@merit"
select select
type input "ahasan@meritb"
select select
type input "ahasan@meritbe"
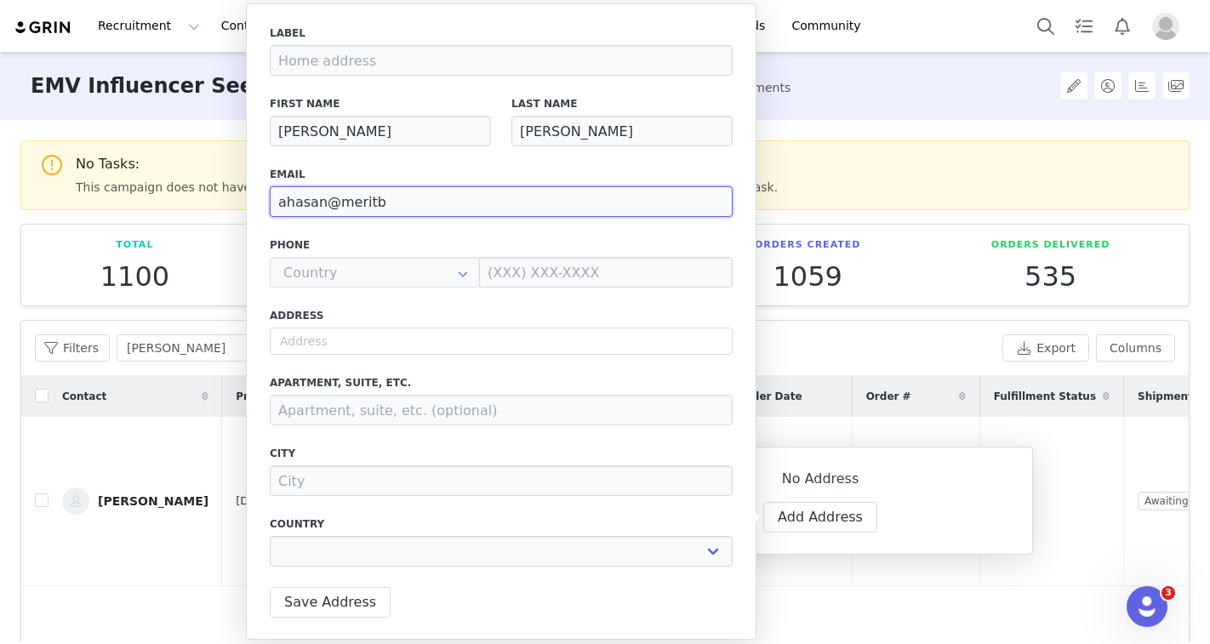
select select
type input "ahasan@meritbea"
select select
type input "ahasan@meritbeau"
select select
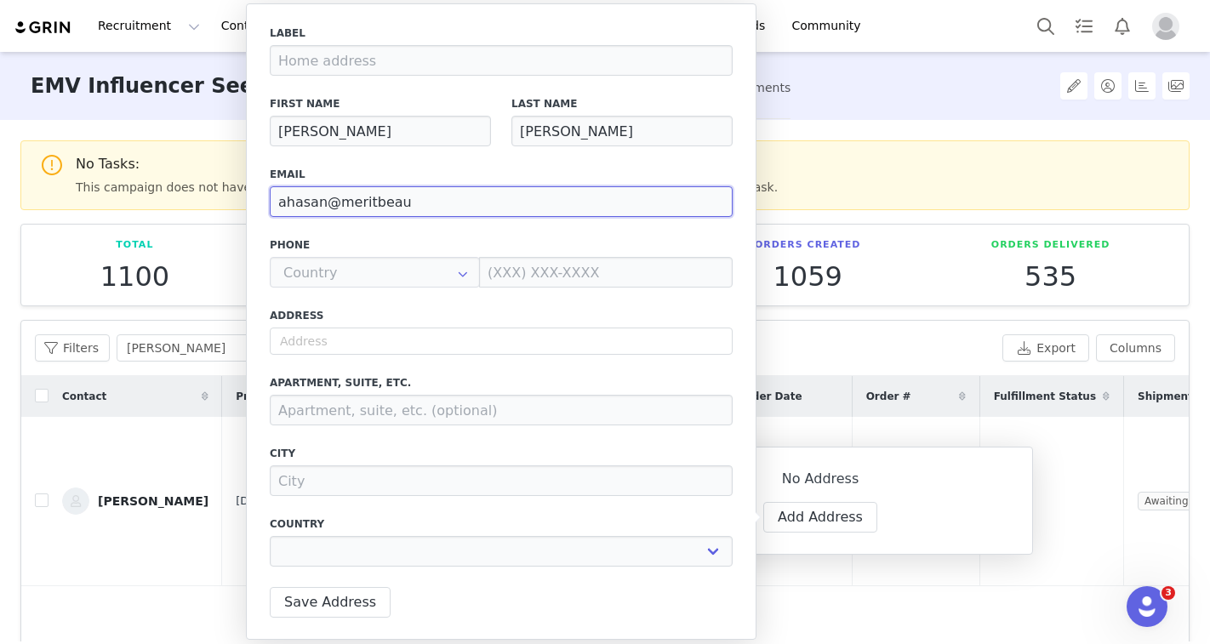
type input "ahasan@meritbeaut"
select select
type input "ahasan@meritbeauty"
select select
type input "ahasan@meritbeauty."
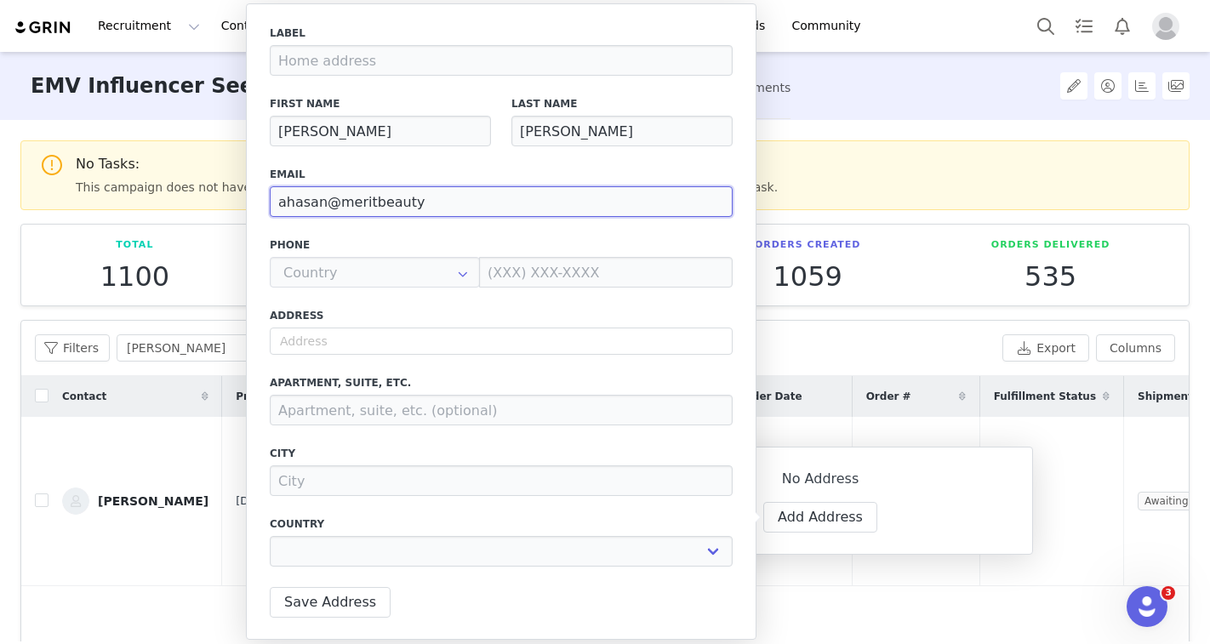
select select
type input "ahasan@meritbeauty.c"
select select
type input "[EMAIL_ADDRESS][DOMAIN_NAME]"
select select
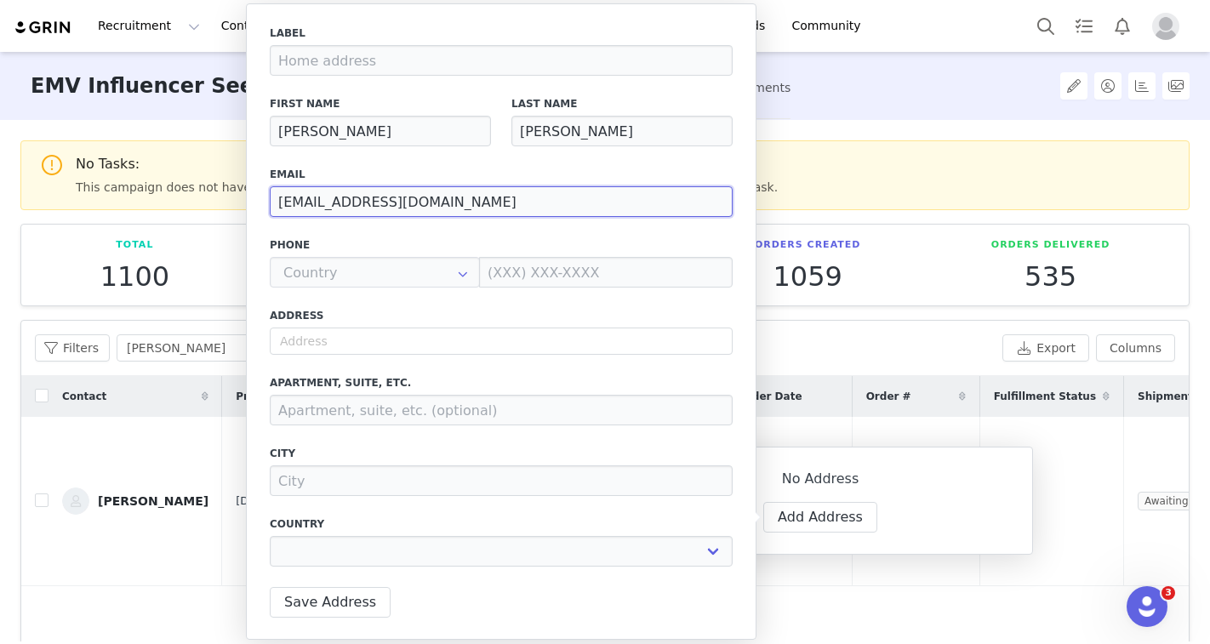
type input "[EMAIL_ADDRESS][DOMAIN_NAME]"
select select
type input "[EMAIL_ADDRESS][DOMAIN_NAME]"
click at [296, 339] on input "text" at bounding box center [501, 341] width 463 height 27
paste input "[STREET_ADDRESS][PERSON_NAME][PERSON_NAME]"
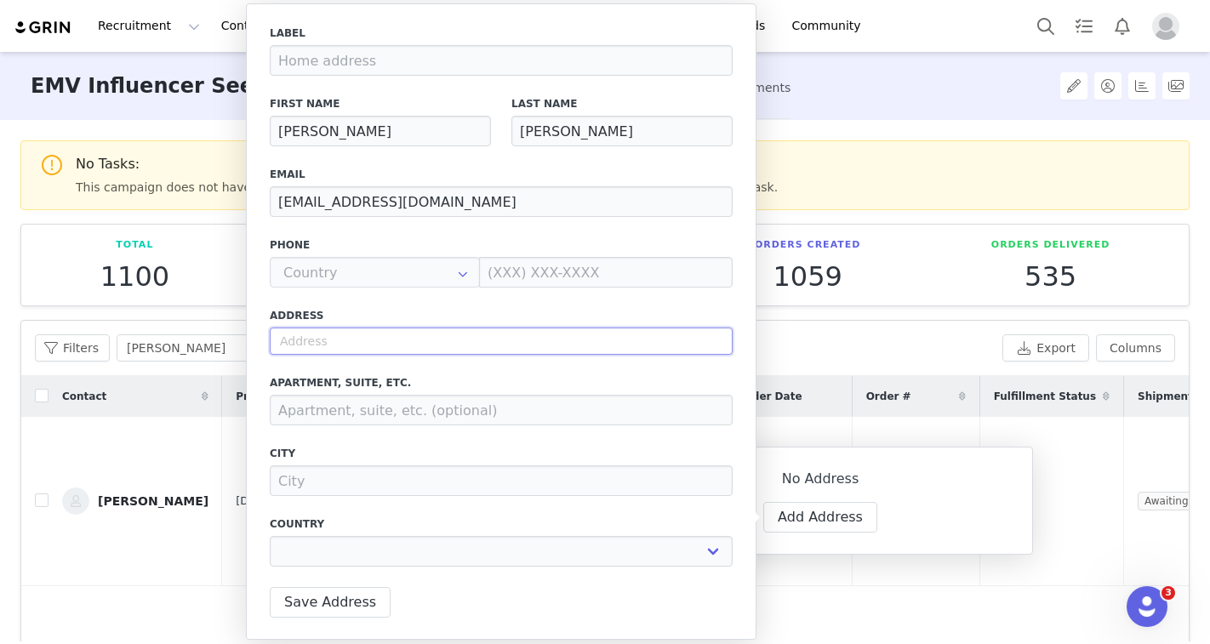
type input "[STREET_ADDRESS][PERSON_NAME][PERSON_NAME]"
select select
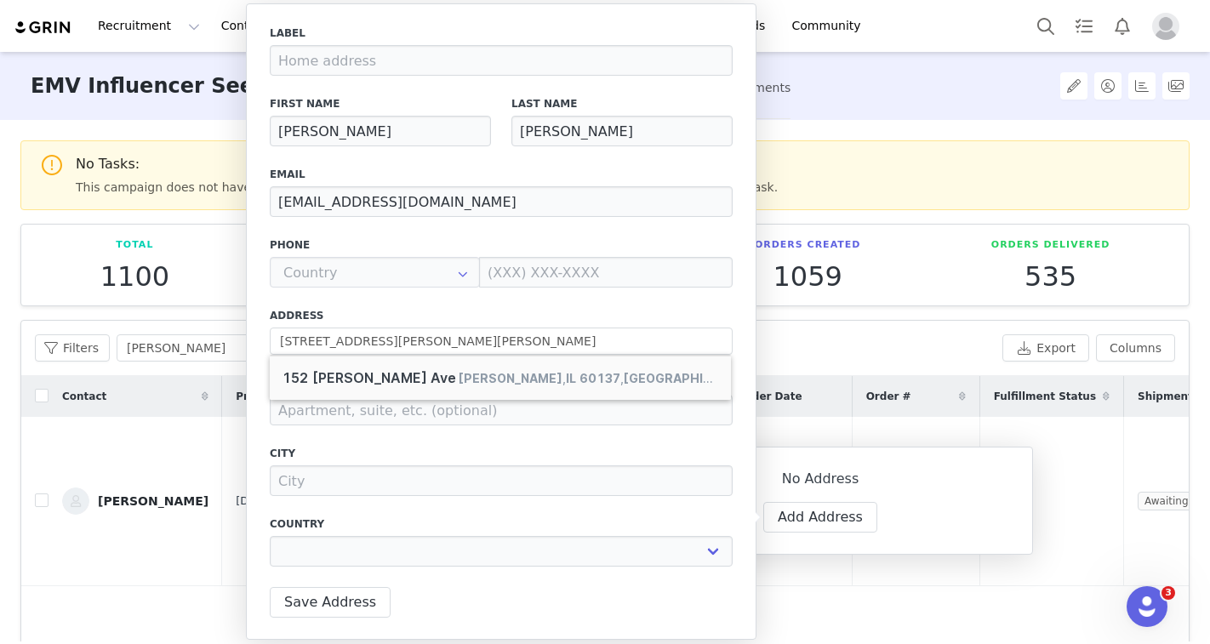
type input "[STREET_ADDRESS][PERSON_NAME]"
type input "[PERSON_NAME]"
select select "[object Object]"
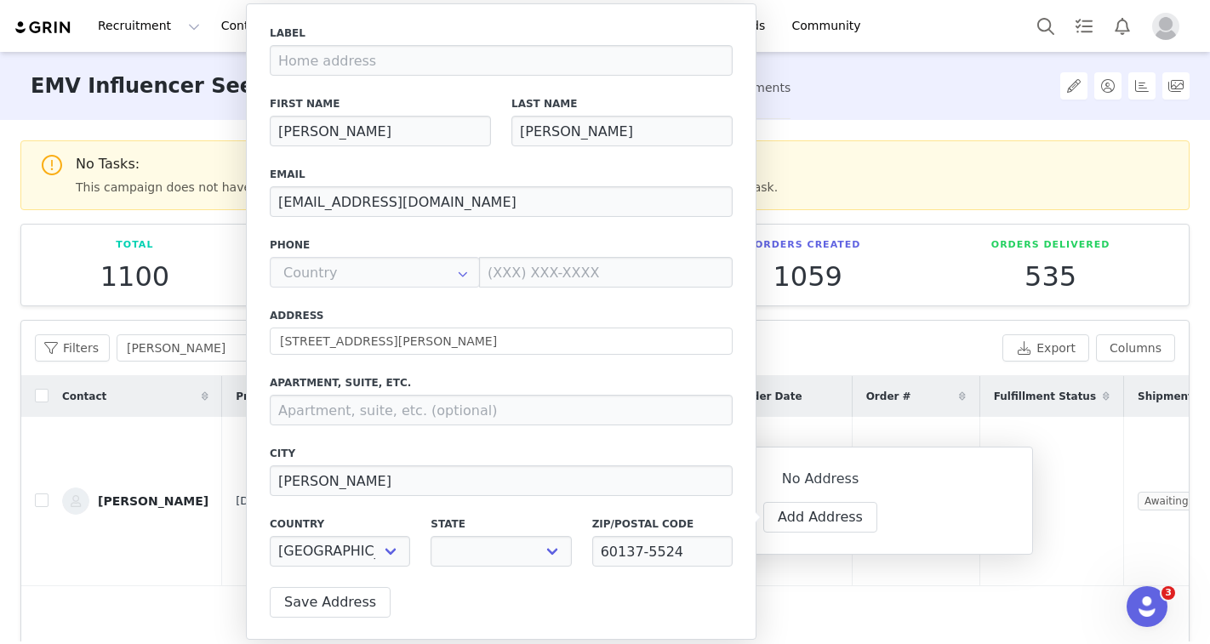
select select "[object Object]"
click at [351, 600] on button "Save Address" at bounding box center [330, 602] width 121 height 31
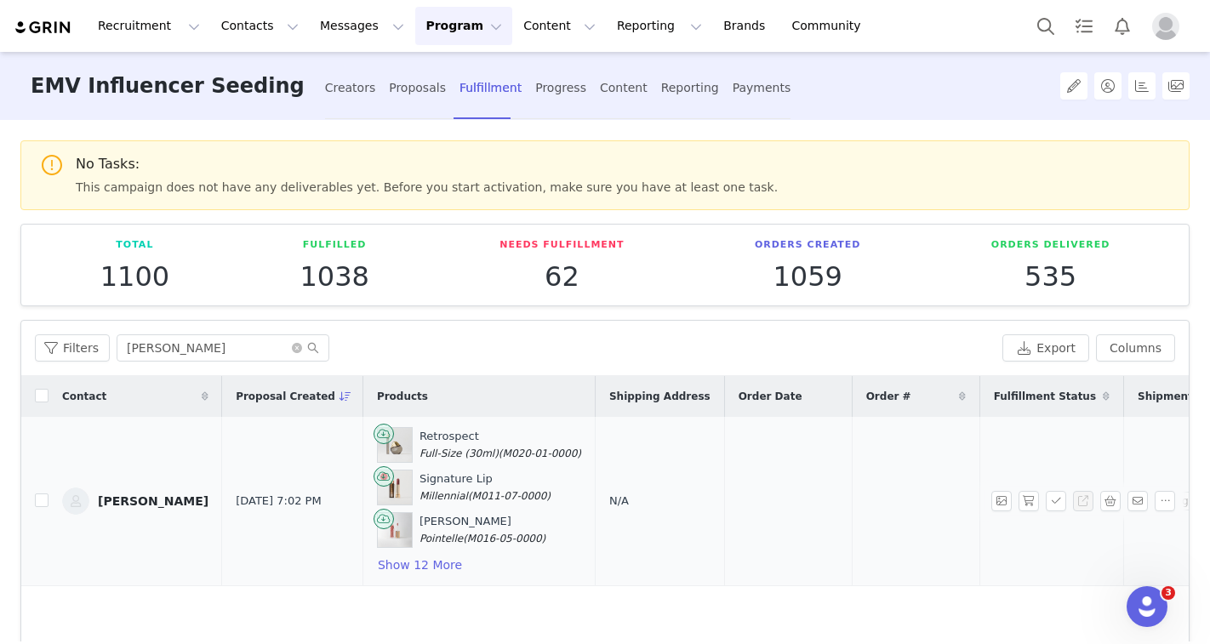
click at [609, 500] on span "N/A" at bounding box center [619, 500] width 20 height 13
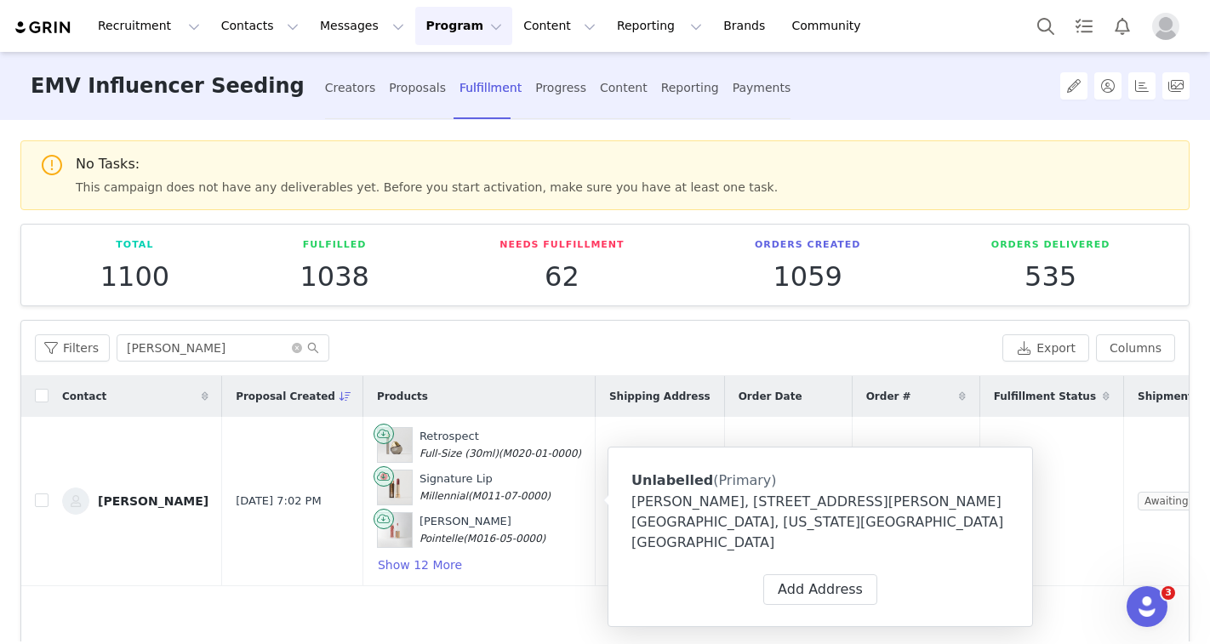
click at [706, 502] on div "[PERSON_NAME], [STREET_ADDRESS][PERSON_NAME] [GEOGRAPHIC_DATA], [US_STATE][GEOG…" at bounding box center [820, 522] width 378 height 61
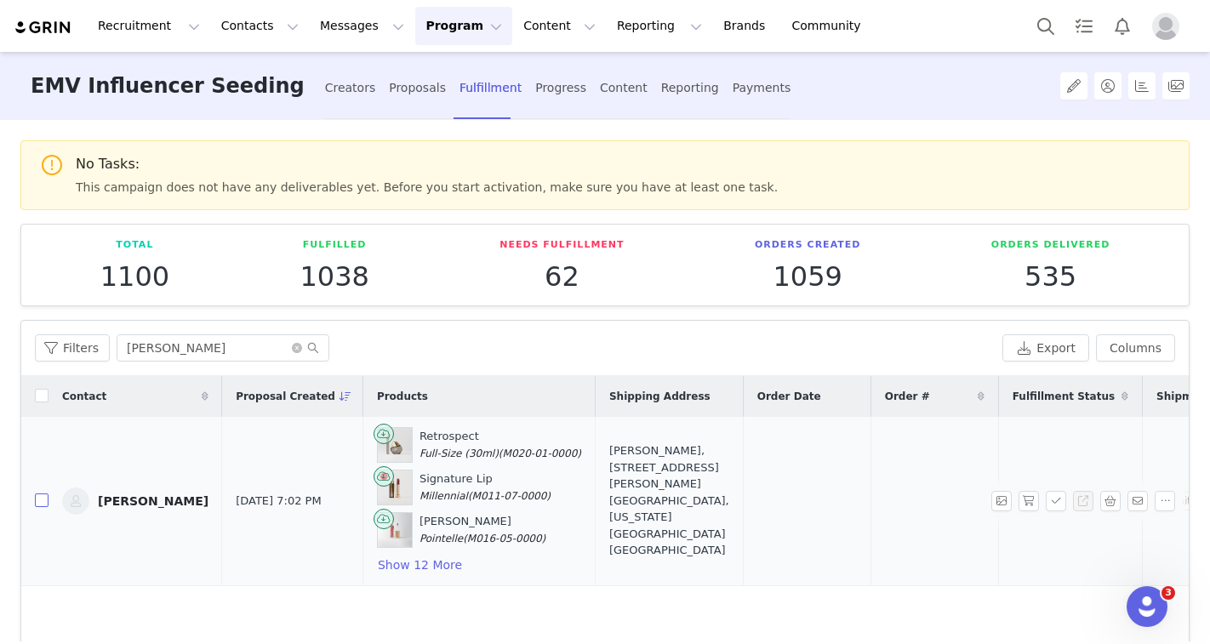
click at [38, 498] on input "checkbox" at bounding box center [42, 500] width 14 height 14
checkbox input "true"
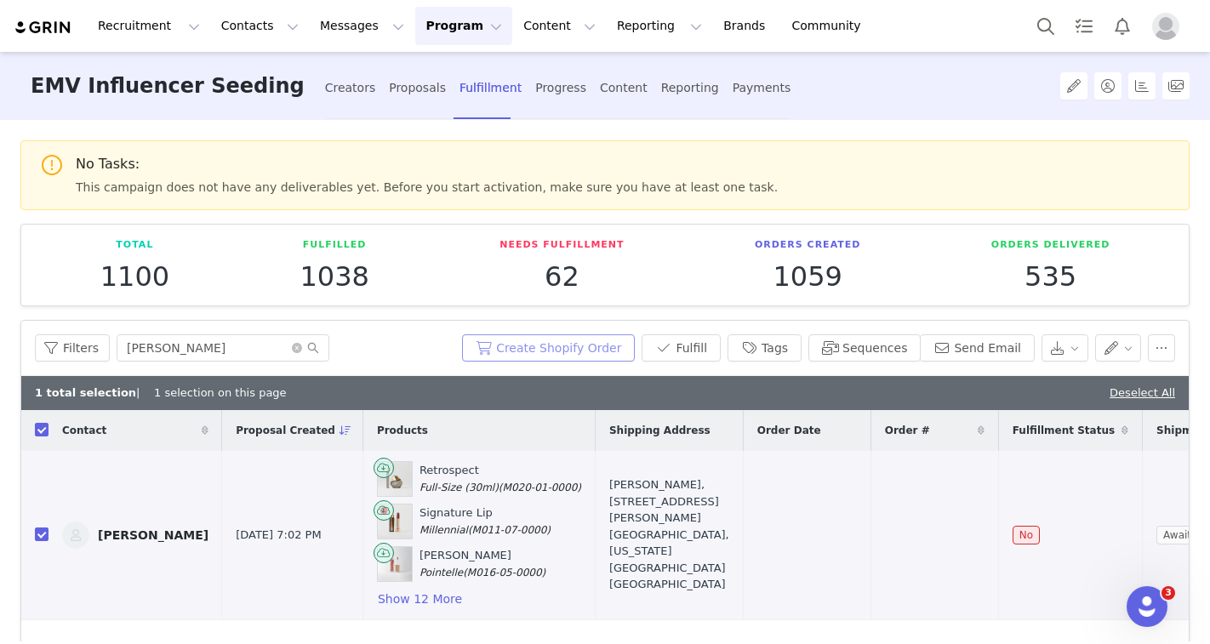
click at [566, 355] on button "Create Shopify Order" at bounding box center [548, 347] width 173 height 27
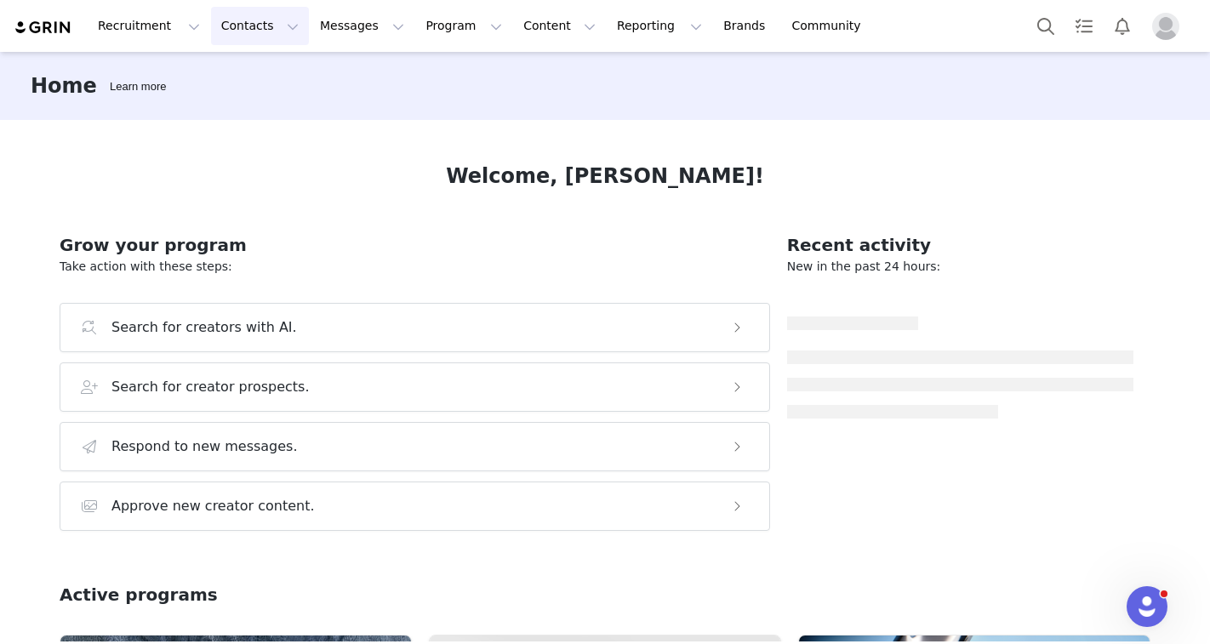
click at [248, 21] on button "Contacts Contacts" at bounding box center [260, 26] width 98 height 38
click at [257, 65] on link "Creators" at bounding box center [266, 75] width 134 height 31
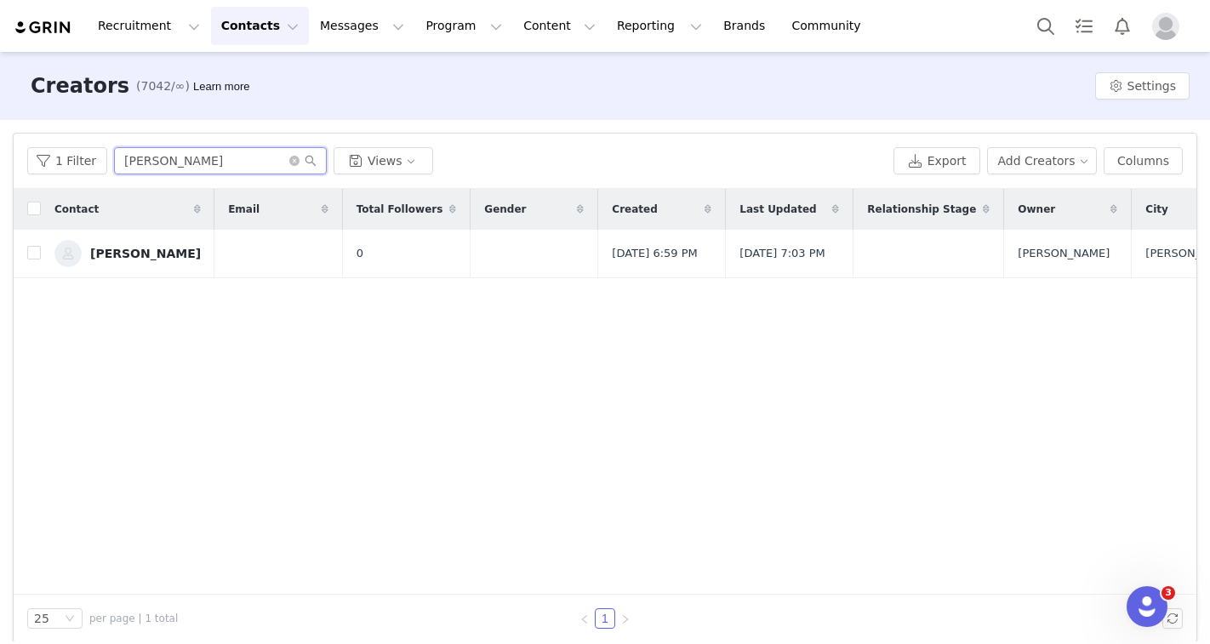
click at [231, 162] on input "[PERSON_NAME]" at bounding box center [220, 160] width 213 height 27
paste input "ydney Tacher"
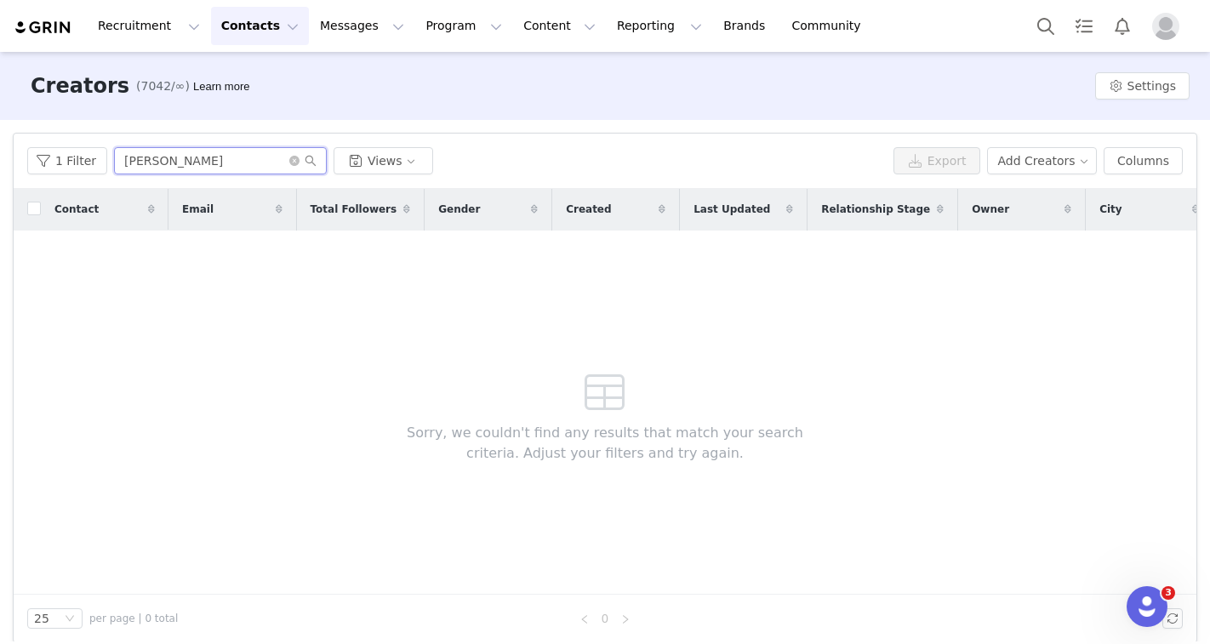
click at [185, 162] on input "Sydney Tacher" at bounding box center [220, 160] width 213 height 27
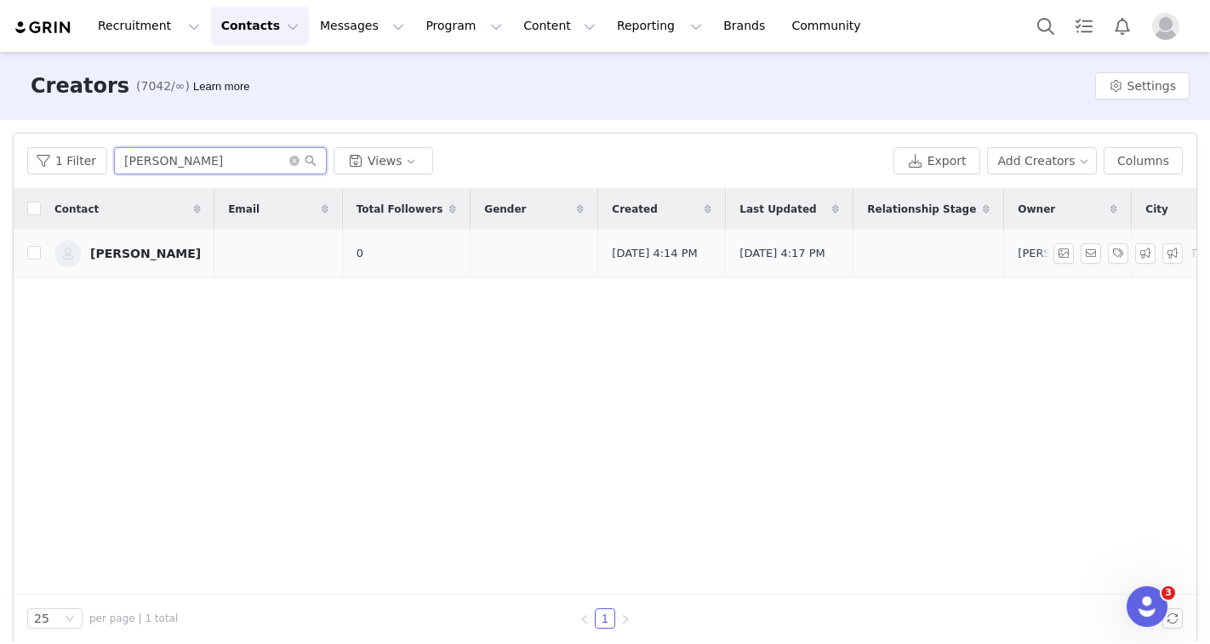
type input "[PERSON_NAME]"
click at [72, 253] on img at bounding box center [67, 253] width 27 height 27
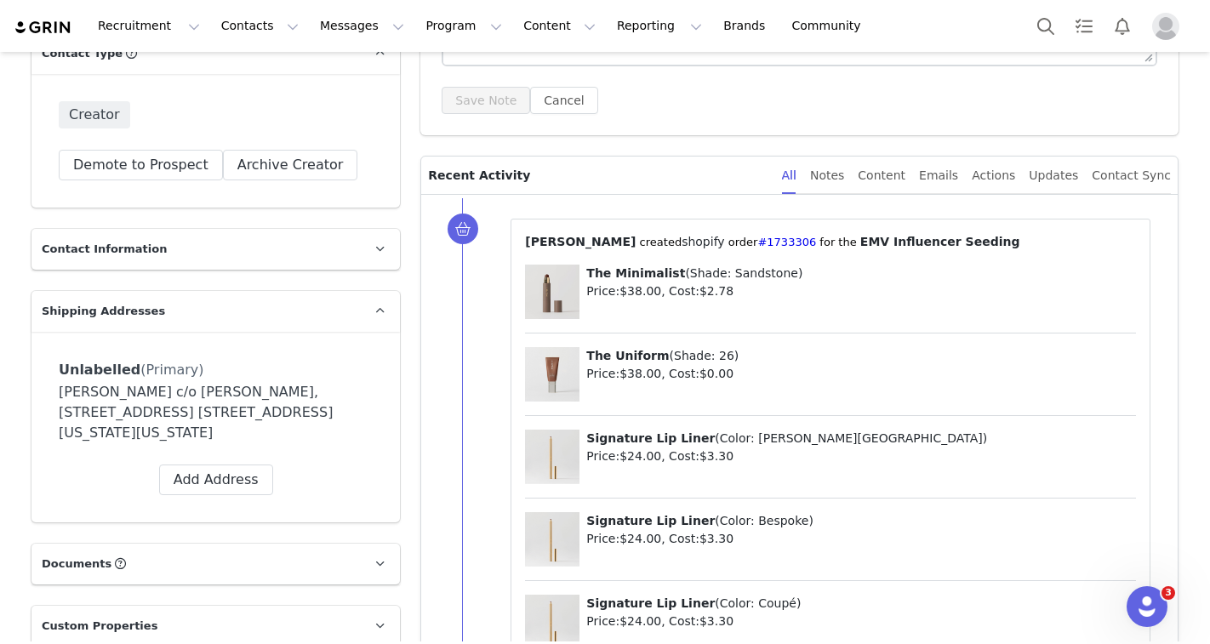
scroll to position [445, 0]
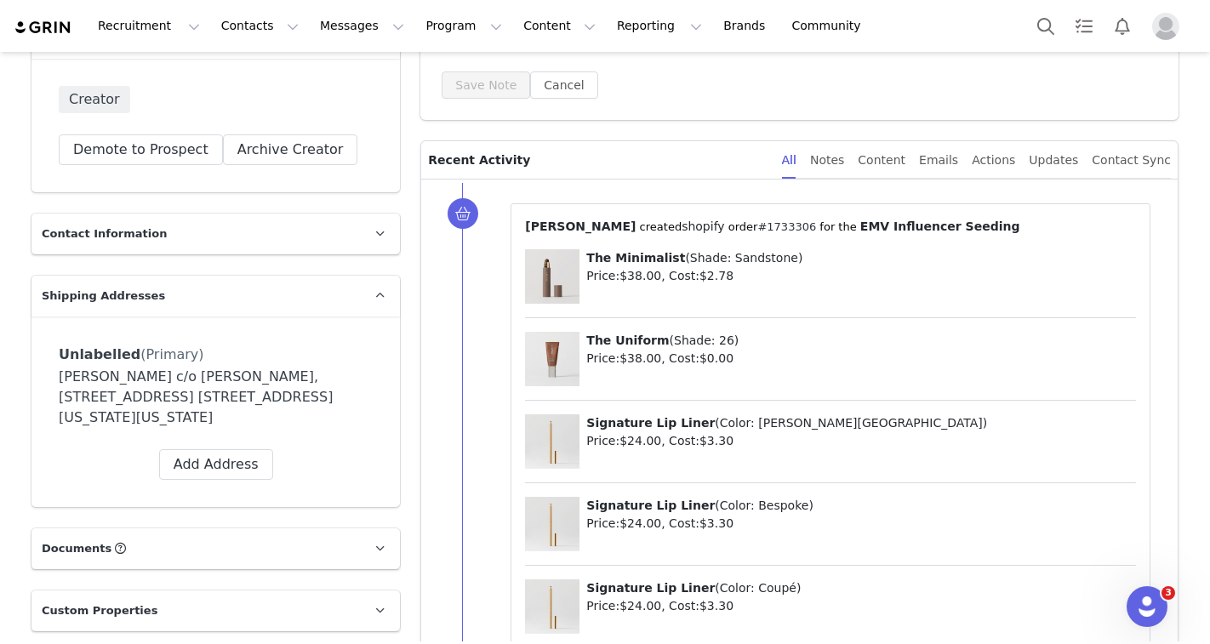
copy link "#1733306"
